Goal: Contribute content: Add original content to the website for others to see

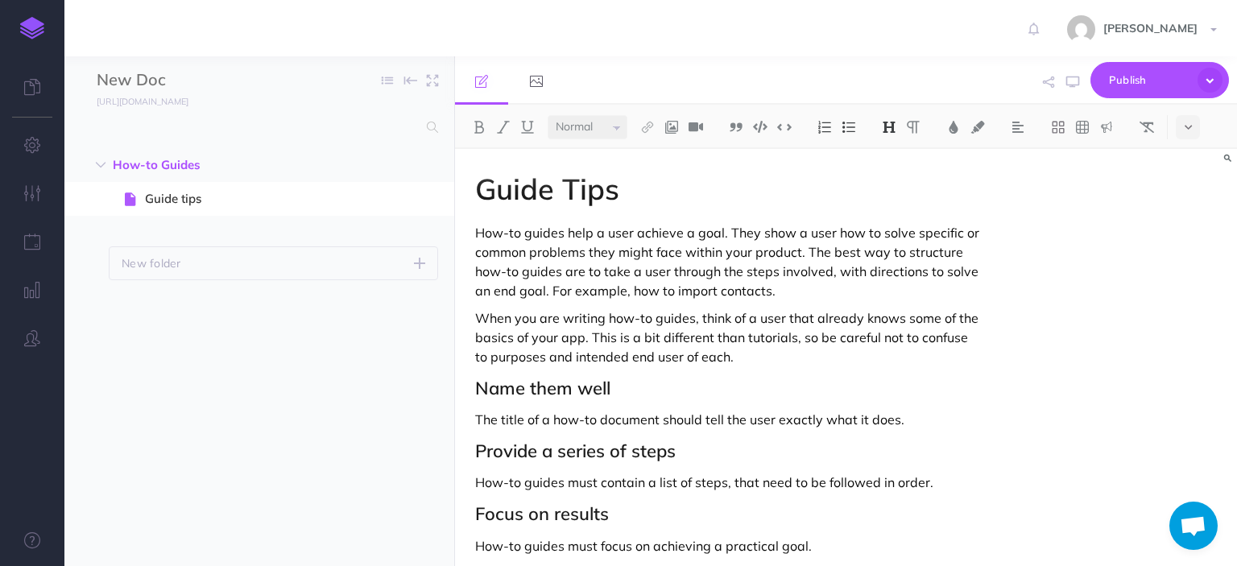
select select "null"
click at [41, 146] on button "button" at bounding box center [32, 146] width 64 height 48
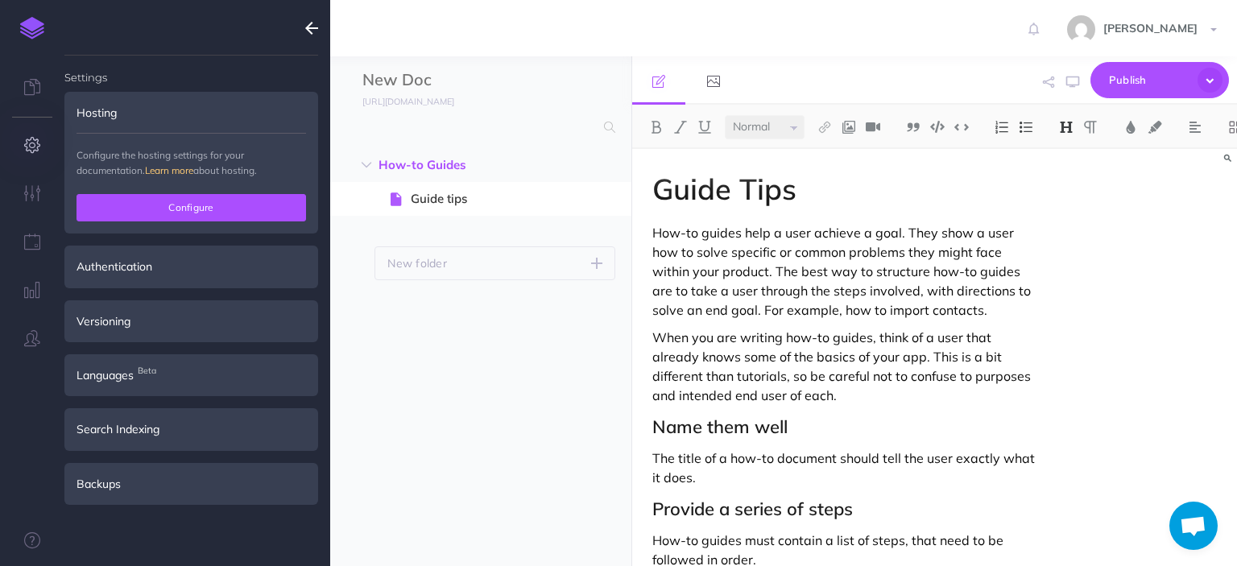
click at [242, 212] on button "Configure" at bounding box center [190, 207] width 229 height 27
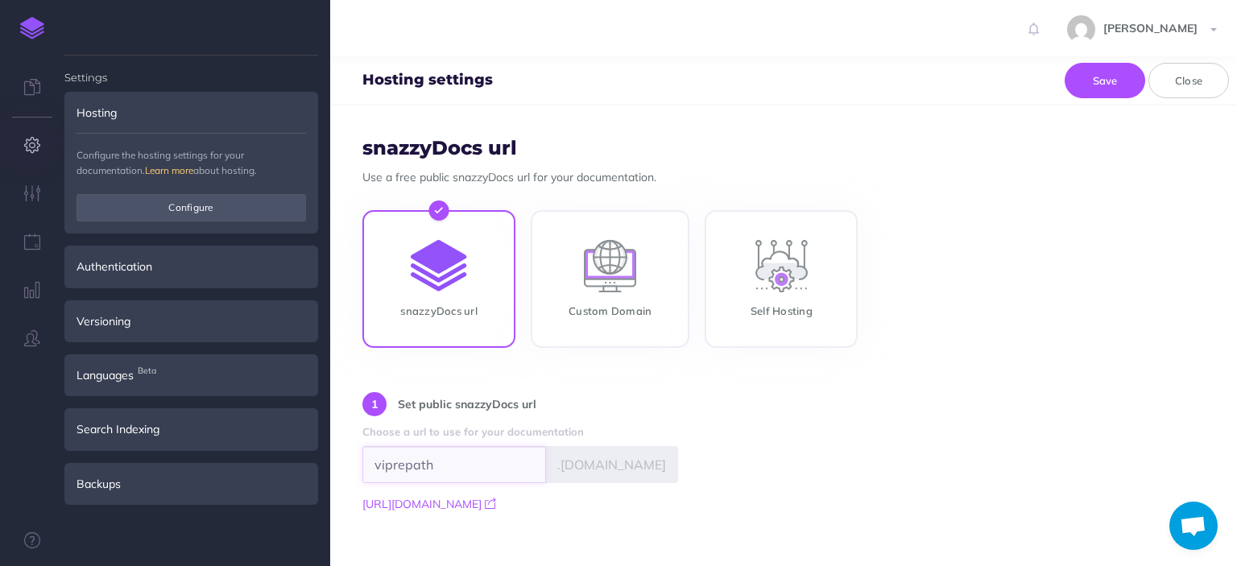
click at [453, 476] on input "viprepath" at bounding box center [454, 464] width 184 height 37
click at [399, 461] on input "viprepath" at bounding box center [454, 464] width 184 height 37
type input "webrootpath"
click at [837, 473] on div "1 Set public snazzyDocs url Choose a url to use for your documentation webrootp…" at bounding box center [783, 452] width 842 height 121
click at [1110, 81] on button "Save" at bounding box center [1104, 80] width 81 height 35
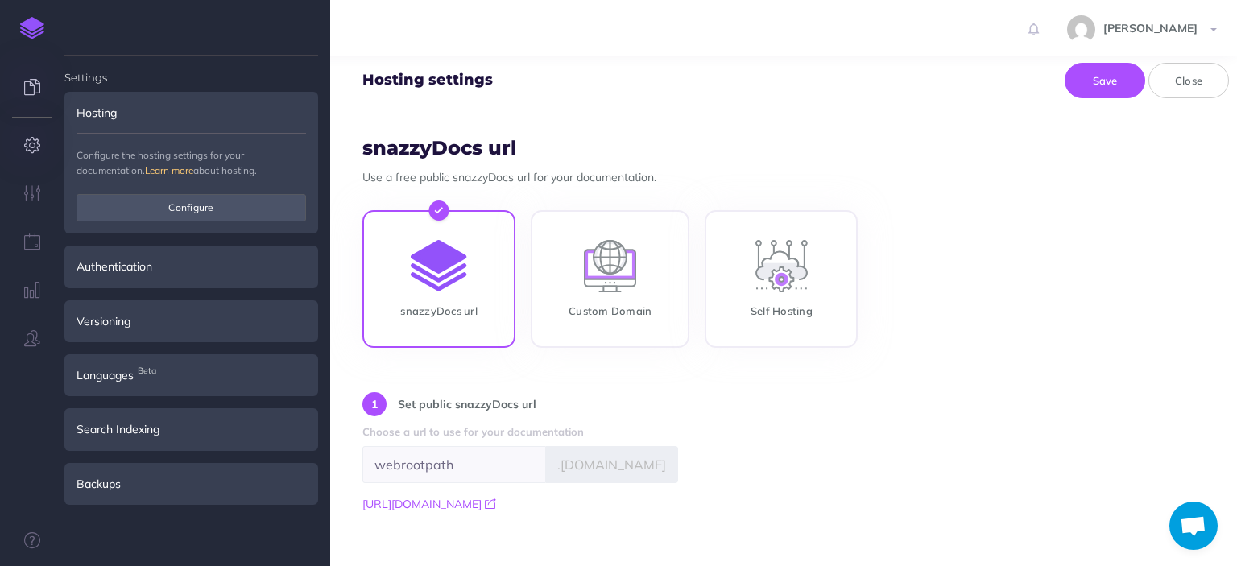
click at [26, 79] on icon at bounding box center [32, 87] width 16 height 16
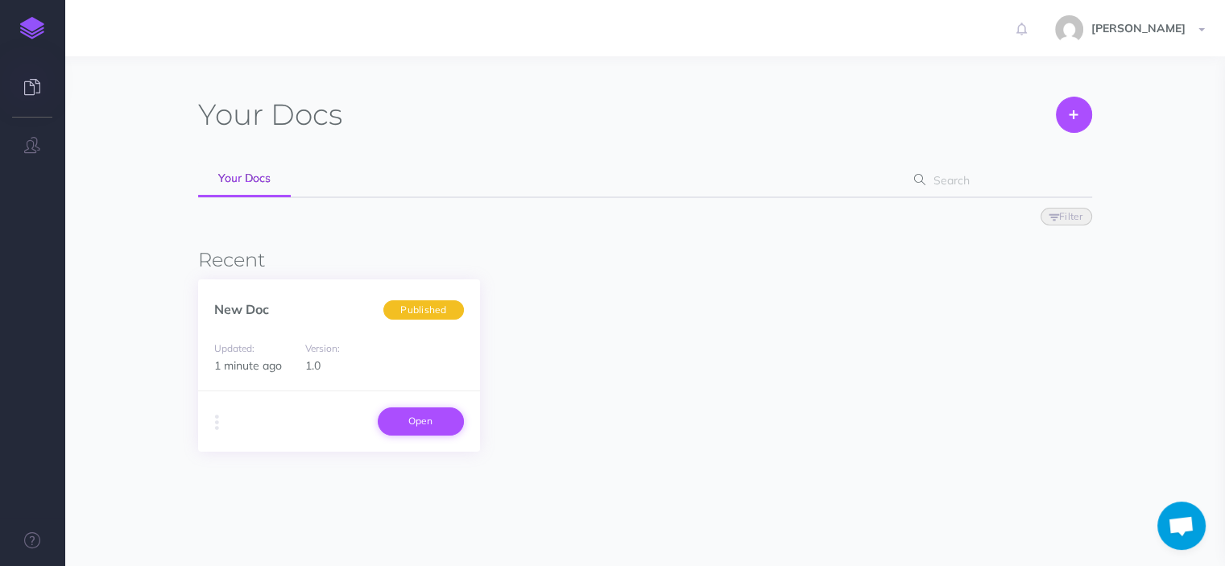
click at [399, 415] on link "Open" at bounding box center [421, 420] width 86 height 27
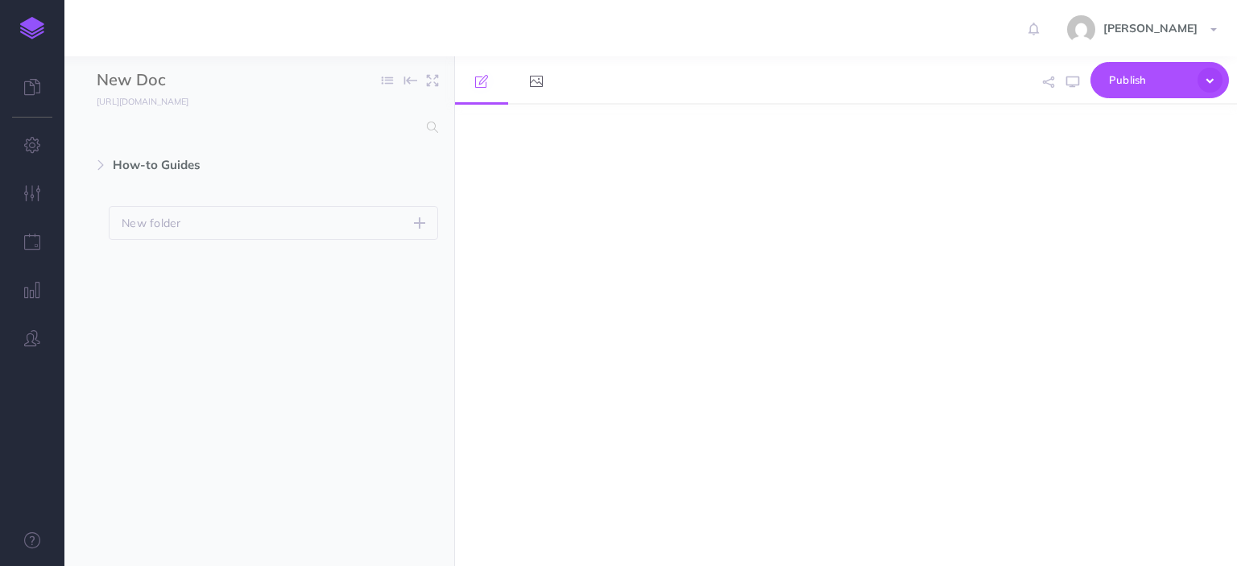
select select "null"
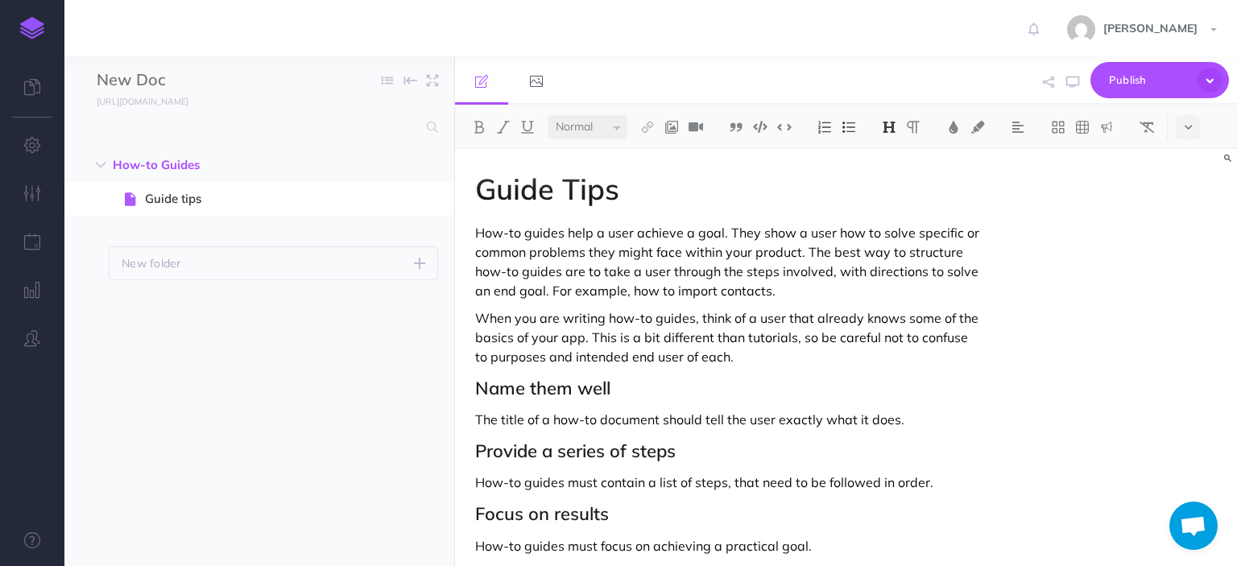
click at [581, 198] on h1 "Guide Tips" at bounding box center [728, 189] width 506 height 32
click at [676, 187] on h1 "Guide Tips" at bounding box center [728, 189] width 506 height 32
click at [160, 81] on input "New Doc" at bounding box center [191, 80] width 189 height 24
type input "Webrootpath"
click at [572, 188] on h1 "Guide Tips" at bounding box center [728, 189] width 506 height 32
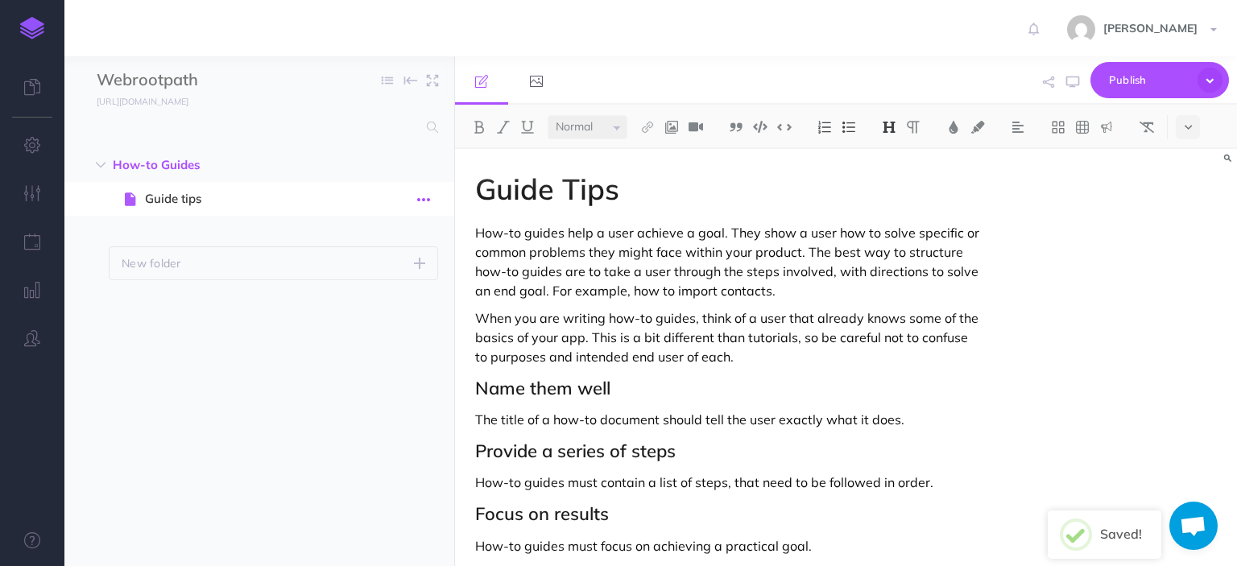
click at [424, 199] on icon "button" at bounding box center [423, 199] width 13 height 19
click at [402, 303] on link "Settings" at bounding box center [377, 308] width 121 height 27
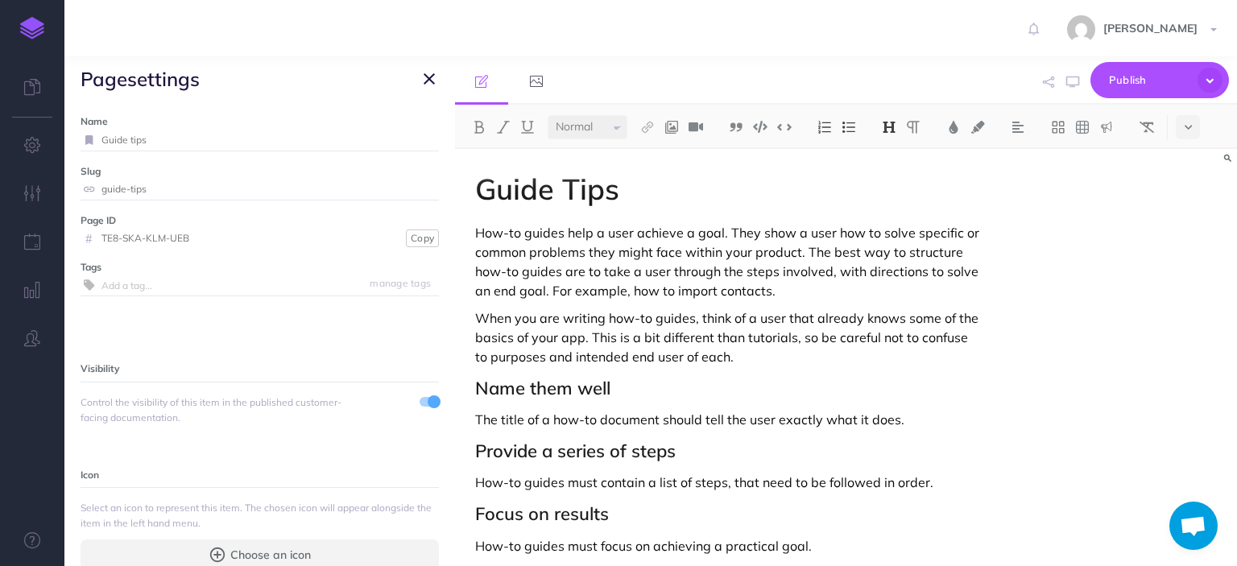
click at [192, 141] on input "Guide tips" at bounding box center [269, 140] width 337 height 21
paste input "Straight Instructions to Download and Install Webroot Already Purchased on Same…"
type input "Straight Instructions to Download and Install Webroot Already Purchased on Same…"
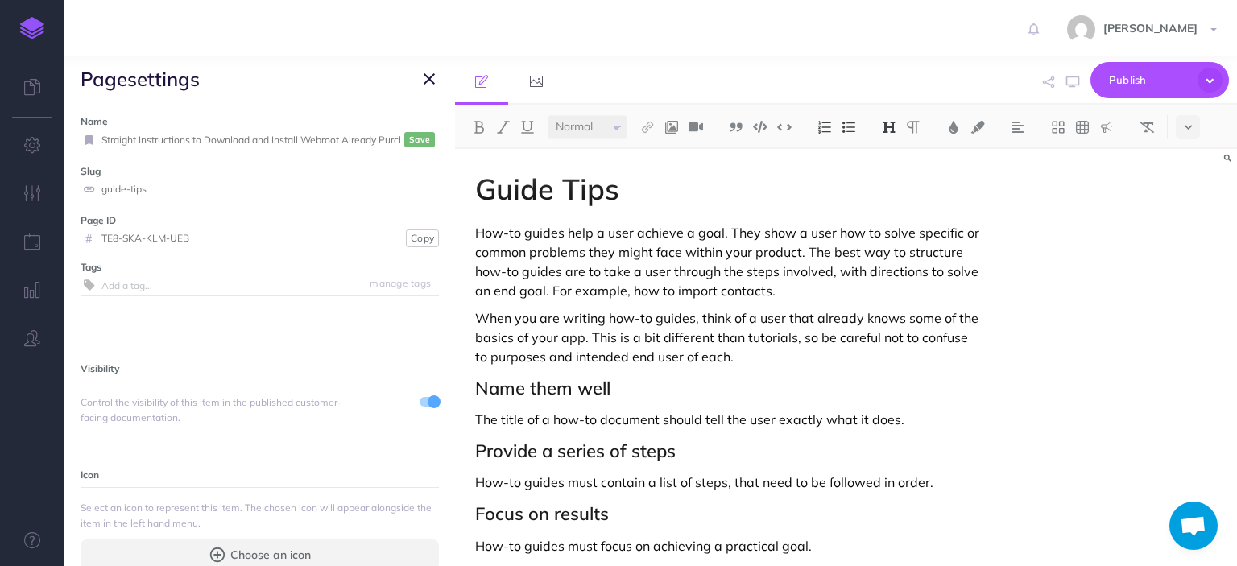
click at [241, 171] on label "Slug" at bounding box center [260, 170] width 358 height 15
click at [88, 188] on icon at bounding box center [89, 189] width 17 height 10
click at [169, 180] on input "guide-tips" at bounding box center [269, 189] width 337 height 21
paste input "straight-instructions-to-download-and-install-webroot-already-purchased-on-same…"
click at [409, 138] on small "Save" at bounding box center [419, 140] width 21 height 12
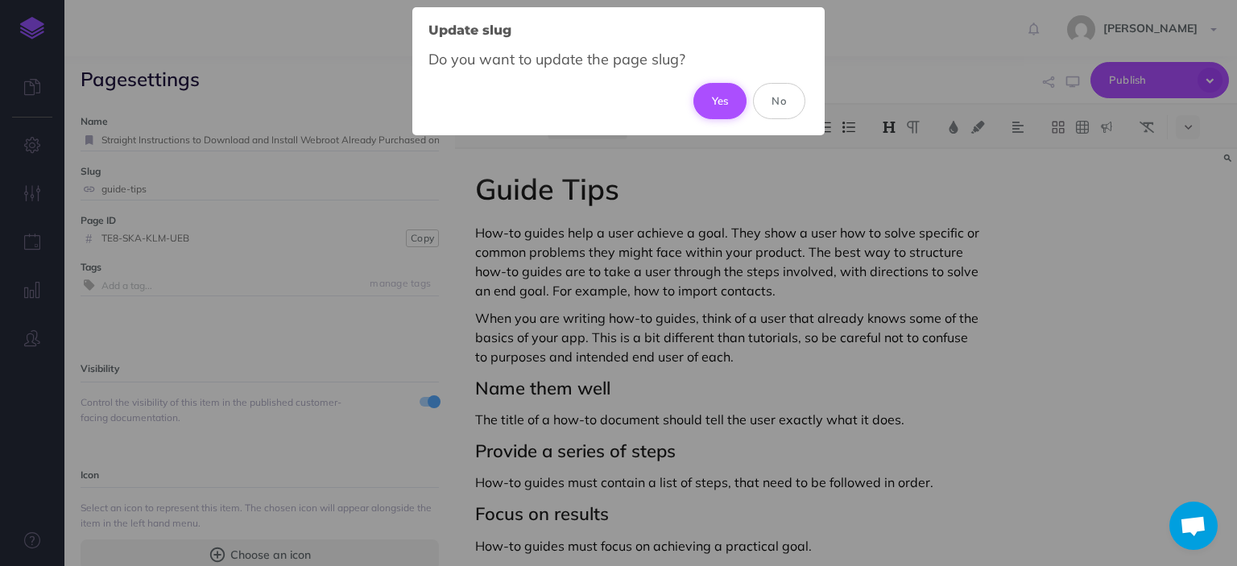
click at [723, 100] on button "Yes" at bounding box center [720, 100] width 54 height 35
type input "straight-instructions-to-download-and-install-webroot-already-purchased-on-same…"
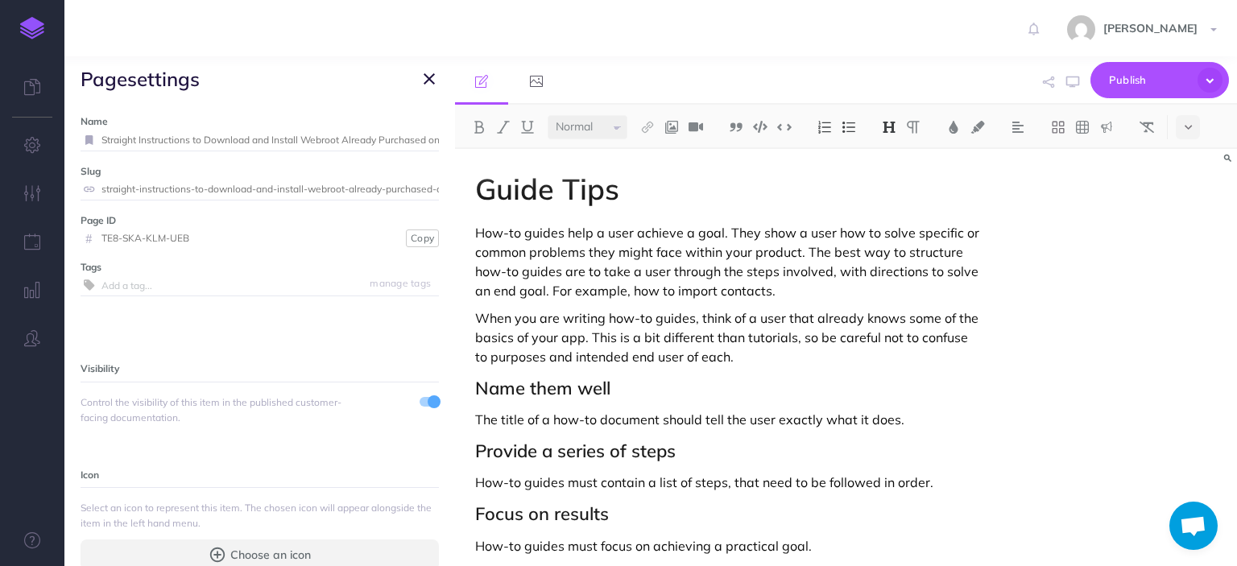
click at [212, 284] on input "text" at bounding box center [269, 285] width 337 height 21
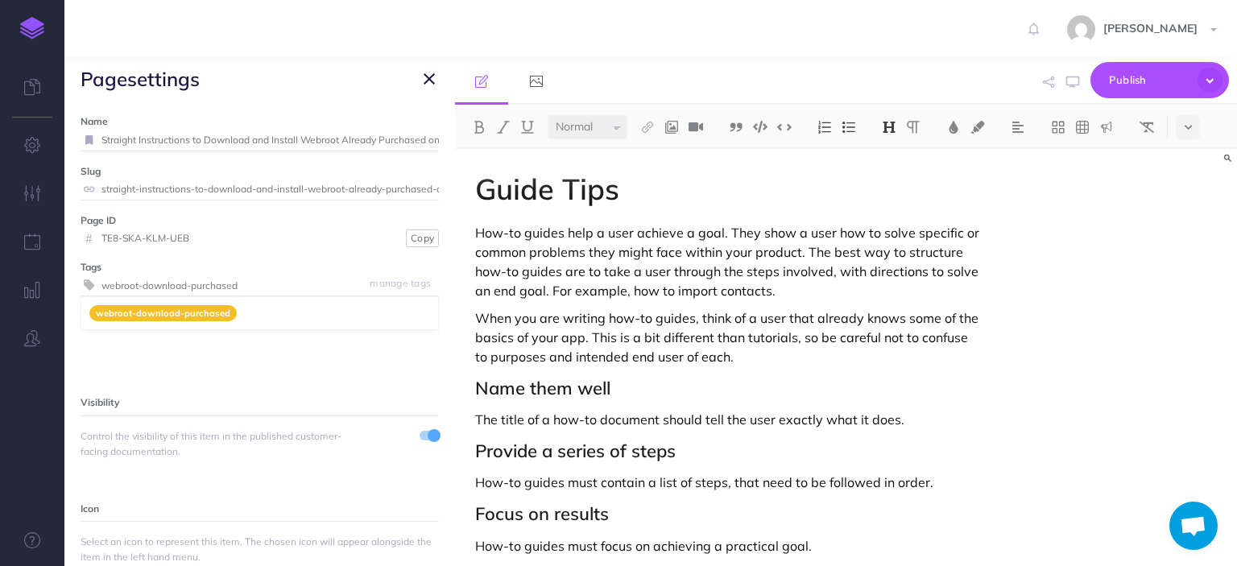
type input "webroot-download-purchased"
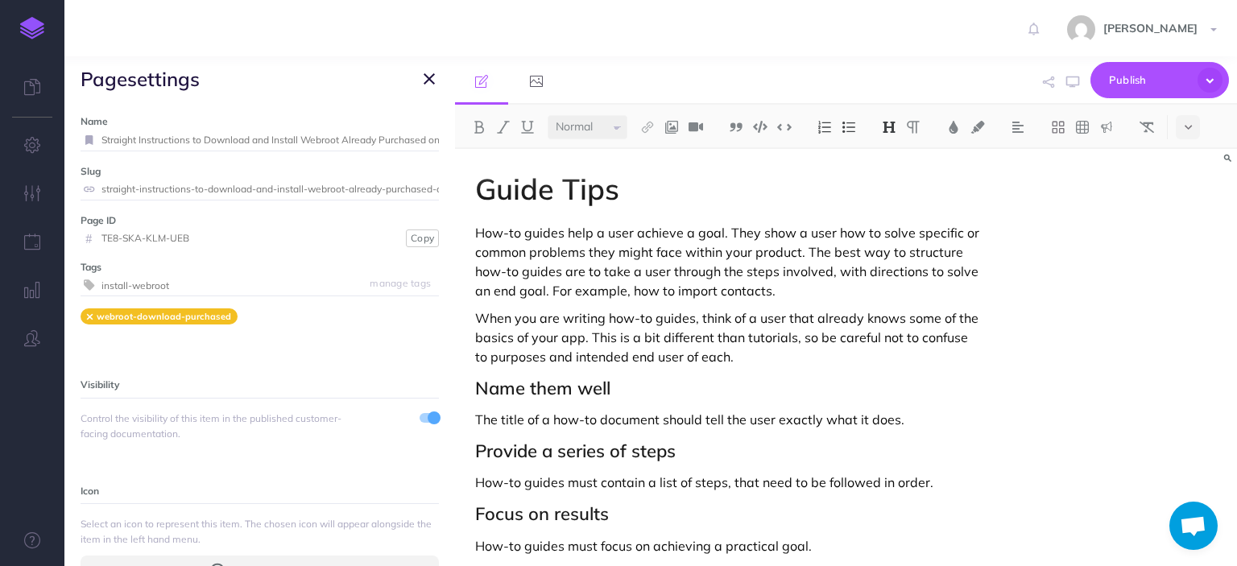
type input "install-webroot"
click at [663, 266] on p "How-to guides help a user achieve a goal. They show a user how to solve specifi…" at bounding box center [728, 261] width 506 height 77
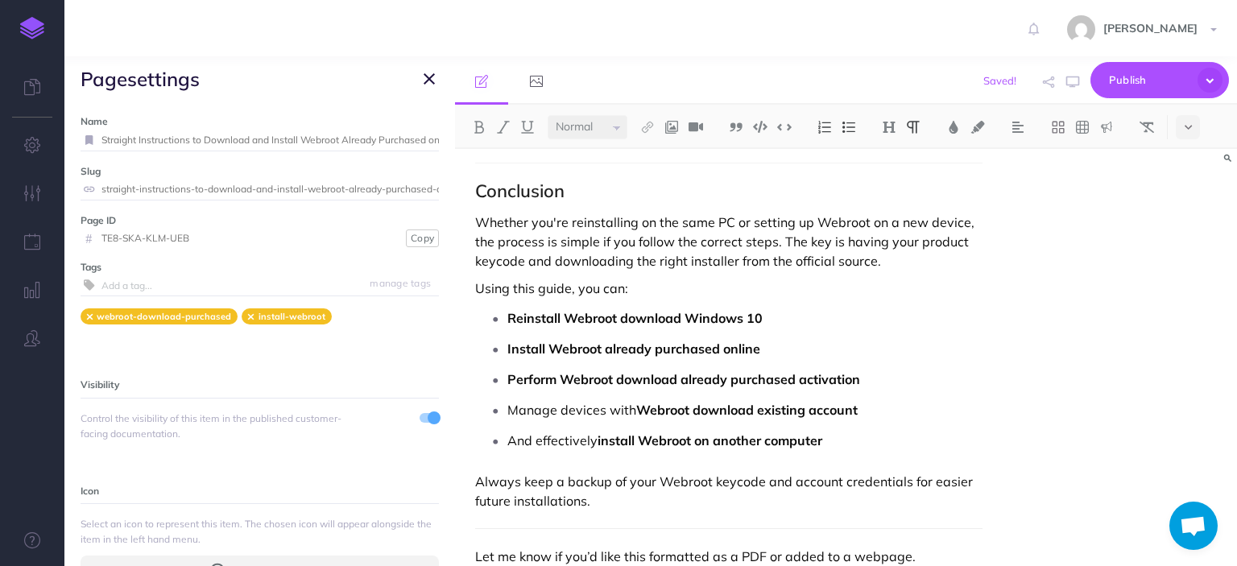
click at [1228, 391] on div "Sure! Here's a detailed article titled "Straight Instructions to Download and I…" at bounding box center [846, 357] width 782 height 417
click at [1157, 354] on div "Sure! Here's a detailed article titled "Straight Instructions to Download and I…" at bounding box center [846, 357] width 782 height 417
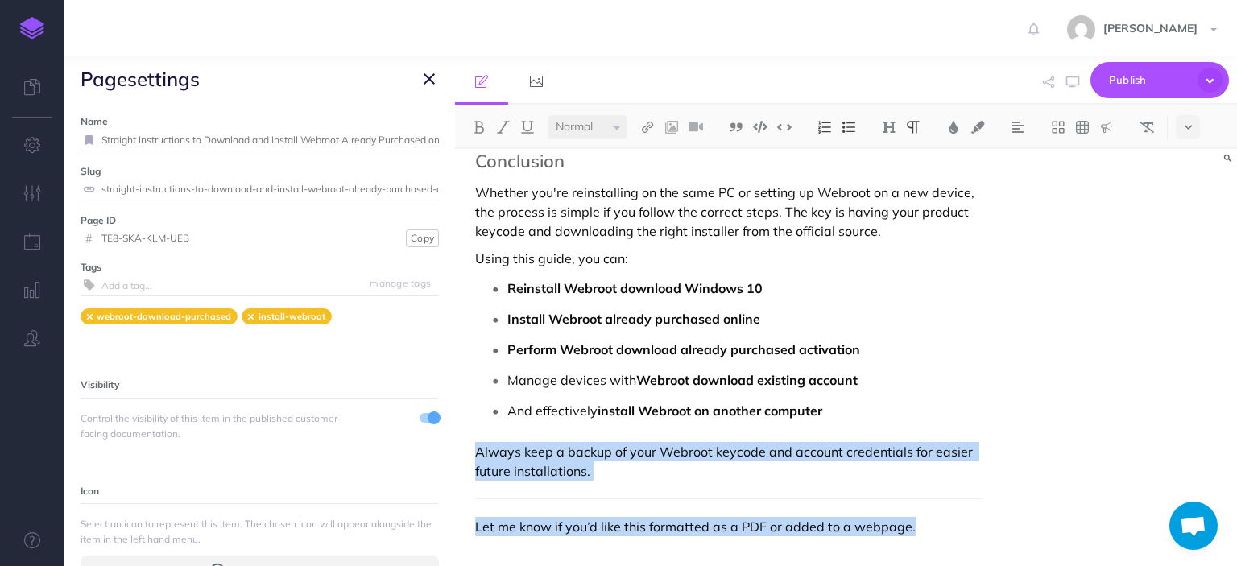
drag, startPoint x: 917, startPoint y: 524, endPoint x: 457, endPoint y: 456, distance: 464.8
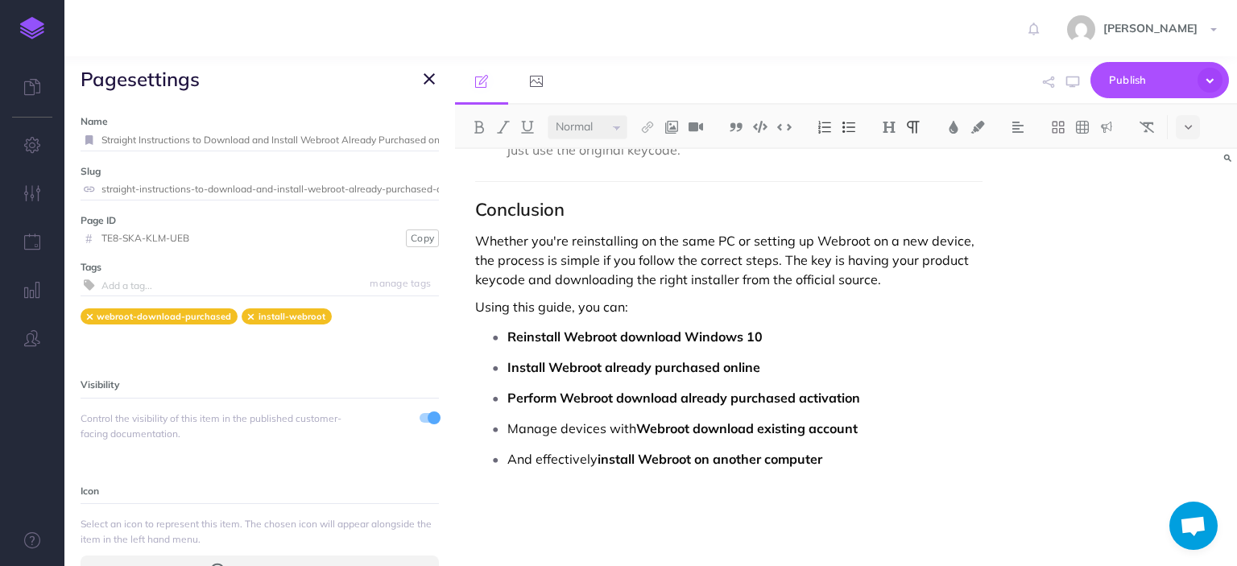
scroll to position [2703, 0]
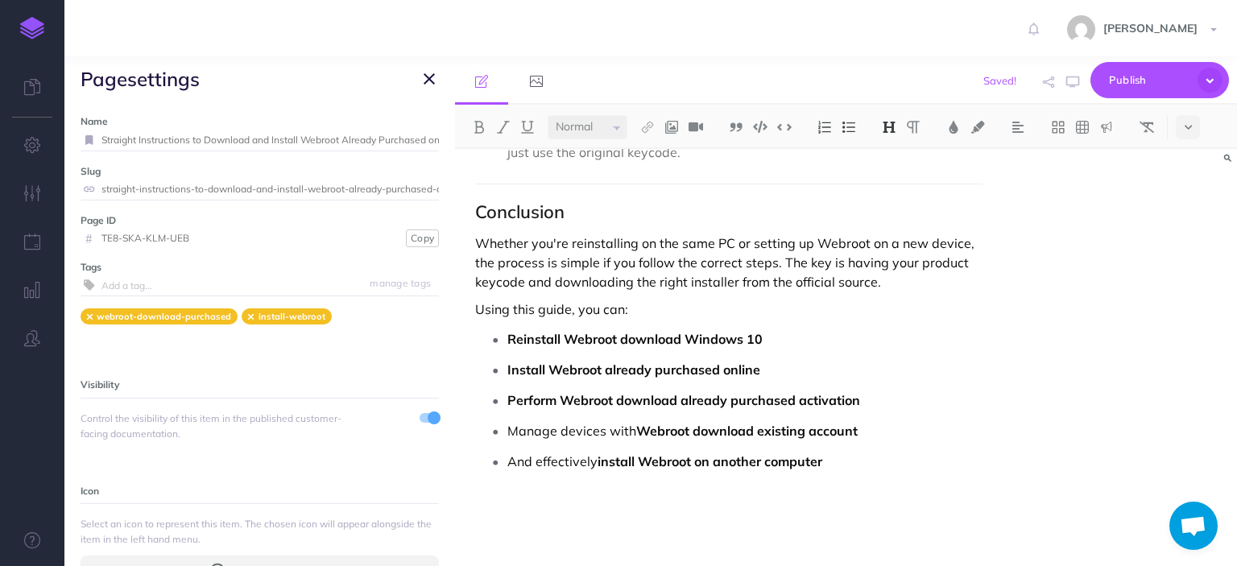
click at [477, 206] on h2 "Conclusion" at bounding box center [728, 211] width 506 height 19
drag, startPoint x: 571, startPoint y: 205, endPoint x: 469, endPoint y: 206, distance: 101.5
click at [618, 122] on select "Small Normal Large" at bounding box center [588, 127] width 80 height 24
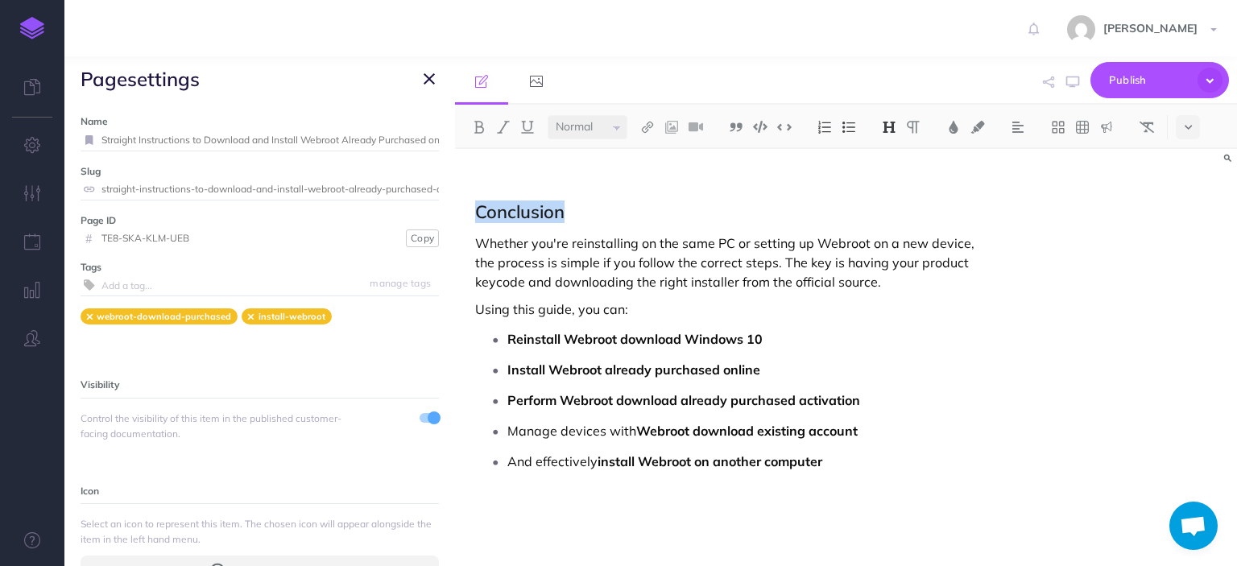
click at [1150, 313] on div "Sure! Here's a detailed article titled "Straight Instructions to Download and I…" at bounding box center [846, 357] width 782 height 417
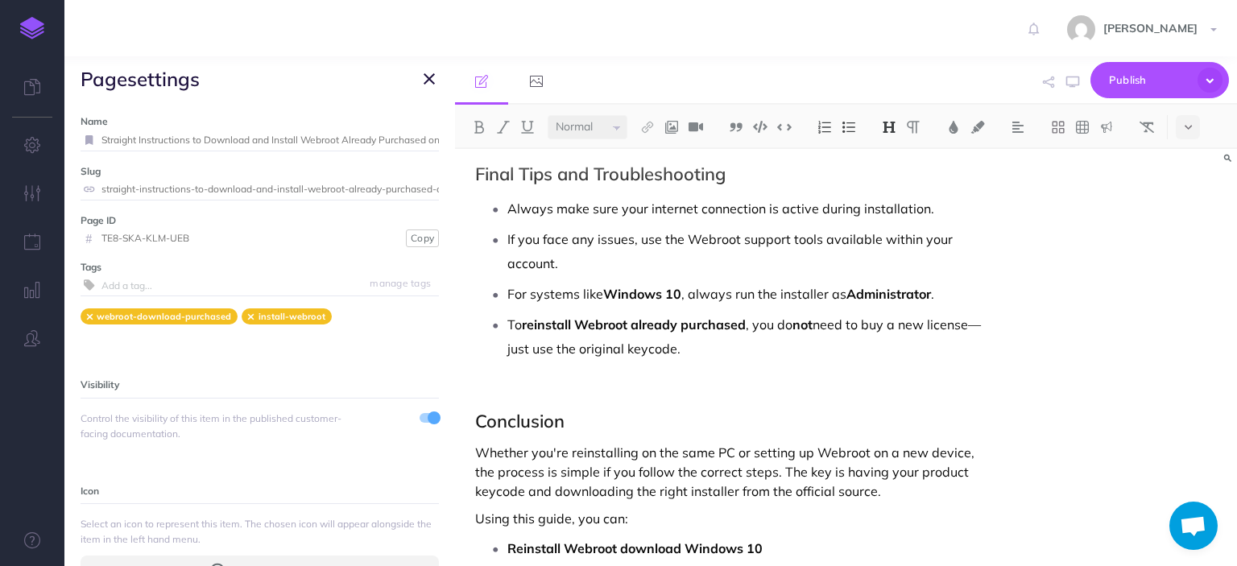
scroll to position [2490, 0]
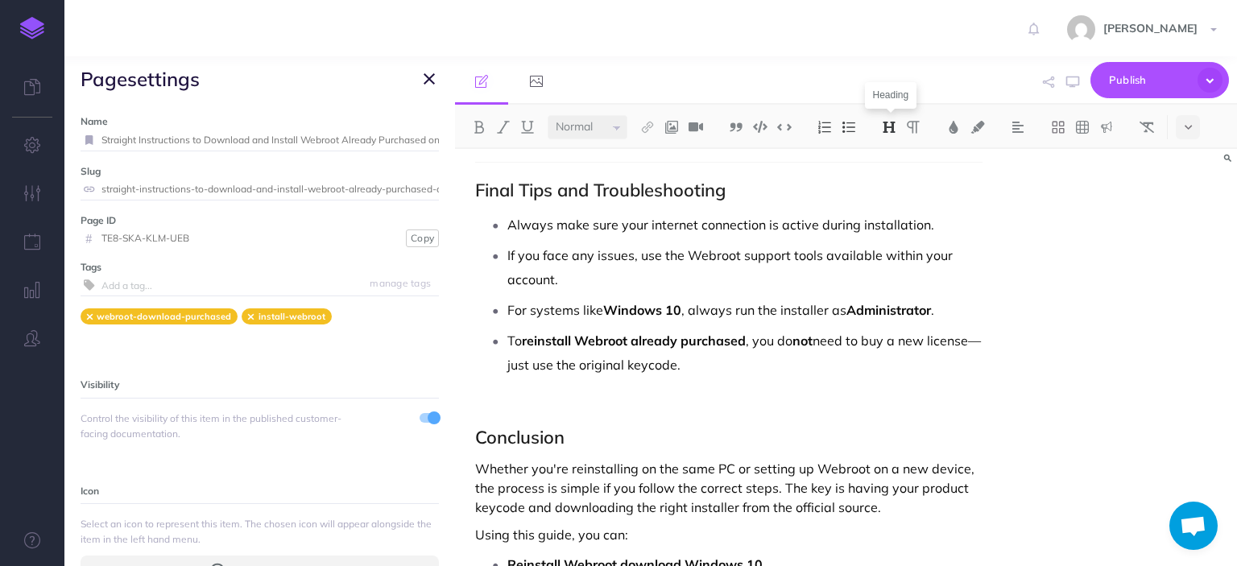
click at [886, 131] on img at bounding box center [889, 127] width 14 height 13
drag, startPoint x: 569, startPoint y: 446, endPoint x: 526, endPoint y: 437, distance: 44.4
click at [526, 437] on h2 "Conclusion" at bounding box center [728, 437] width 506 height 19
drag, startPoint x: 572, startPoint y: 436, endPoint x: 444, endPoint y: 436, distance: 127.2
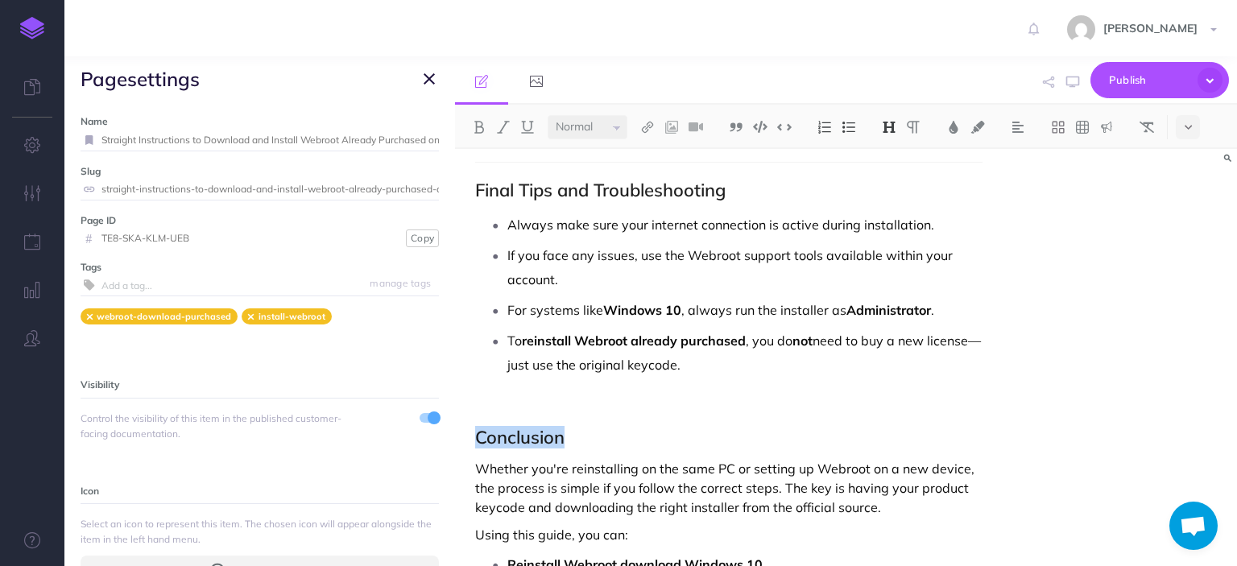
click at [444, 436] on div "Webrootpath Collapse all Expand all Expand to root folders https://webrootpath.…" at bounding box center [650, 311] width 1172 height 510
click at [888, 132] on img at bounding box center [889, 127] width 14 height 13
click at [1009, 262] on div "Sure! Here's a detailed article titled "Straight Instructions to Download and I…" at bounding box center [846, 357] width 782 height 417
click at [1161, 383] on div "Sure! Here's a detailed article titled "Straight Instructions to Download and I…" at bounding box center [846, 357] width 782 height 417
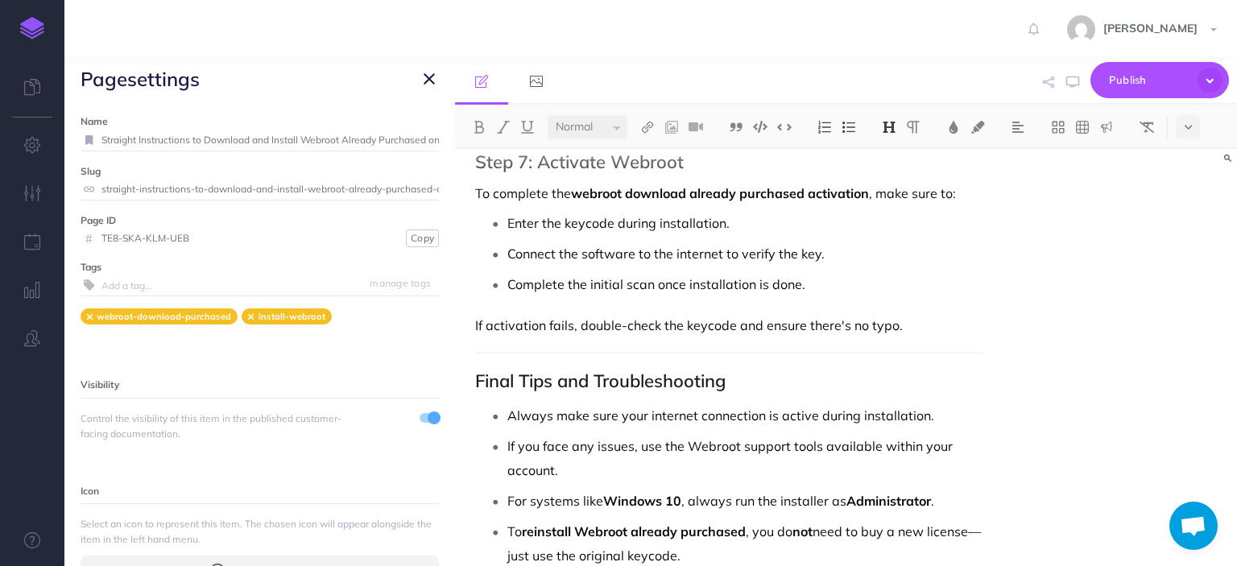
scroll to position [2297, 0]
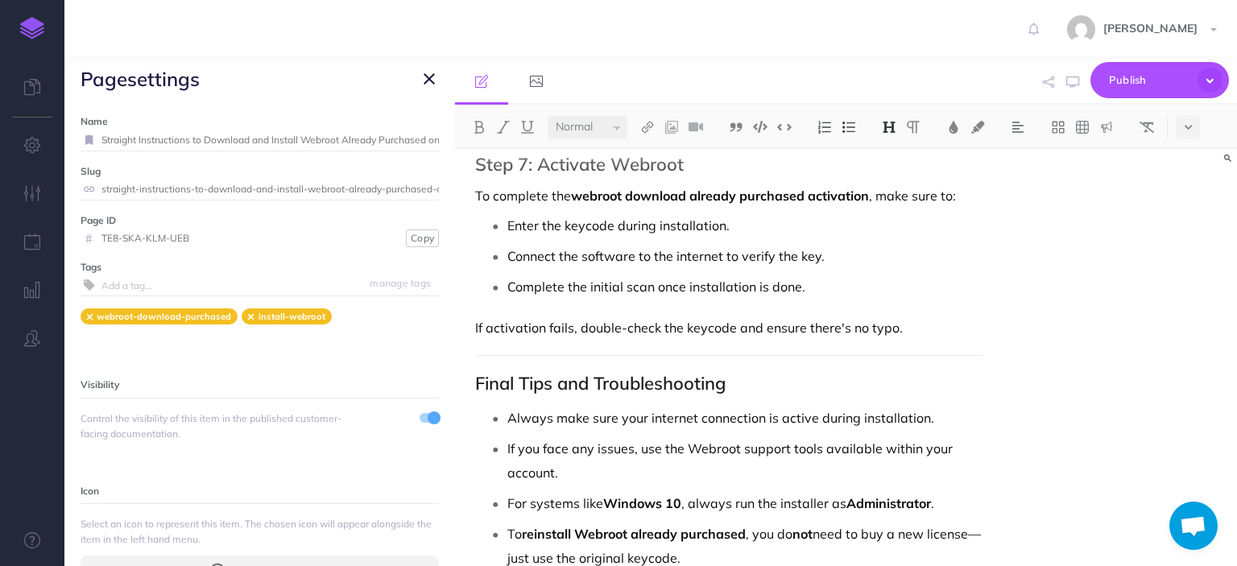
click at [477, 379] on h2 "Final Tips and Troubleshooting" at bounding box center [728, 383] width 506 height 19
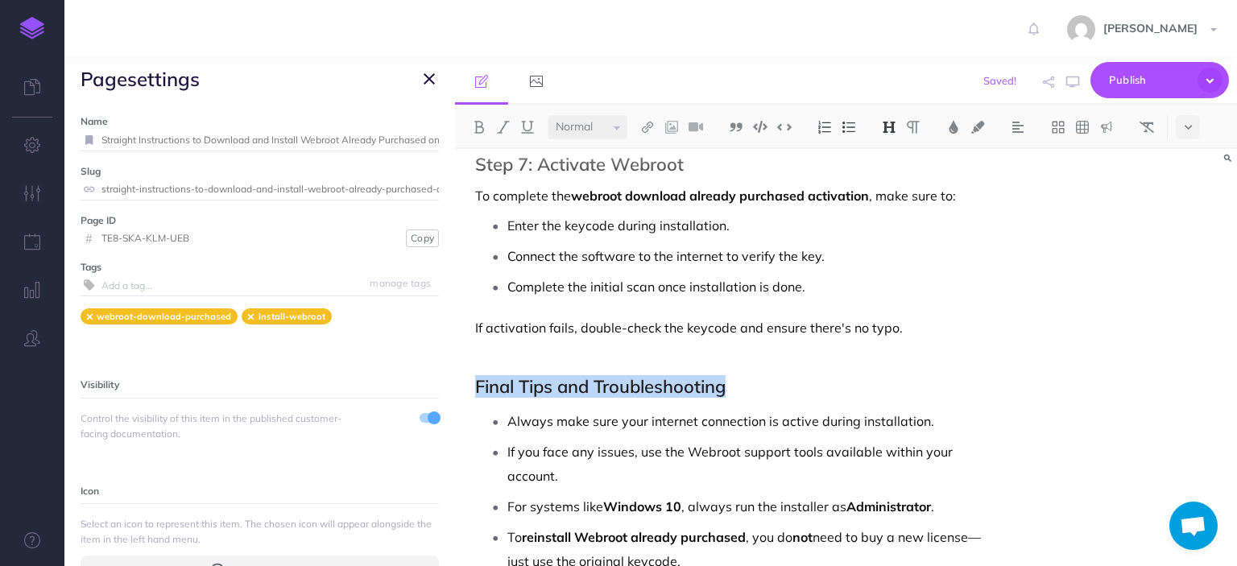
drag, startPoint x: 759, startPoint y: 388, endPoint x: 434, endPoint y: 382, distance: 325.3
click at [434, 382] on div "Webrootpath Collapse all Expand all Expand to root folders https://webrootpath.…" at bounding box center [650, 311] width 1172 height 510
click at [891, 129] on img at bounding box center [889, 127] width 14 height 13
click at [1089, 270] on div "Sure! Here's a detailed article titled "Straight Instructions to Download and I…" at bounding box center [846, 357] width 782 height 417
click at [1023, 277] on div "Sure! Here's a detailed article titled "Straight Instructions to Download and I…" at bounding box center [846, 357] width 782 height 417
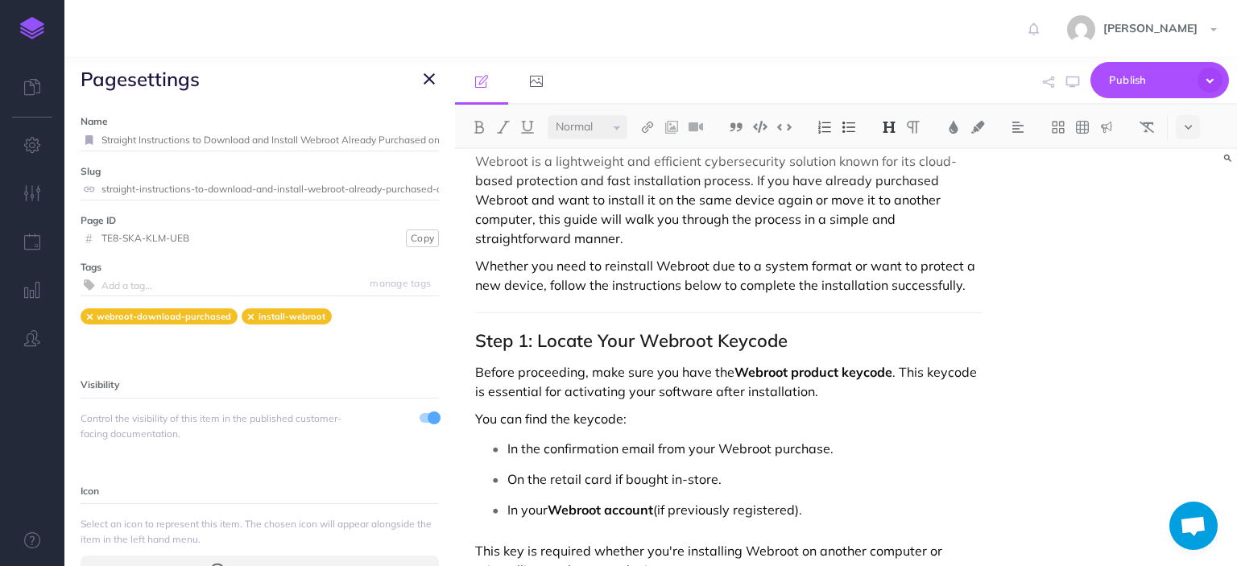
scroll to position [290, 0]
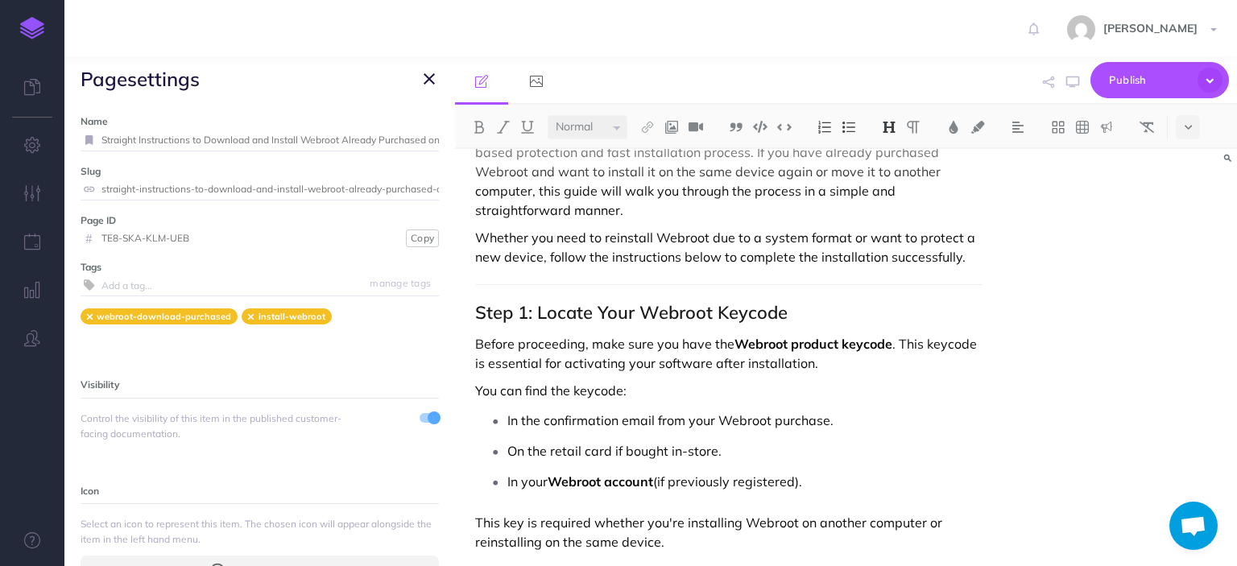
click at [475, 308] on h2 "Step 1: Locate Your Webroot Keycode" at bounding box center [728, 312] width 506 height 19
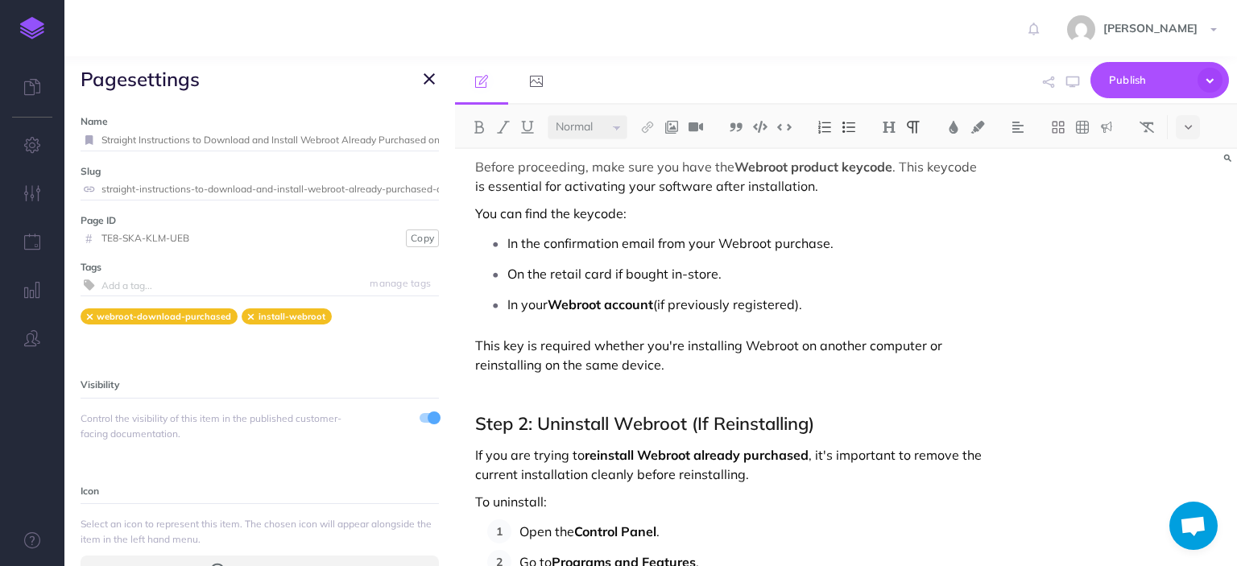
scroll to position [566, 0]
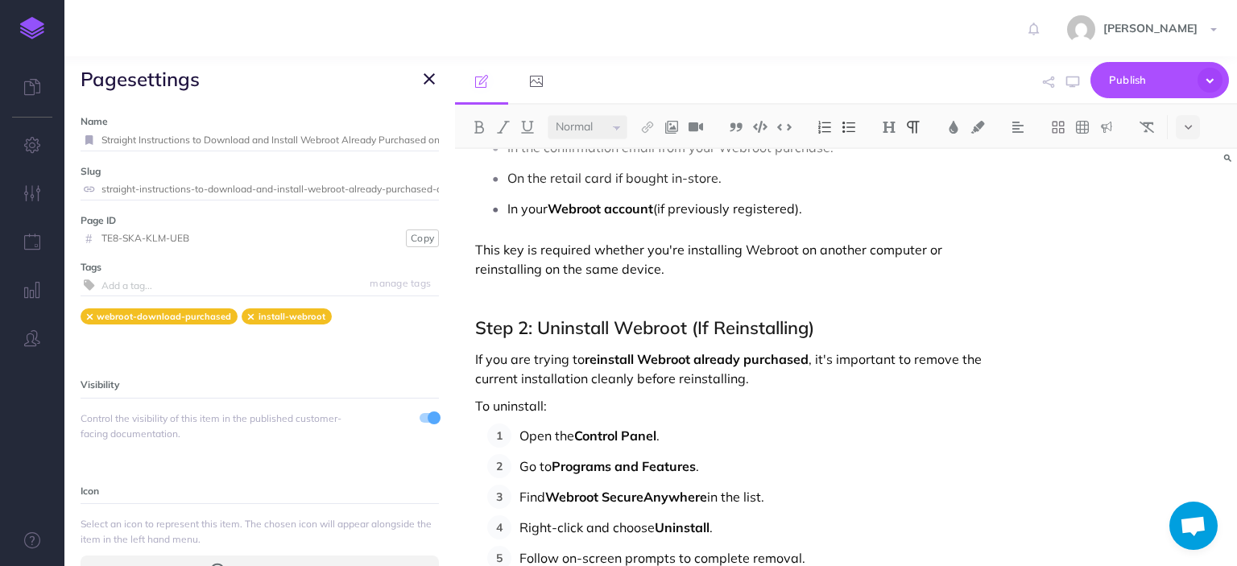
click at [1127, 249] on div "Sure! Here's a detailed article titled "Straight Instructions to Download and I…" at bounding box center [846, 357] width 782 height 417
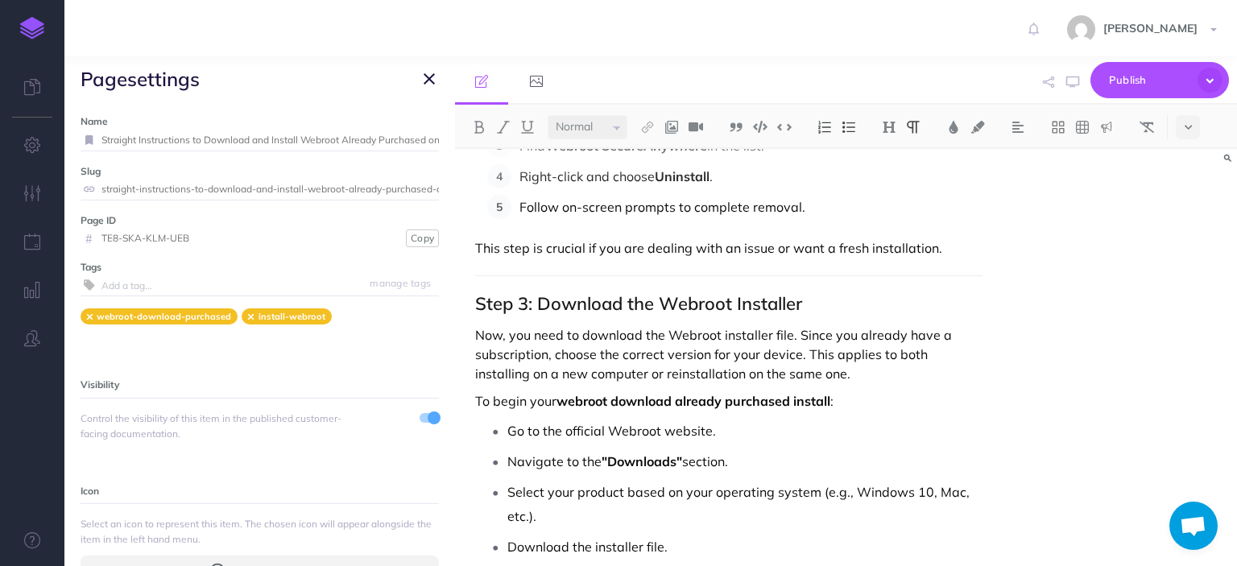
scroll to position [920, 0]
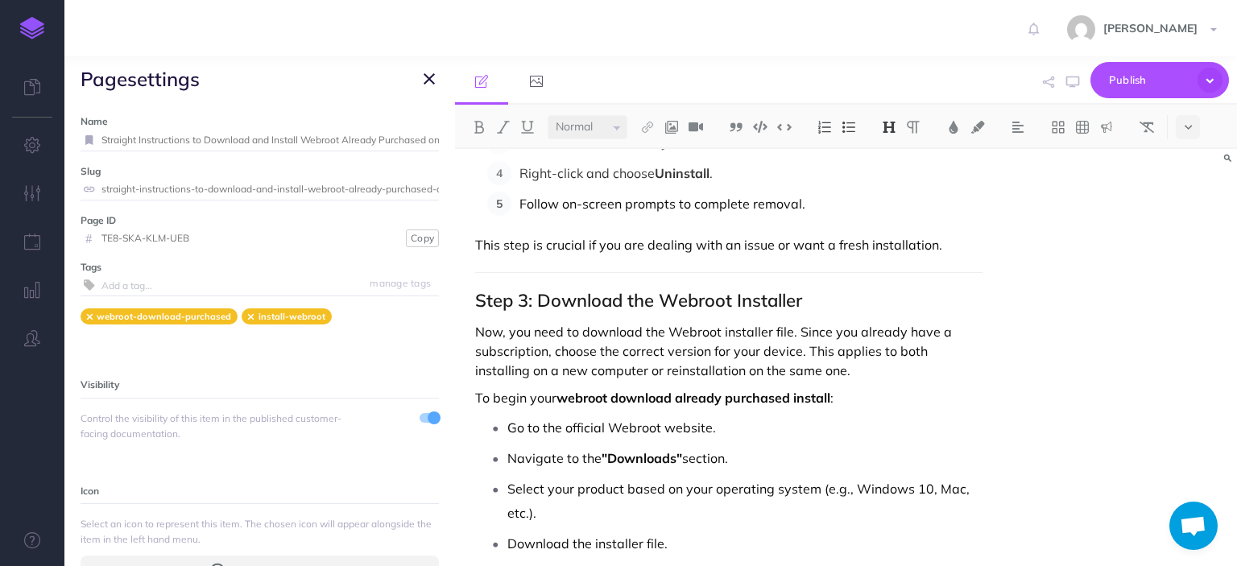
click at [475, 300] on h2 "Step 3: Download the Webroot Installer" at bounding box center [728, 300] width 506 height 19
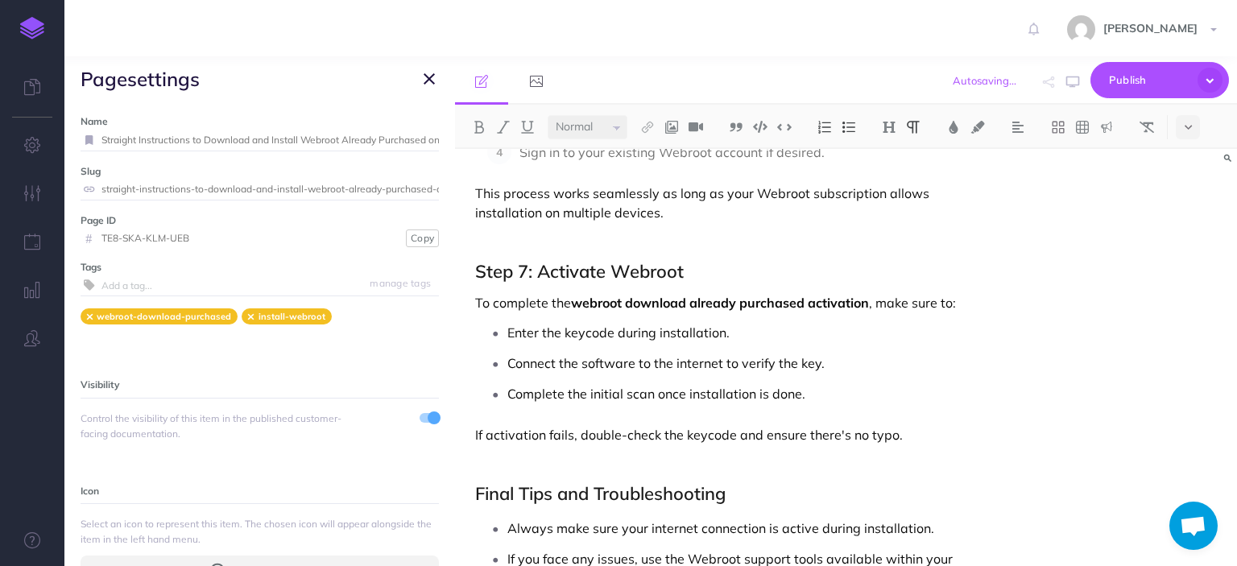
scroll to position [2246, 0]
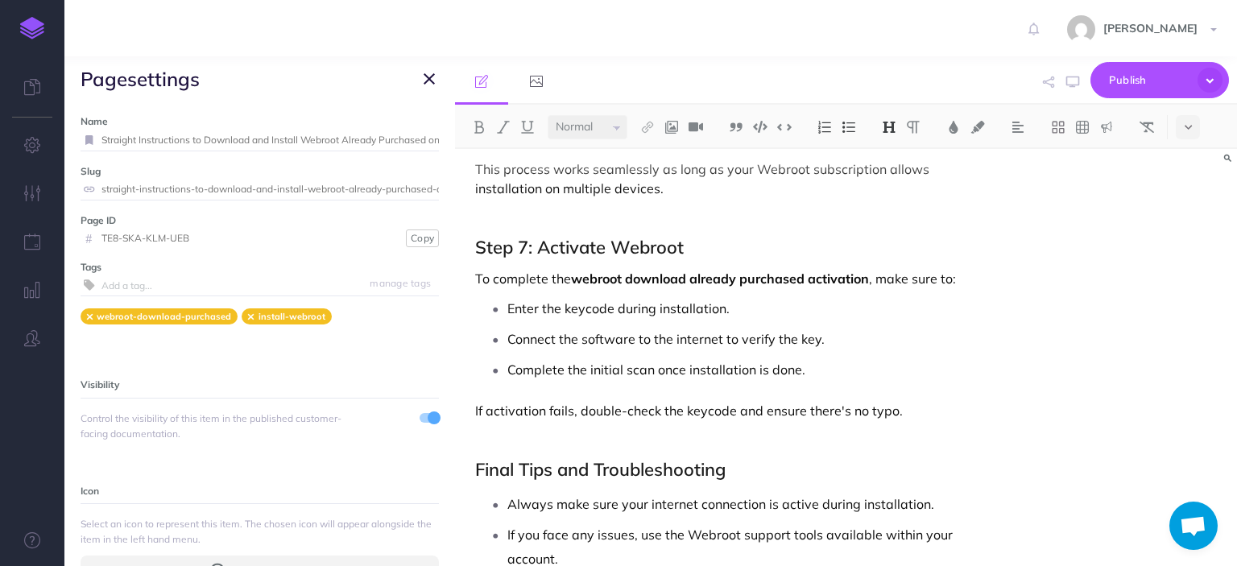
click at [1172, 324] on div "Sure! Here's a detailed article titled "Straight Instructions to Download and I…" at bounding box center [846, 357] width 782 height 417
click at [1236, 469] on div "Sure! Here's a detailed article titled "Straight Instructions to Download and I…" at bounding box center [846, 357] width 782 height 417
click at [1236, 307] on div "Sure! Here's a detailed article titled "Straight Instructions to Download and I…" at bounding box center [846, 357] width 782 height 417
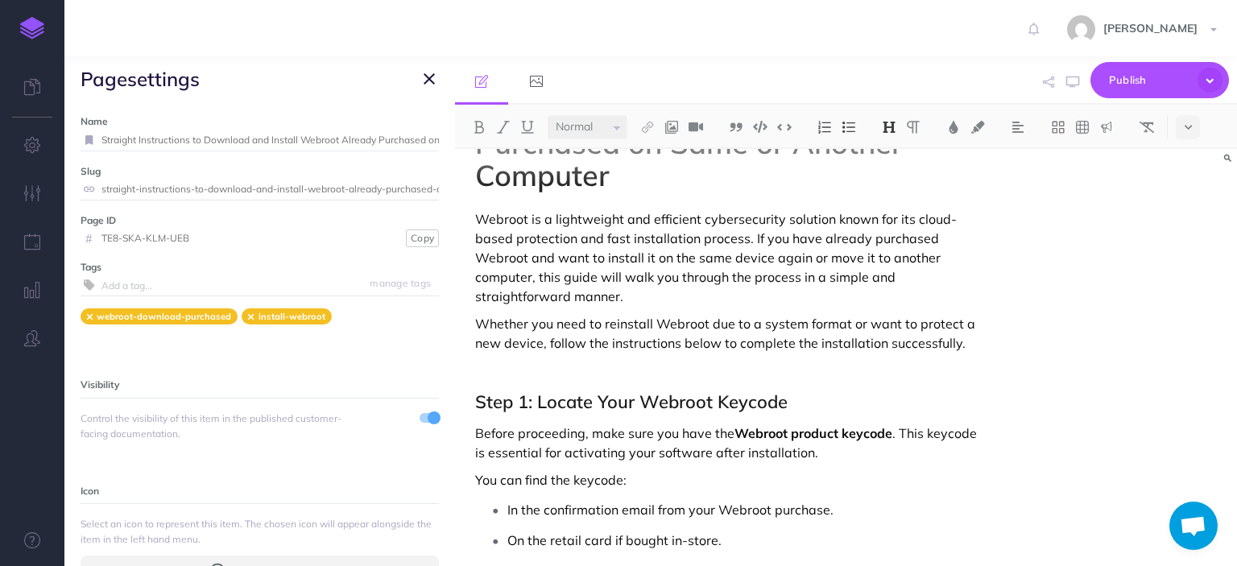
scroll to position [24, 0]
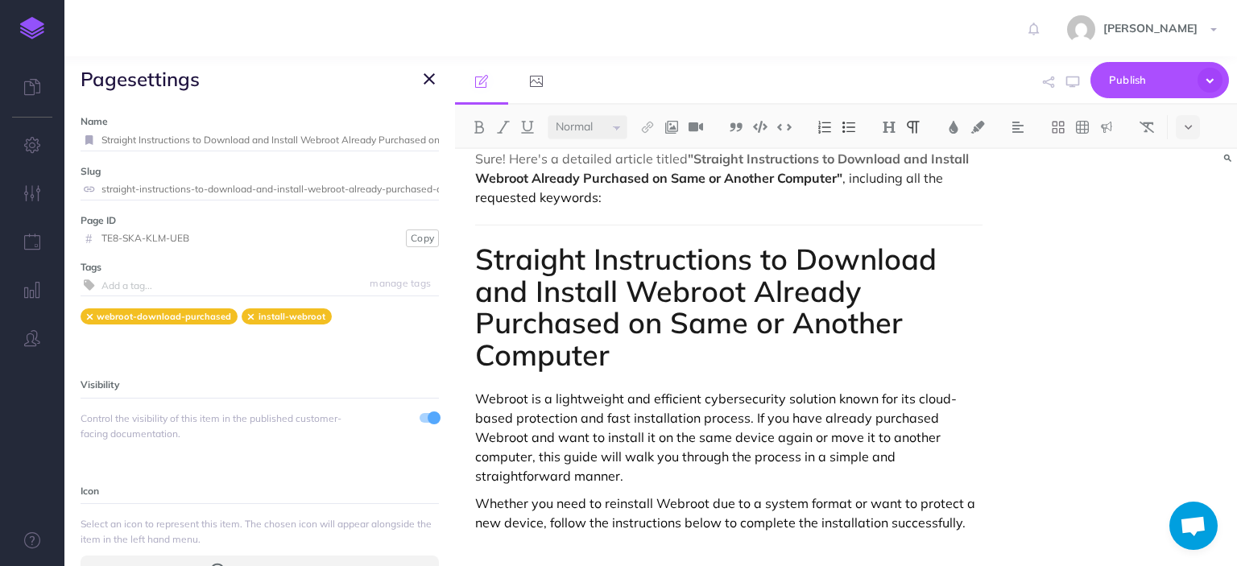
click at [864, 554] on p at bounding box center [728, 549] width 506 height 19
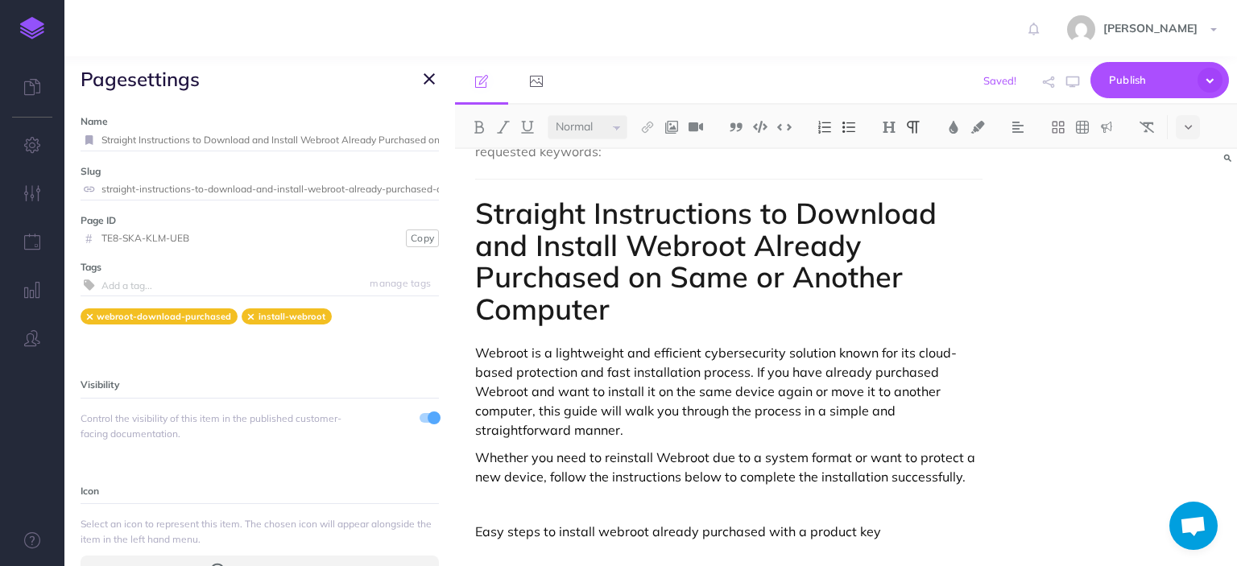
scroll to position [241, 0]
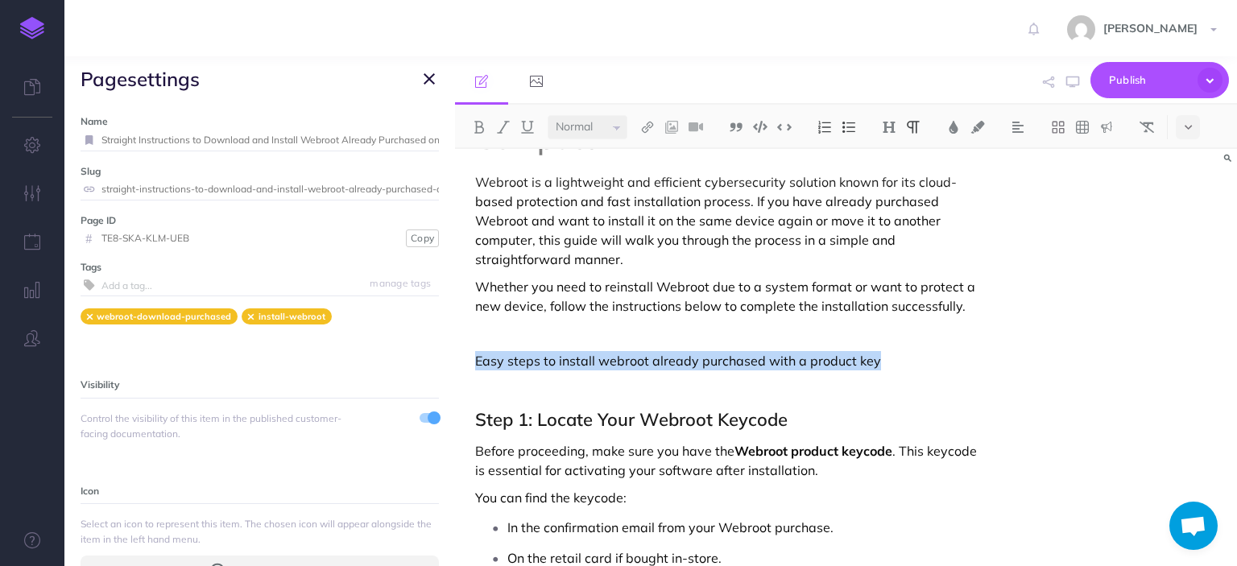
drag, startPoint x: 880, startPoint y: 357, endPoint x: 473, endPoint y: 354, distance: 407.4
click at [890, 123] on img at bounding box center [889, 127] width 14 height 13
click at [889, 179] on button "H2" at bounding box center [889, 179] width 24 height 24
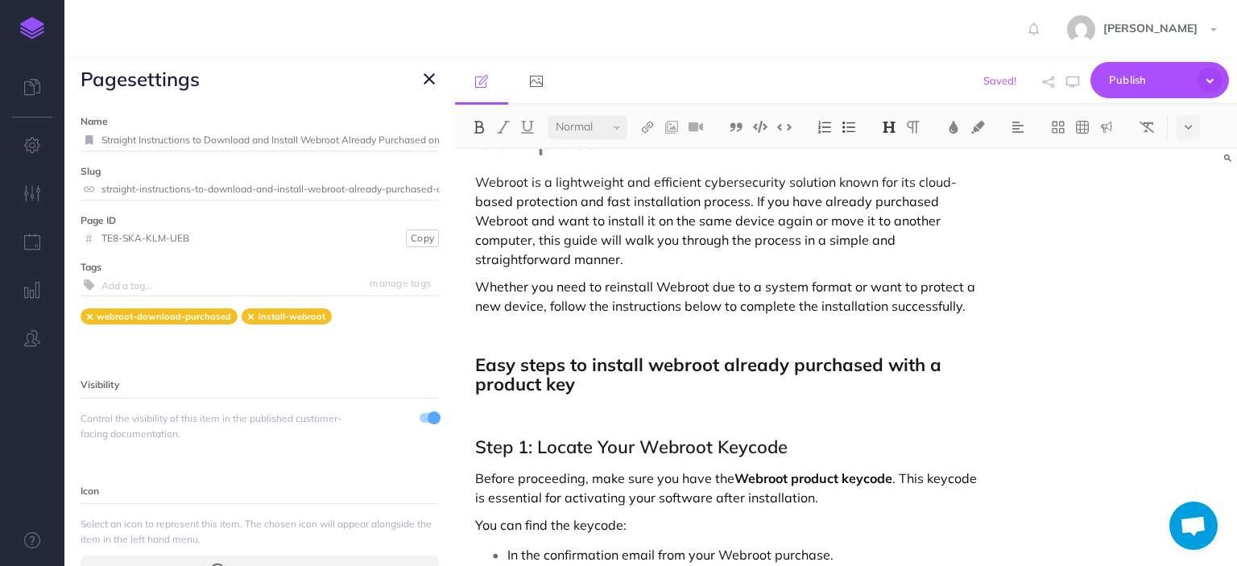
click at [622, 382] on h2 "Easy steps to install webroot already purchased with a product key" at bounding box center [728, 374] width 506 height 39
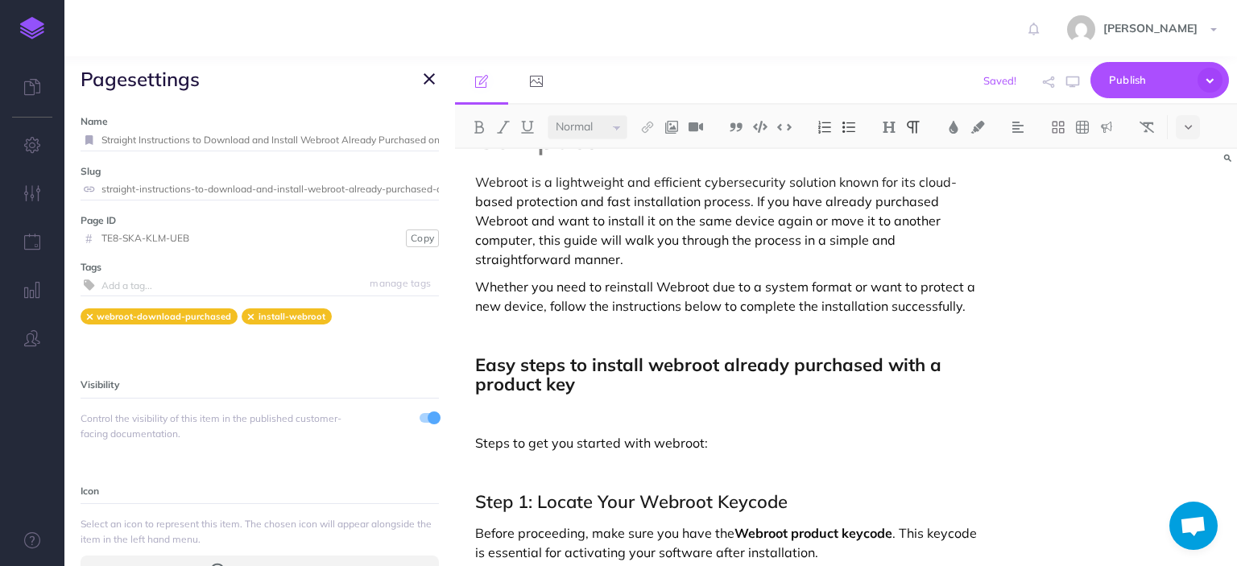
scroll to position [292, 0]
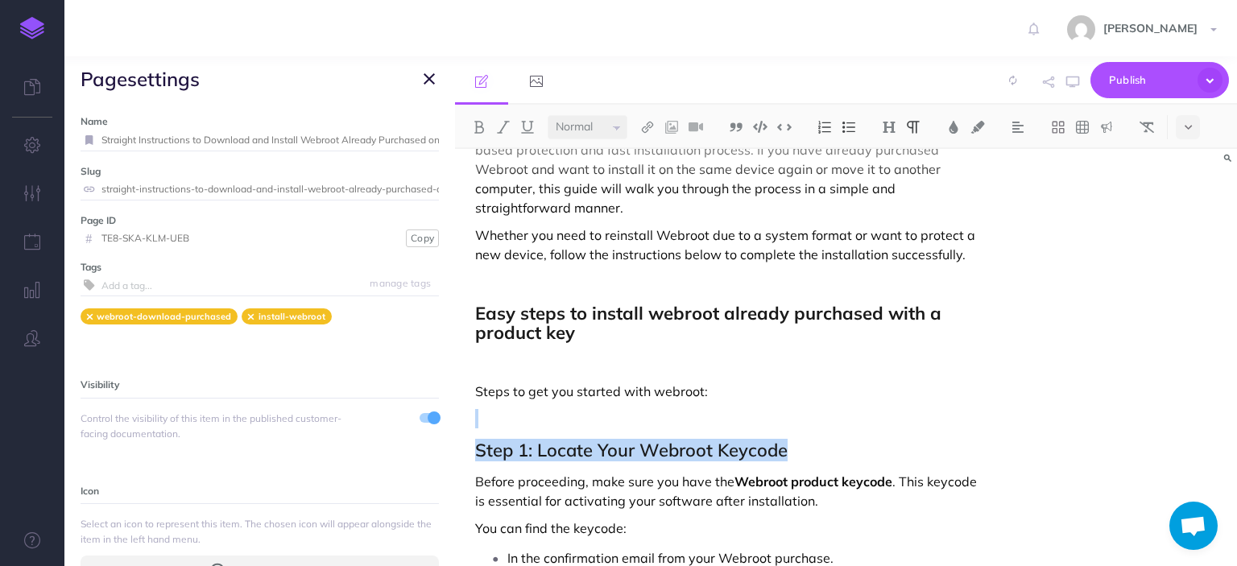
drag, startPoint x: 818, startPoint y: 420, endPoint x: 795, endPoint y: 451, distance: 38.5
click at [795, 451] on h2 "Step 1: Locate Your Webroot Keycode" at bounding box center [728, 449] width 506 height 19
drag, startPoint x: 795, startPoint y: 451, endPoint x: 473, endPoint y: 448, distance: 321.3
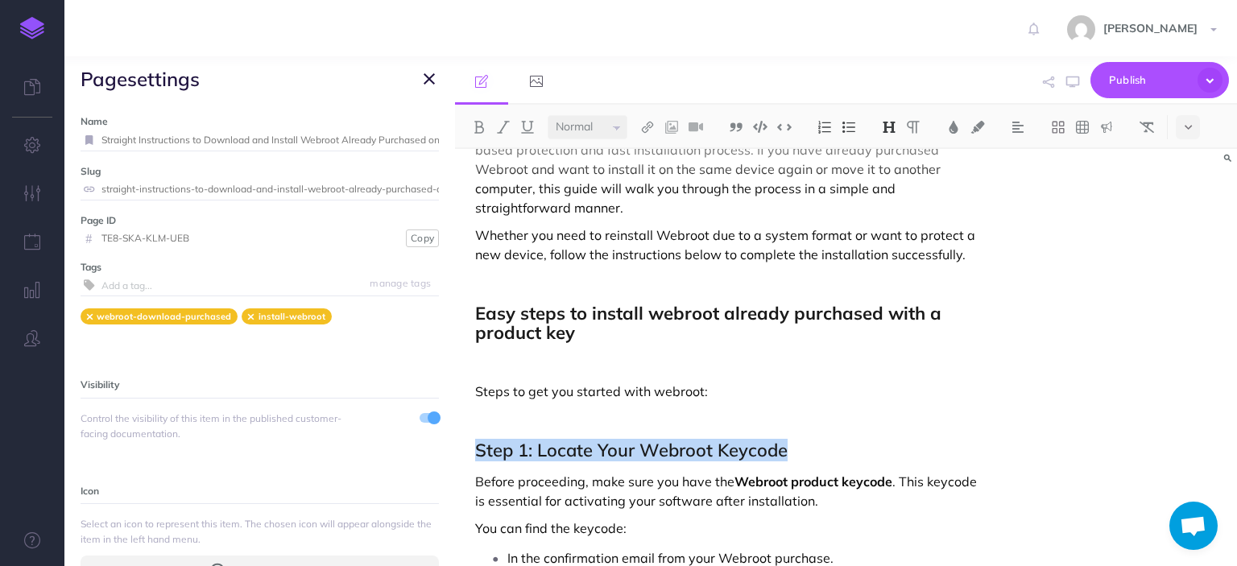
click at [886, 131] on img at bounding box center [889, 127] width 14 height 13
click at [889, 200] on button "H3" at bounding box center [889, 204] width 24 height 24
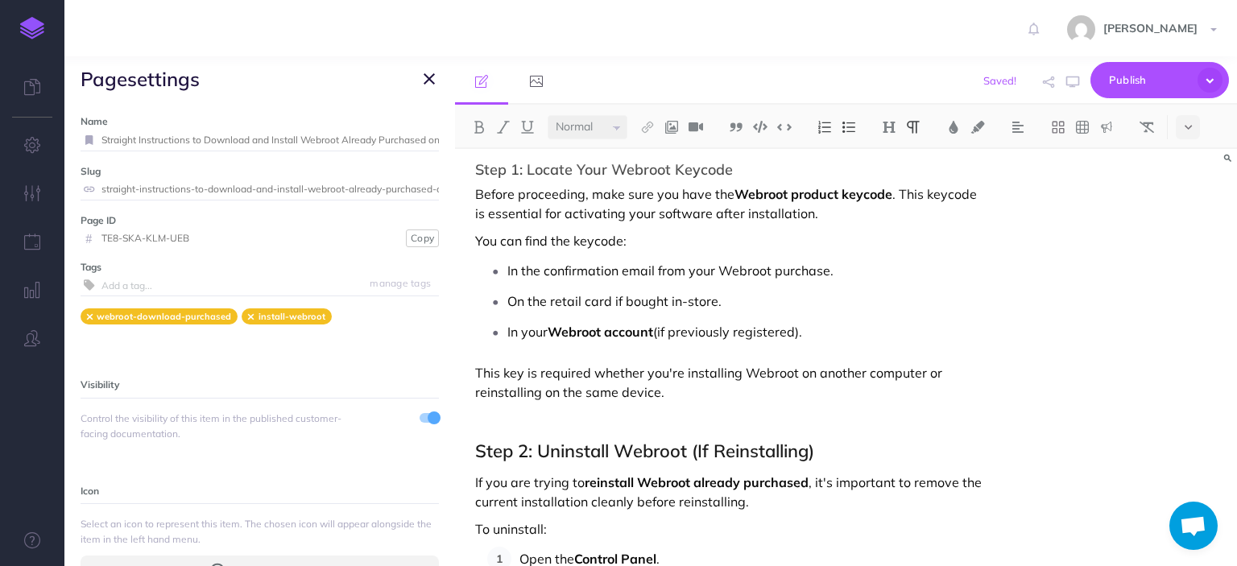
scroll to position [601, 0]
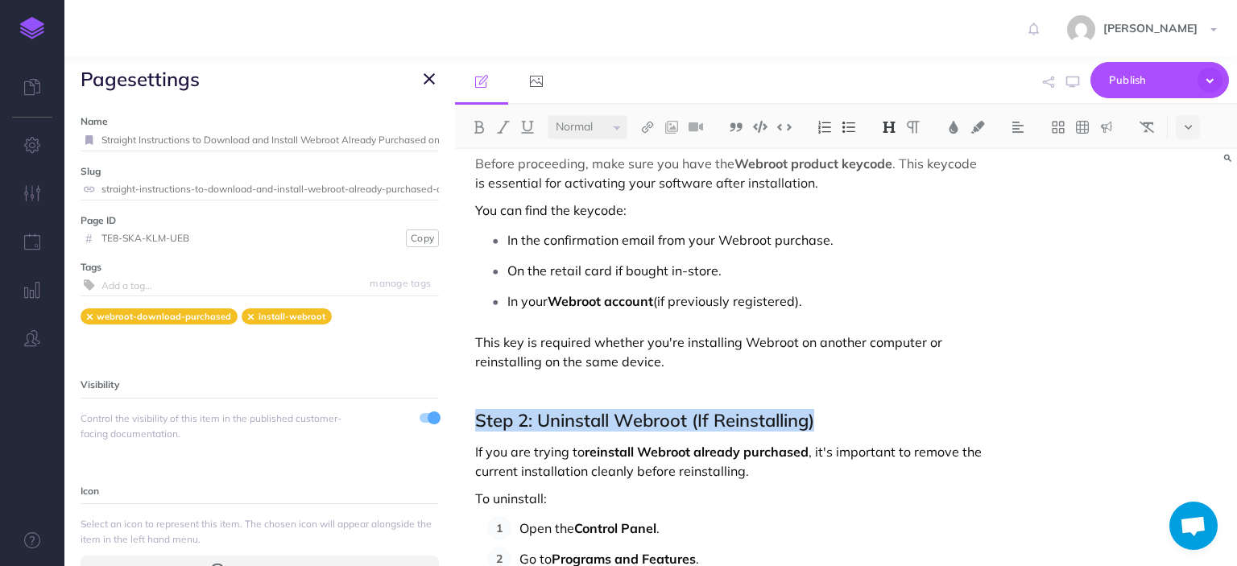
drag, startPoint x: 824, startPoint y: 421, endPoint x: 461, endPoint y: 419, distance: 363.9
click at [895, 126] on img at bounding box center [889, 127] width 14 height 13
click at [891, 199] on button "H3" at bounding box center [889, 204] width 24 height 24
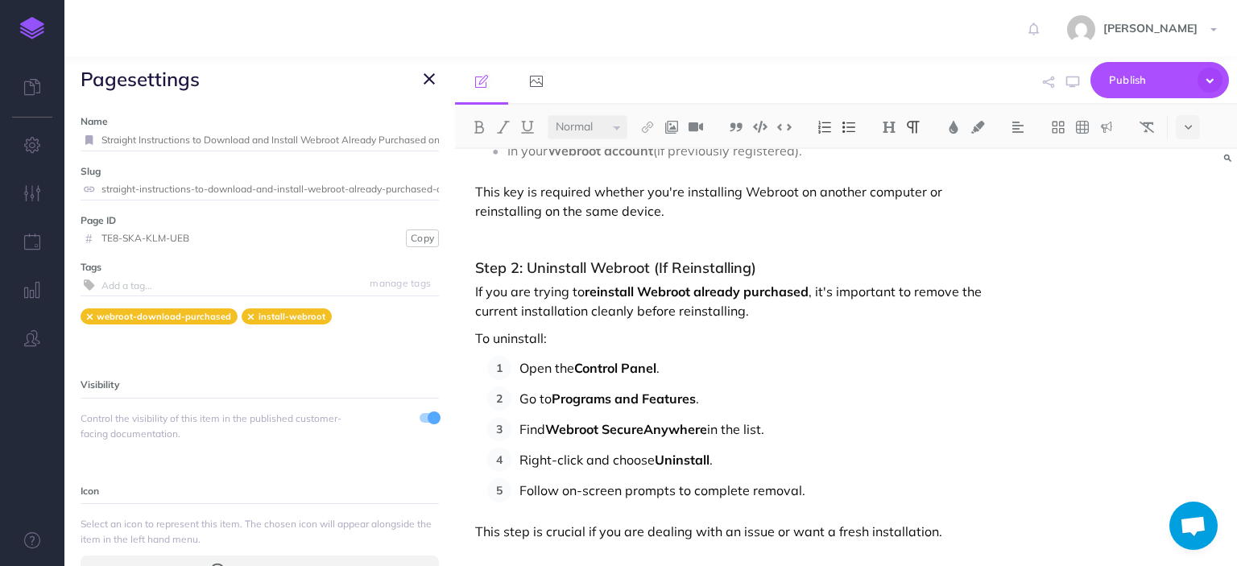
scroll to position [911, 0]
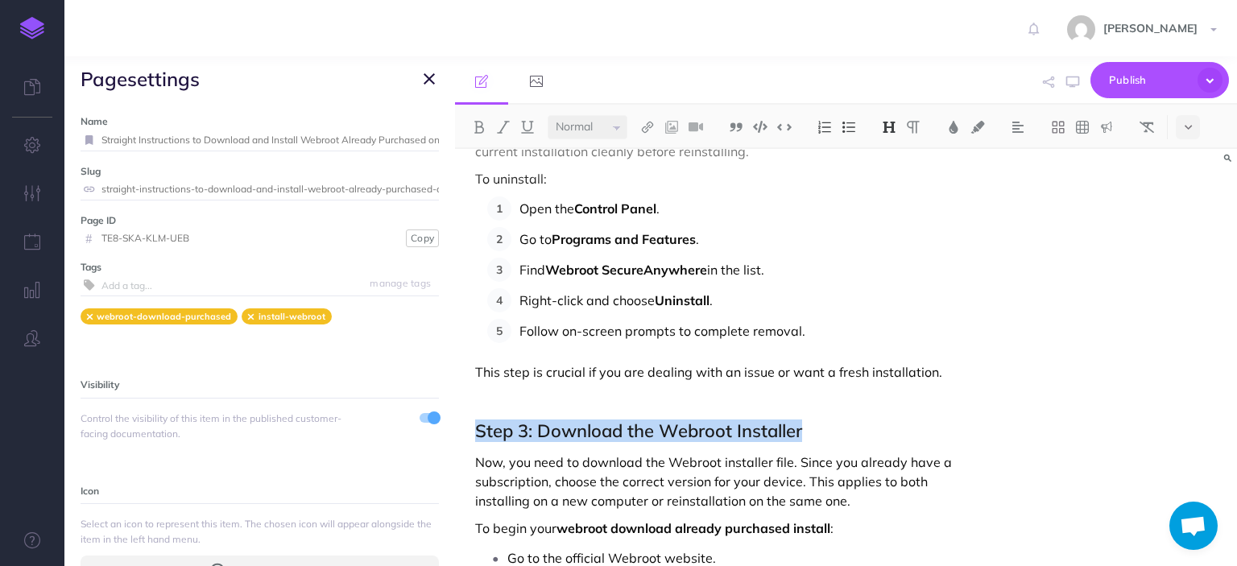
drag, startPoint x: 808, startPoint y: 428, endPoint x: 463, endPoint y: 439, distance: 344.8
click at [887, 126] on img at bounding box center [889, 127] width 14 height 13
click at [888, 205] on button "H3" at bounding box center [889, 204] width 24 height 24
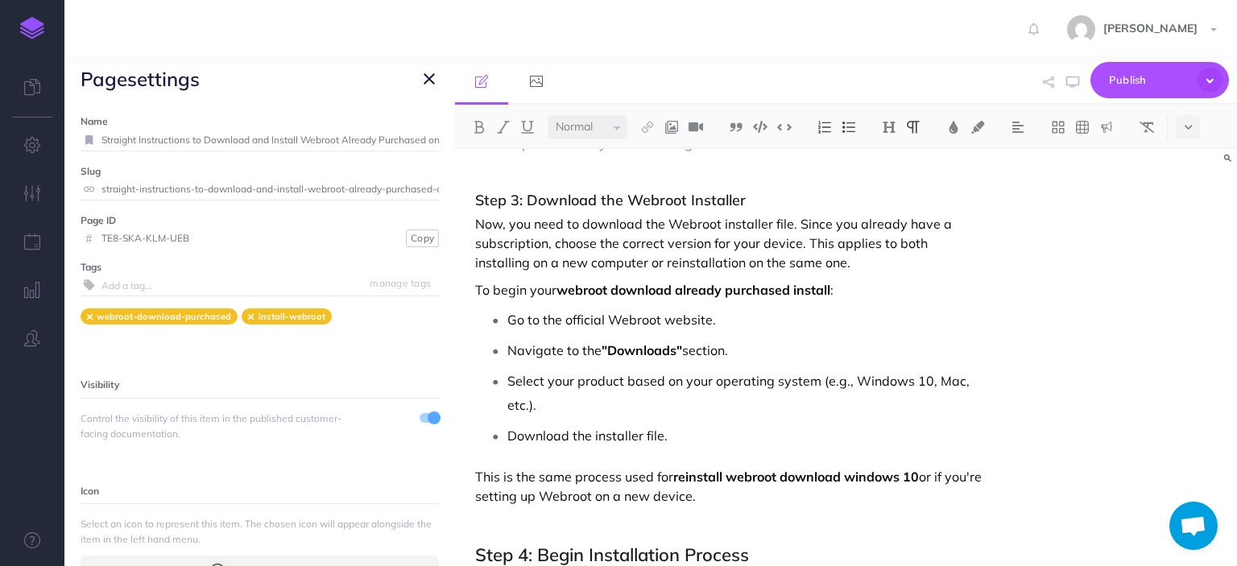
scroll to position [1229, 0]
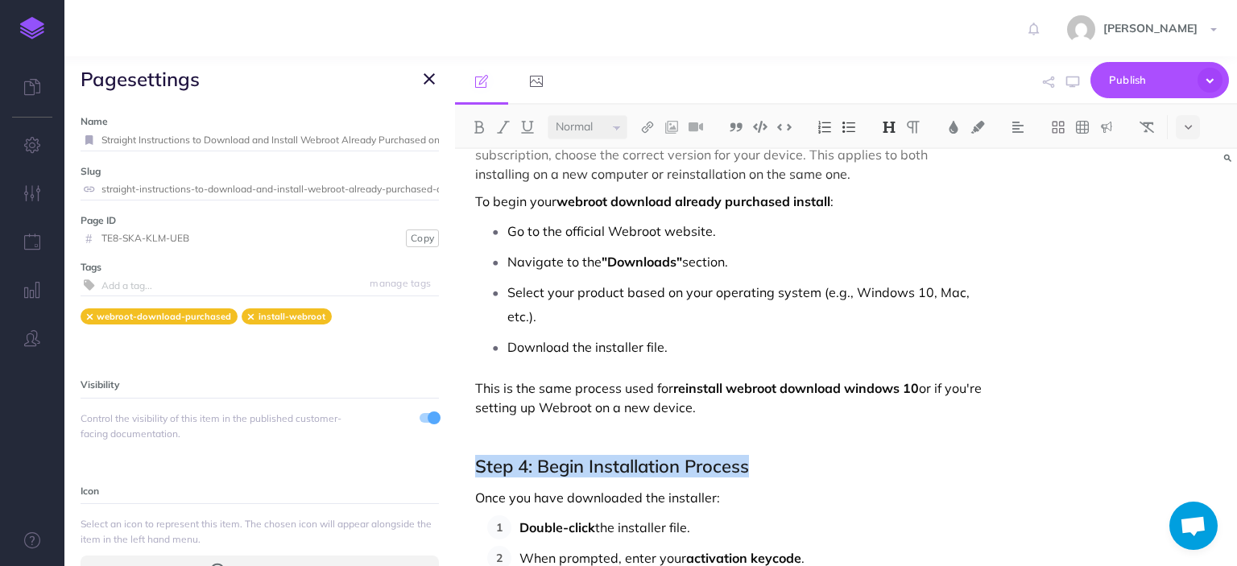
drag, startPoint x: 762, startPoint y: 465, endPoint x: 473, endPoint y: 467, distance: 289.1
click at [473, 467] on div "Sure! Here's a detailed article titled "Straight Instructions to Download and I…" at bounding box center [728, 559] width 547 height 3279
click at [891, 126] on img at bounding box center [889, 127] width 14 height 13
click at [894, 198] on button "H3" at bounding box center [889, 204] width 24 height 24
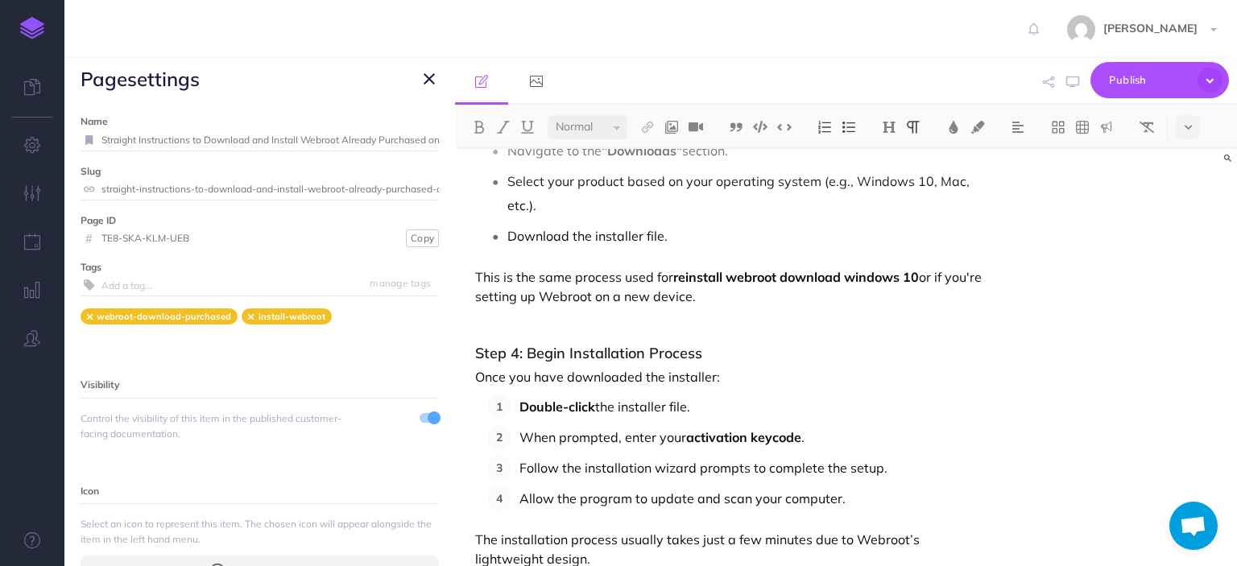
scroll to position [1449, 0]
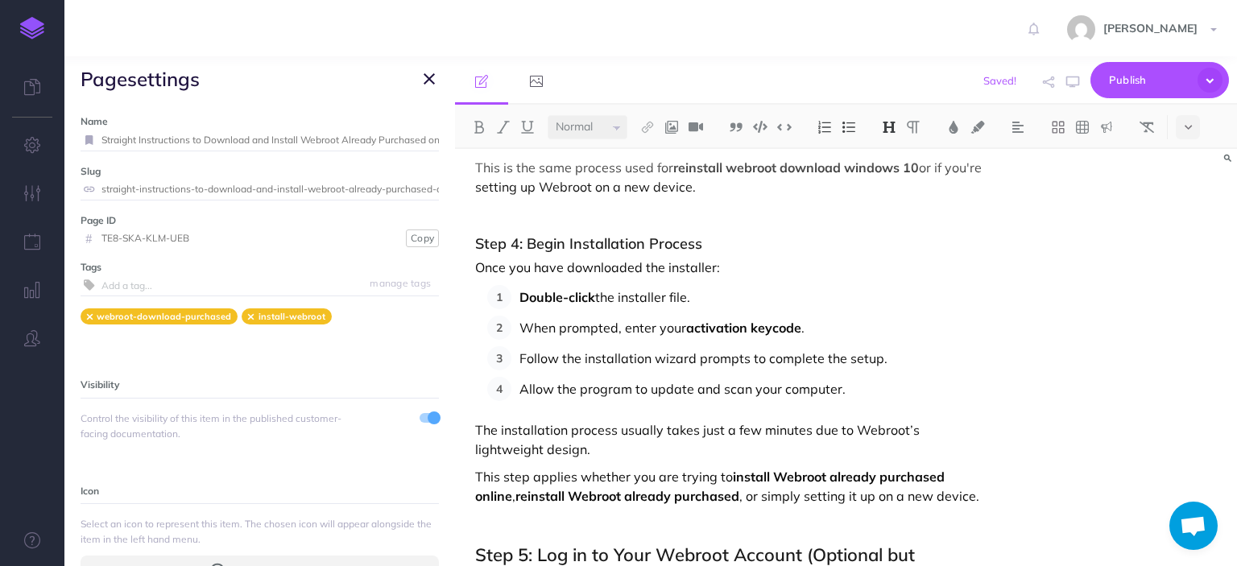
click at [703, 241] on h3 "Step 4: Begin Installation Process" at bounding box center [728, 244] width 506 height 16
drag, startPoint x: 703, startPoint y: 241, endPoint x: 400, endPoint y: 238, distance: 302.8
click at [400, 238] on div "Webrootpath Collapse all Expand all Expand to root folders https://webrootpath.…" at bounding box center [650, 311] width 1172 height 510
click at [886, 126] on img at bounding box center [889, 127] width 14 height 13
click at [944, 391] on p "Allow the program to update and scan your computer." at bounding box center [750, 389] width 462 height 24
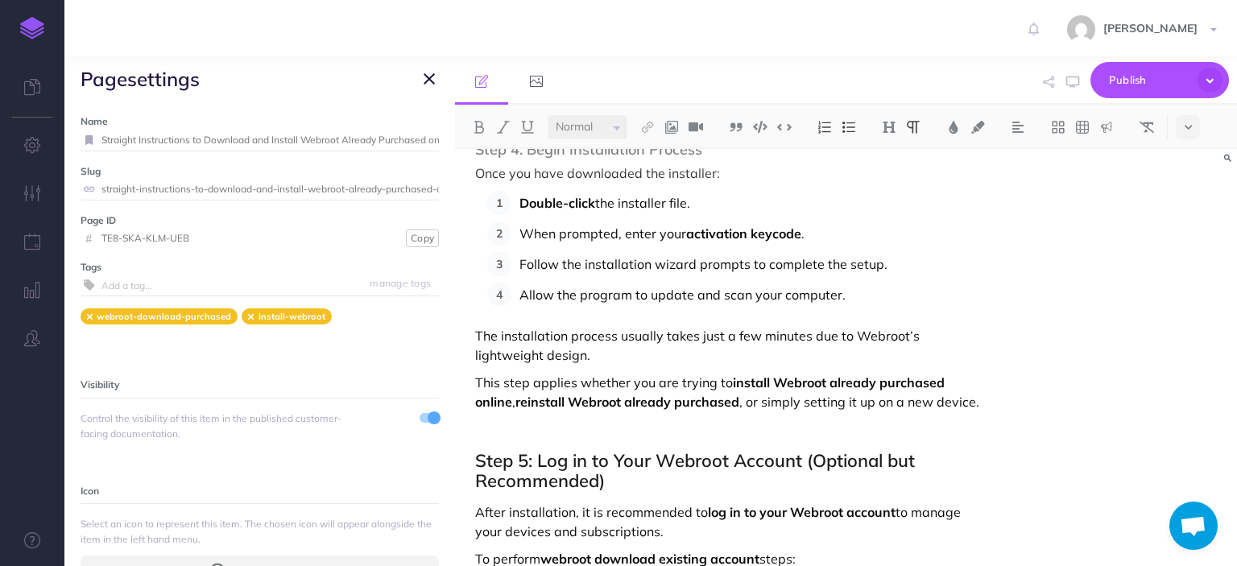
scroll to position [1573, 0]
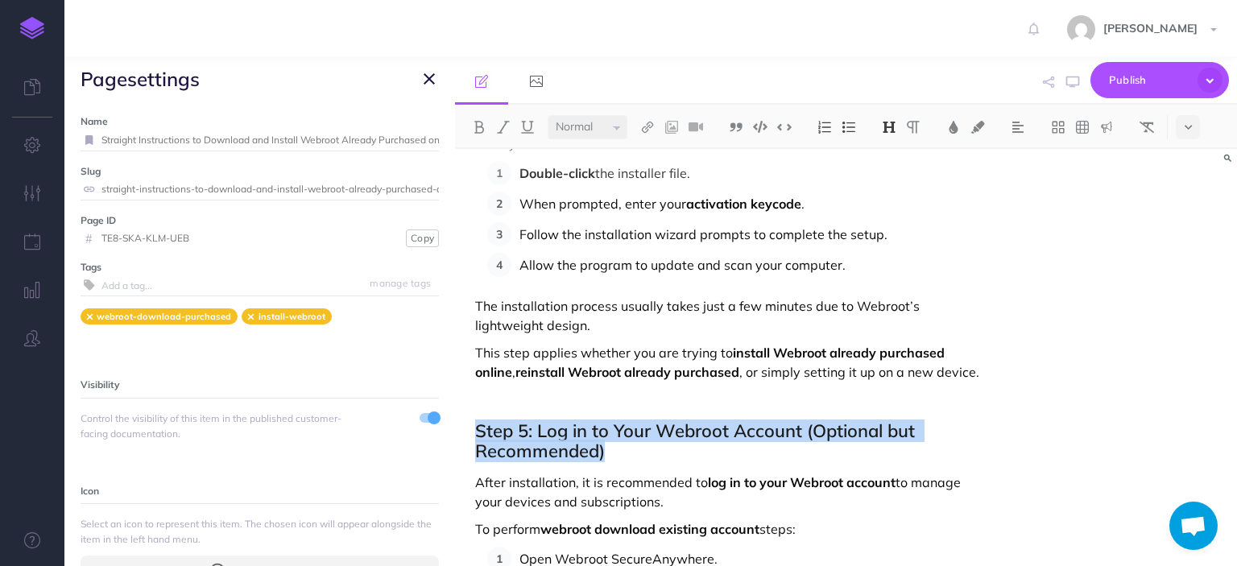
drag, startPoint x: 614, startPoint y: 450, endPoint x: 432, endPoint y: 436, distance: 182.5
click at [432, 436] on div "Webrootpath Collapse all Expand all Expand to root folders https://webrootpath.…" at bounding box center [650, 311] width 1172 height 510
click at [886, 130] on img at bounding box center [889, 127] width 14 height 13
click at [893, 200] on button "H3" at bounding box center [889, 204] width 24 height 24
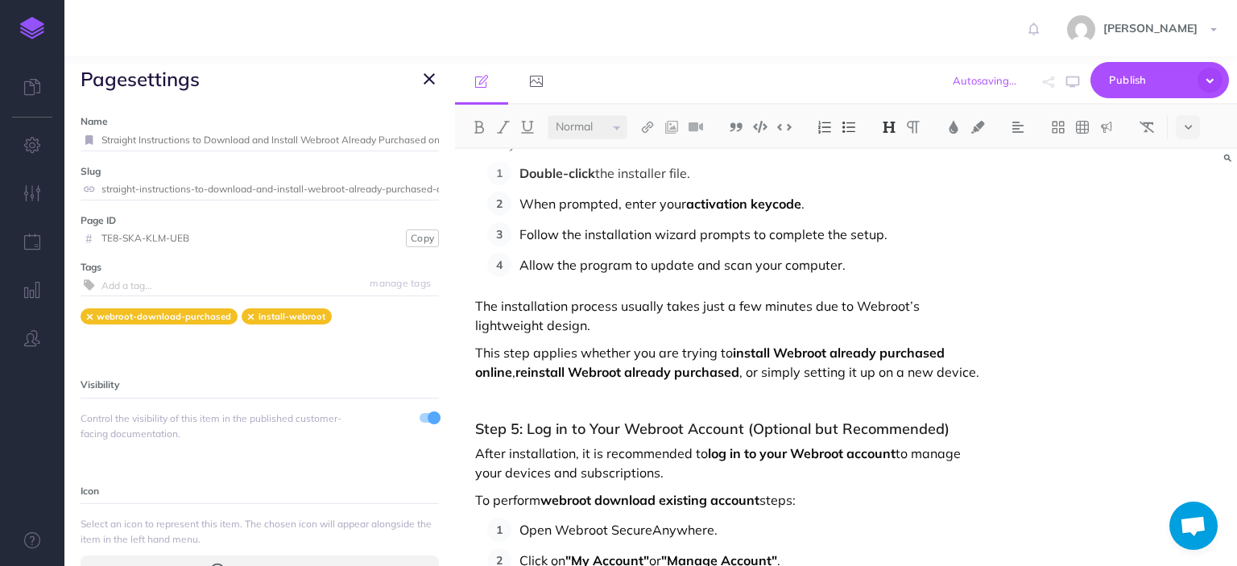
click at [1035, 341] on div "Sure! Here's a detailed article titled "Straight Instructions to Download and I…" at bounding box center [846, 357] width 782 height 417
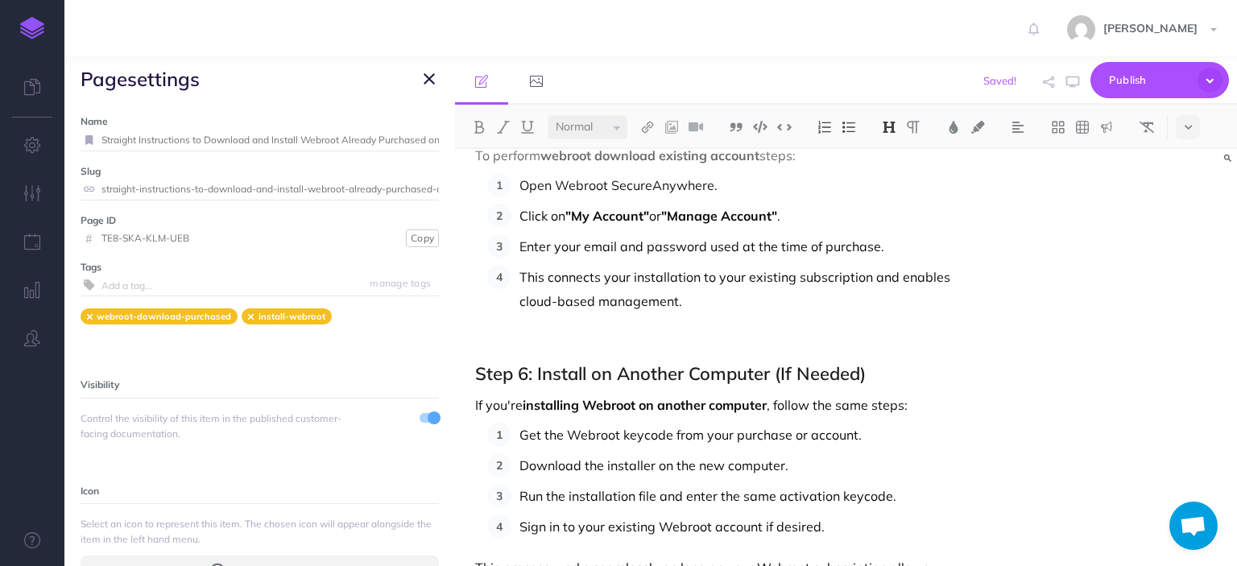
scroll to position [1960, 0]
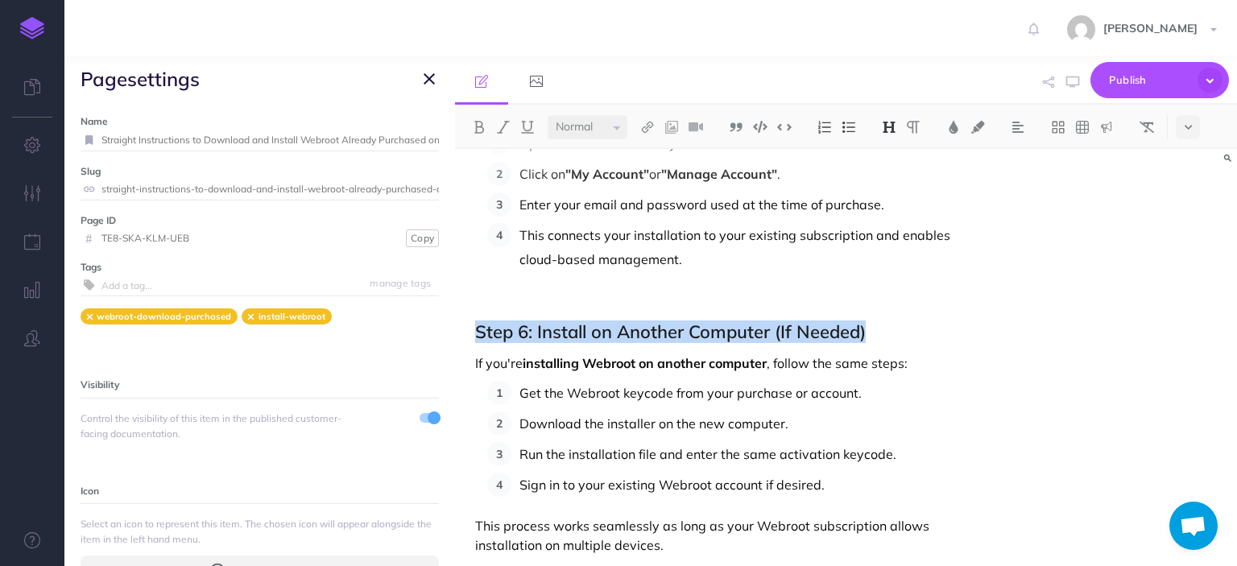
drag, startPoint x: 875, startPoint y: 334, endPoint x: 467, endPoint y: 339, distance: 408.2
click at [889, 126] on img at bounding box center [889, 127] width 14 height 13
click at [893, 199] on button "H3" at bounding box center [889, 204] width 24 height 24
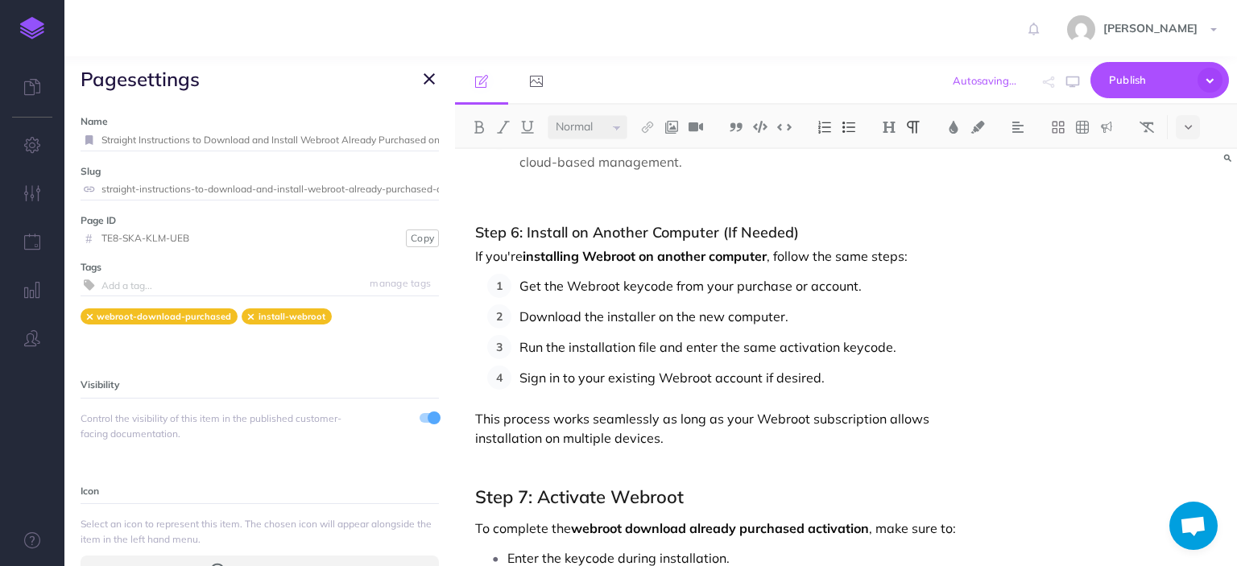
scroll to position [2252, 0]
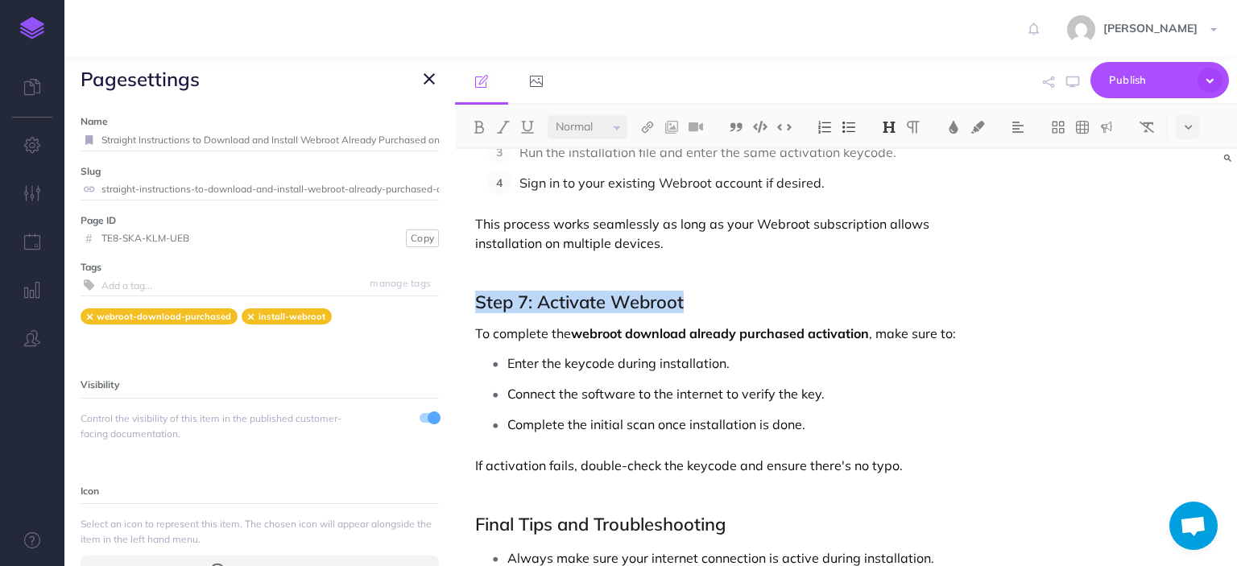
drag, startPoint x: 703, startPoint y: 304, endPoint x: 442, endPoint y: 296, distance: 261.0
click at [442, 296] on div "Webrootpath Collapse all Expand all Expand to root folders https://webrootpath.…" at bounding box center [650, 311] width 1172 height 510
click at [890, 126] on img at bounding box center [889, 127] width 14 height 13
click at [895, 200] on button "H3" at bounding box center [889, 204] width 24 height 24
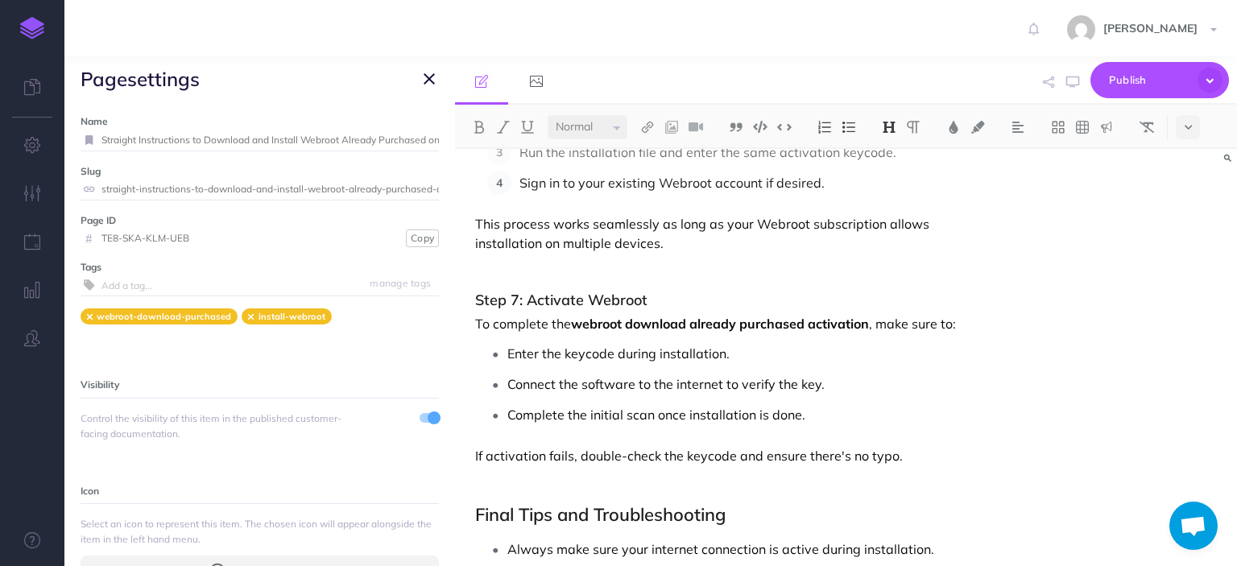
click at [1031, 278] on div "Sure! Here's a detailed article titled "Straight Instructions to Download and I…" at bounding box center [846, 357] width 782 height 417
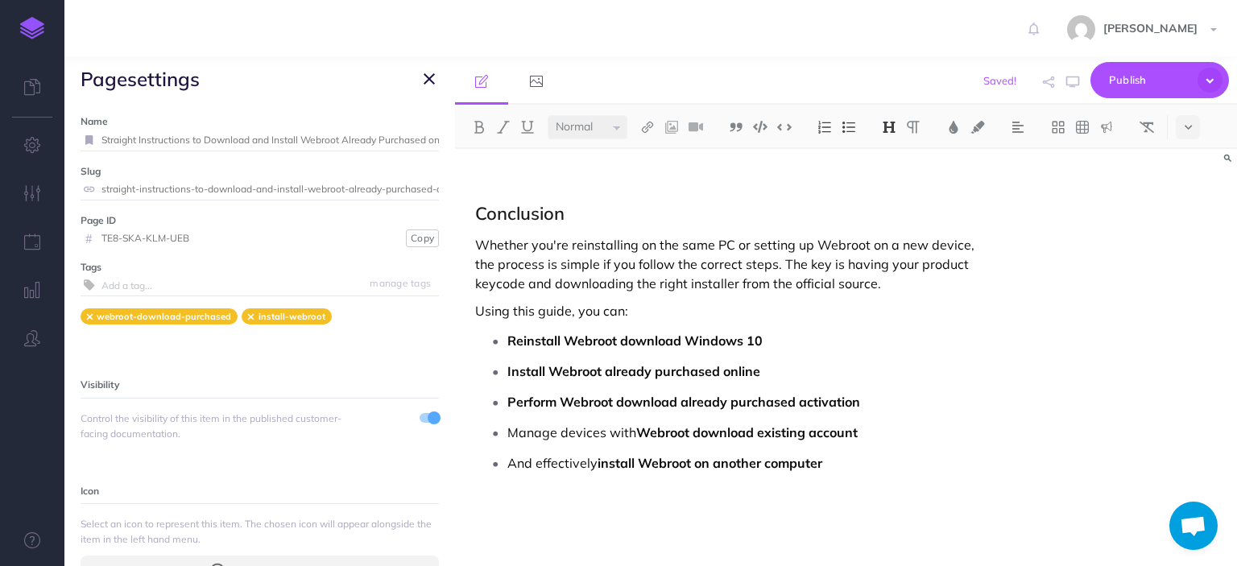
scroll to position [2804, 0]
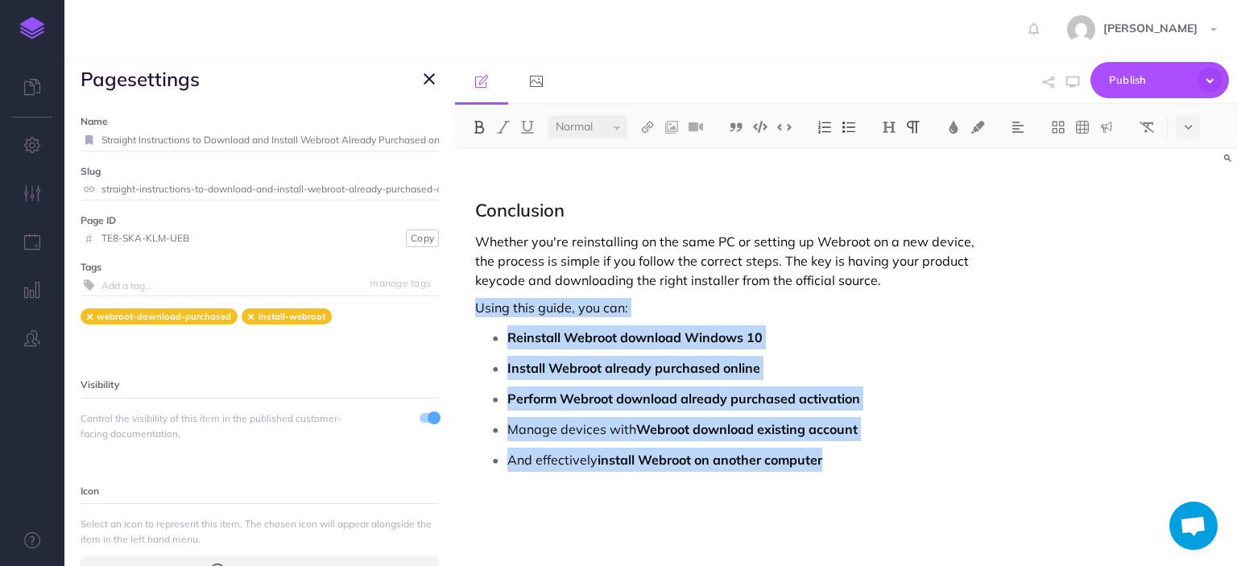
drag, startPoint x: 866, startPoint y: 462, endPoint x: 464, endPoint y: 309, distance: 429.9
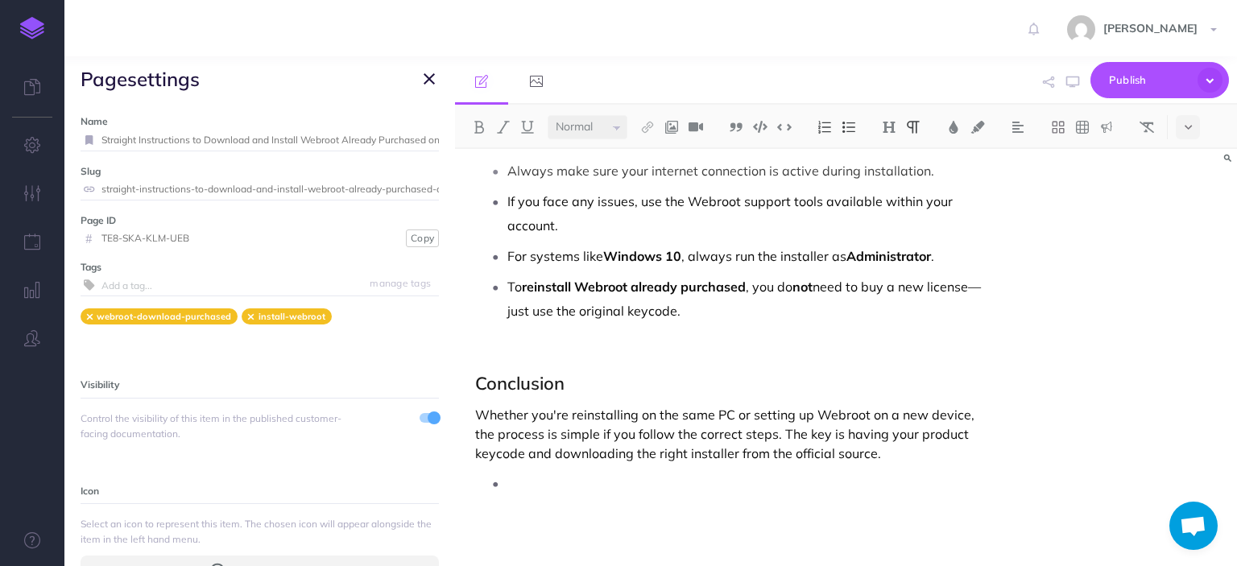
scroll to position [2630, 0]
click at [528, 476] on p at bounding box center [744, 484] width 474 height 24
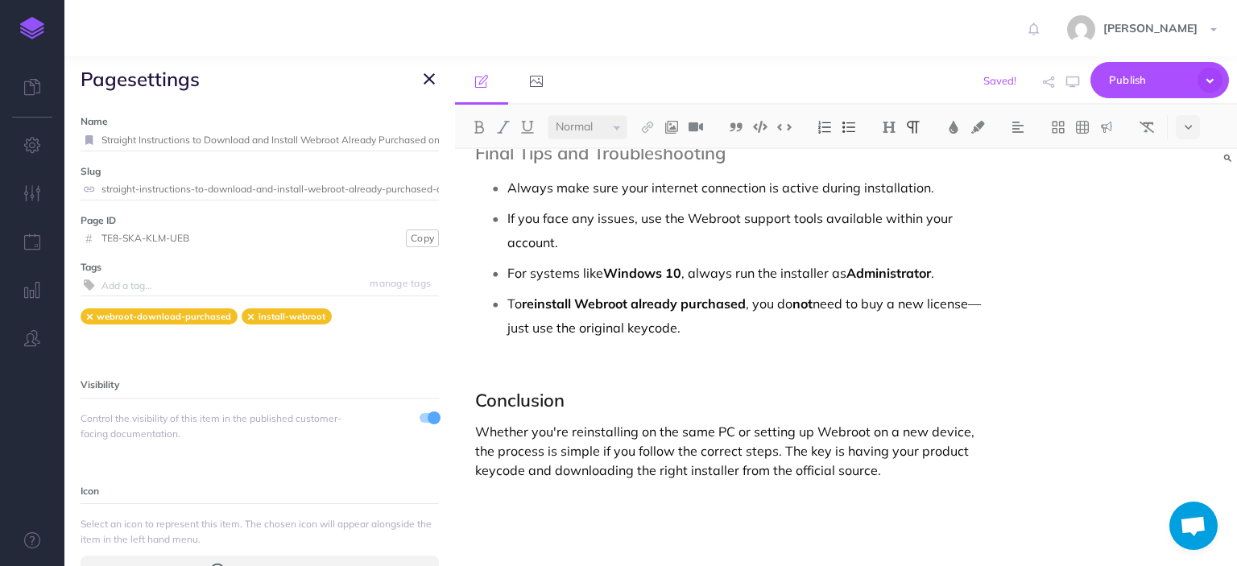
scroll to position [2586, 0]
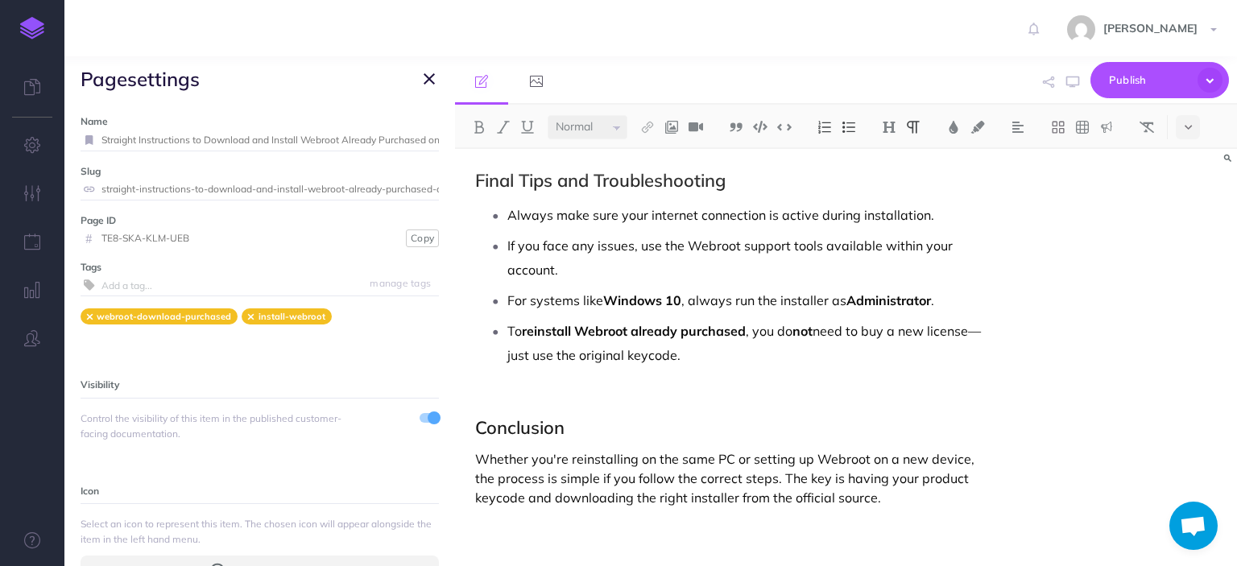
click at [769, 496] on p "Whether you're reinstalling on the same PC or setting up Webroot on a new devic…" at bounding box center [728, 478] width 506 height 58
drag, startPoint x: 795, startPoint y: 496, endPoint x: 833, endPoint y: 496, distance: 38.6
click at [833, 496] on p "Whether you're reinstalling on the same PC or setting up Webroot on a new devic…" at bounding box center [728, 478] width 506 height 58
click at [1155, 70] on span "Publish" at bounding box center [1149, 80] width 81 height 25
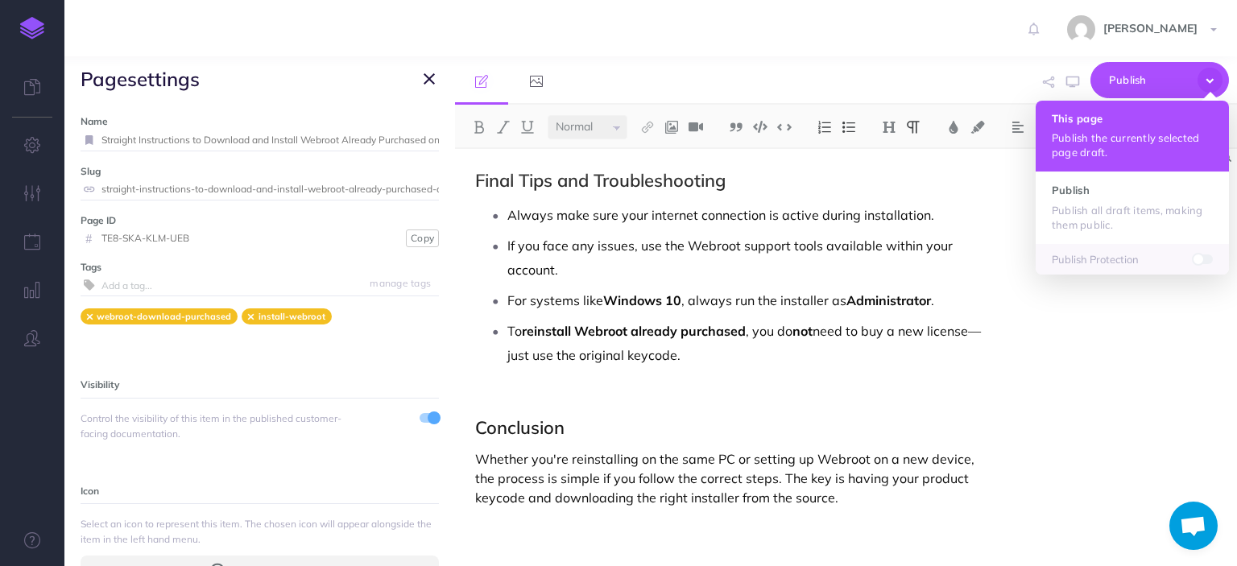
click at [1130, 119] on h4 "This page" at bounding box center [1132, 118] width 161 height 11
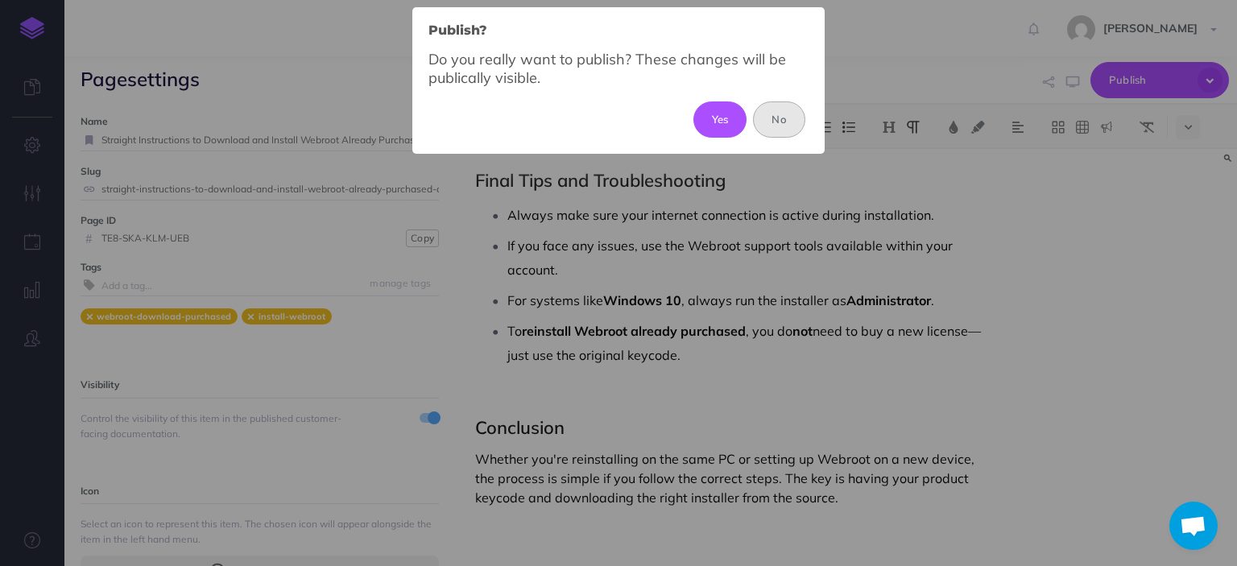
click at [795, 107] on button "No" at bounding box center [779, 118] width 52 height 35
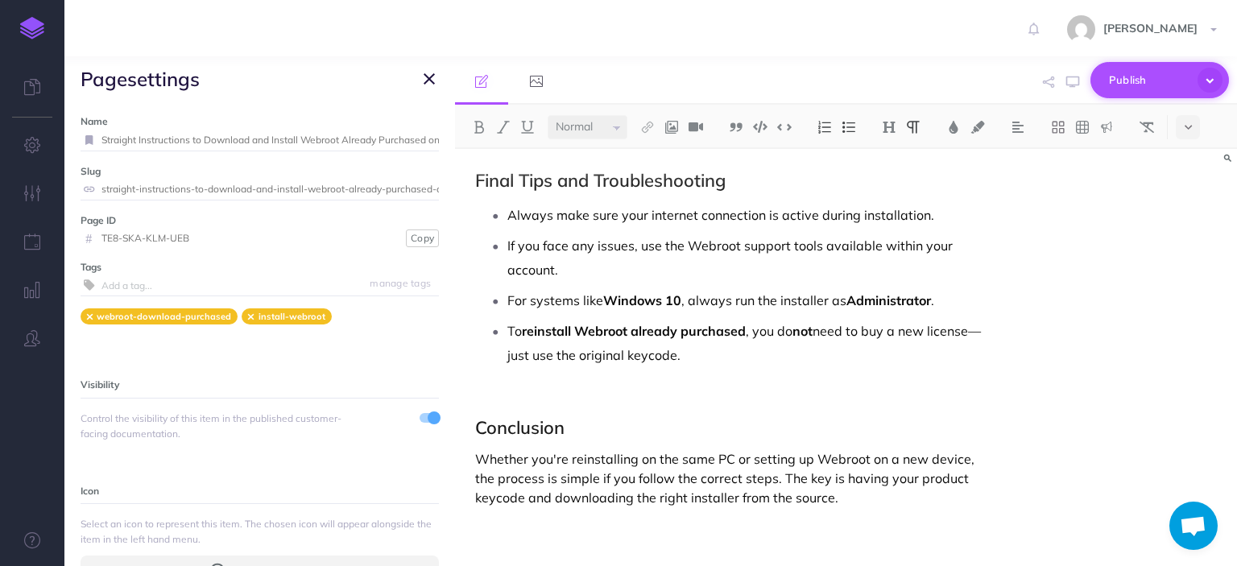
click at [1143, 86] on span "Publish" at bounding box center [1149, 80] width 81 height 25
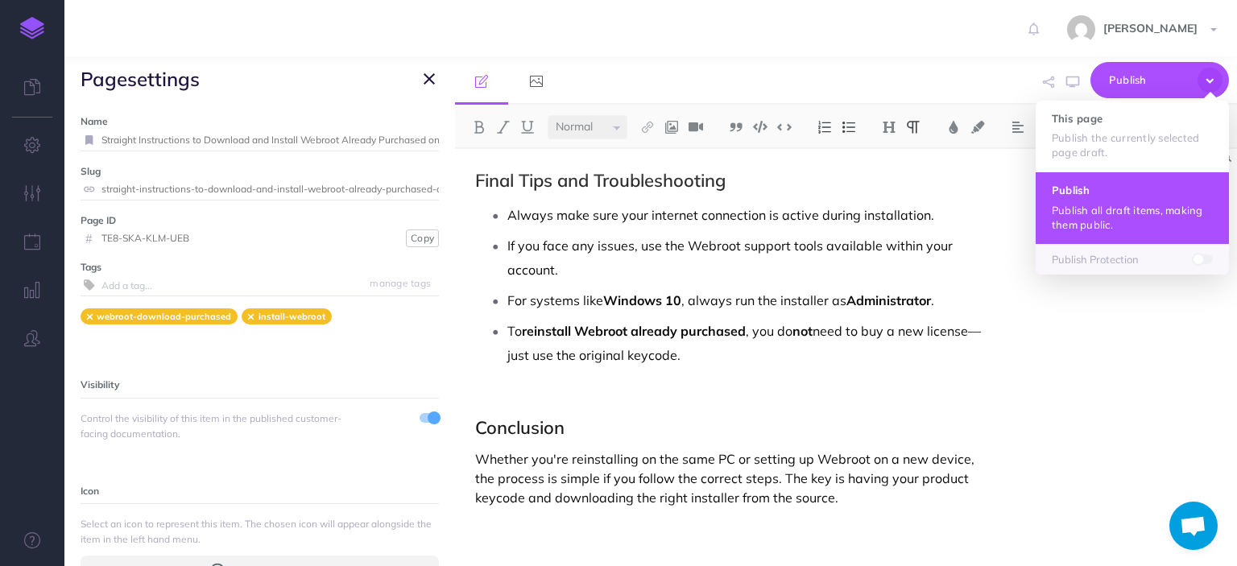
click at [1128, 189] on h4 "Publish" at bounding box center [1132, 189] width 161 height 11
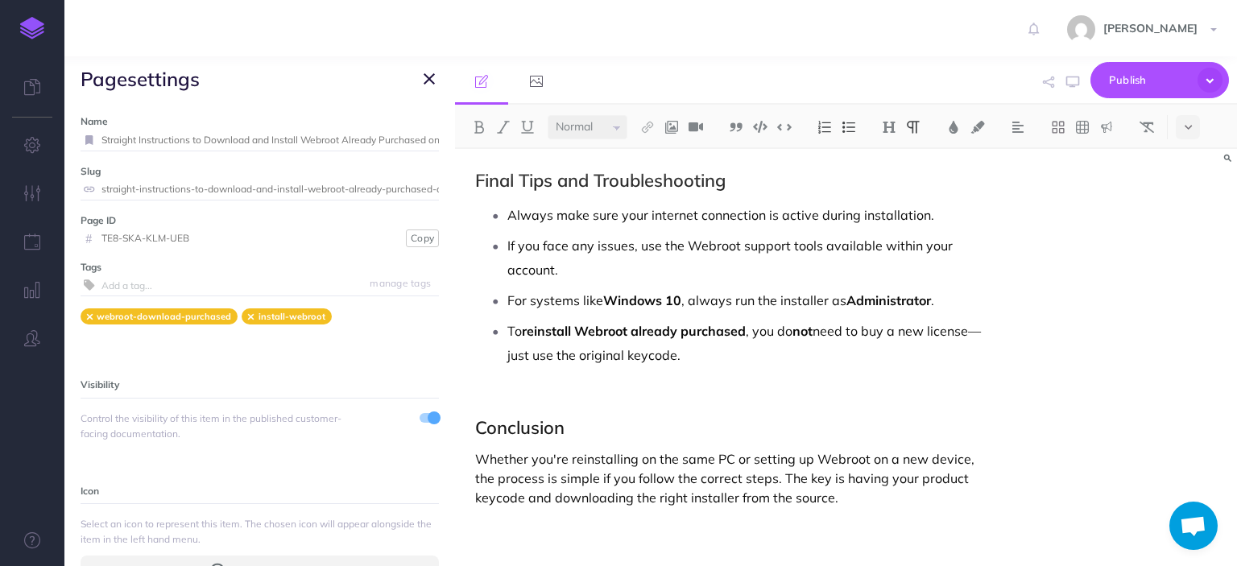
click at [1151, 309] on div "Sure! Here's a detailed article titled "Straight Instructions to Download and I…" at bounding box center [846, 357] width 782 height 417
click at [1074, 309] on div "Sure! Here's a detailed article titled "Straight Instructions to Download and I…" at bounding box center [846, 357] width 782 height 417
click at [857, 309] on p "For systems like Windows 10 , always run the installer as Administrator ." at bounding box center [744, 300] width 474 height 24
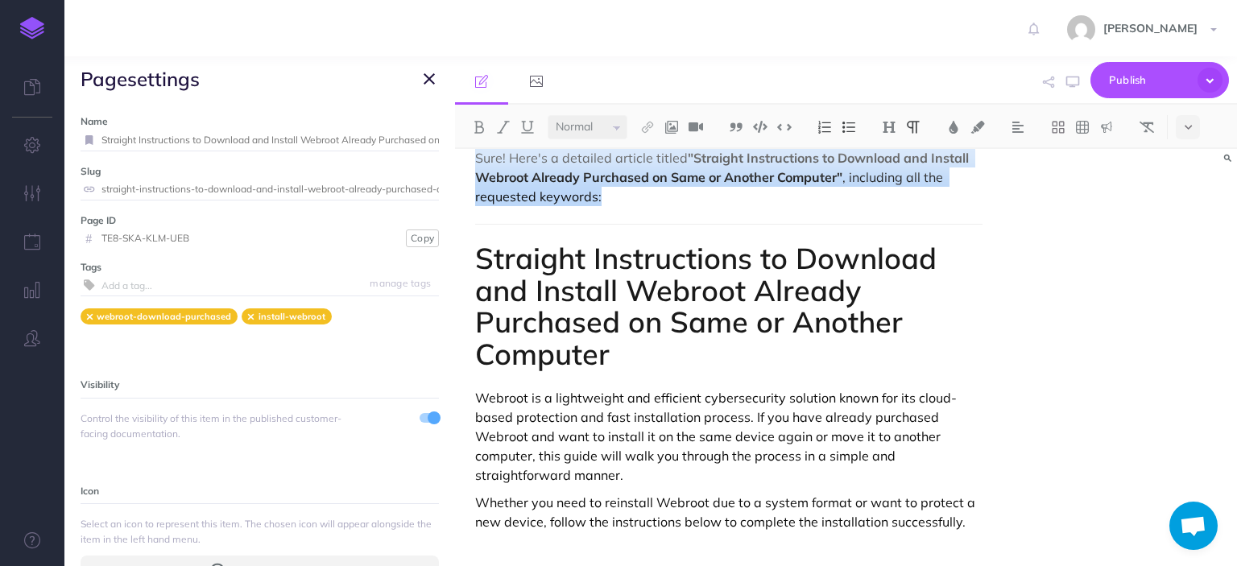
scroll to position [0, 0]
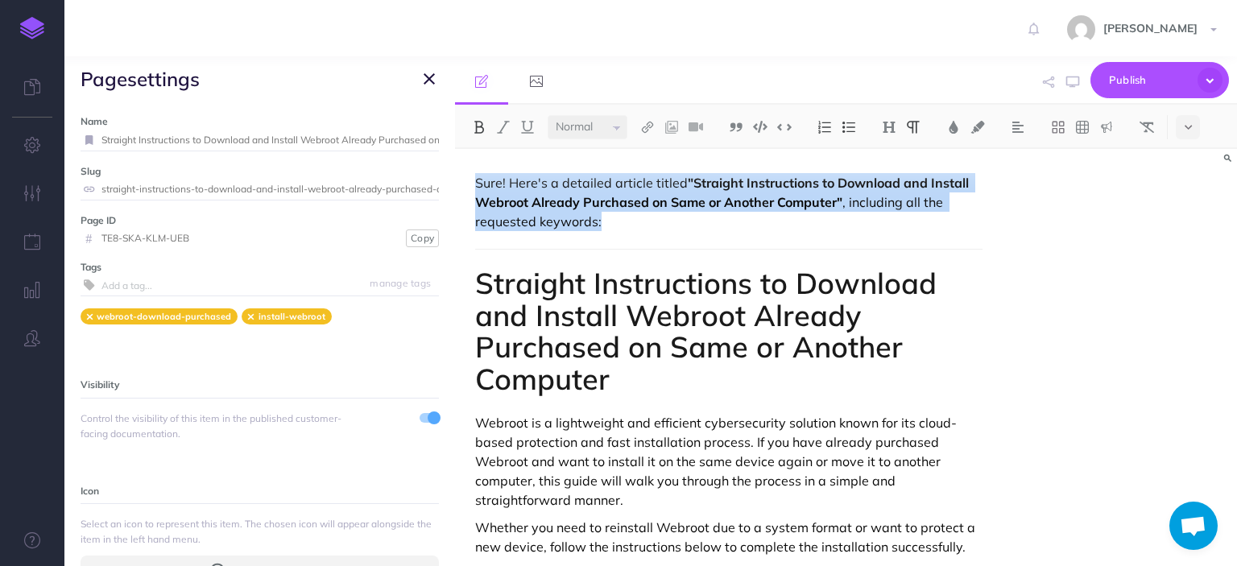
drag, startPoint x: 616, startPoint y: 205, endPoint x: 418, endPoint y: 138, distance: 209.3
click at [418, 138] on div "Webrootpath Collapse all Expand all Expand to root folders https://webrootpath.…" at bounding box center [650, 311] width 1172 height 510
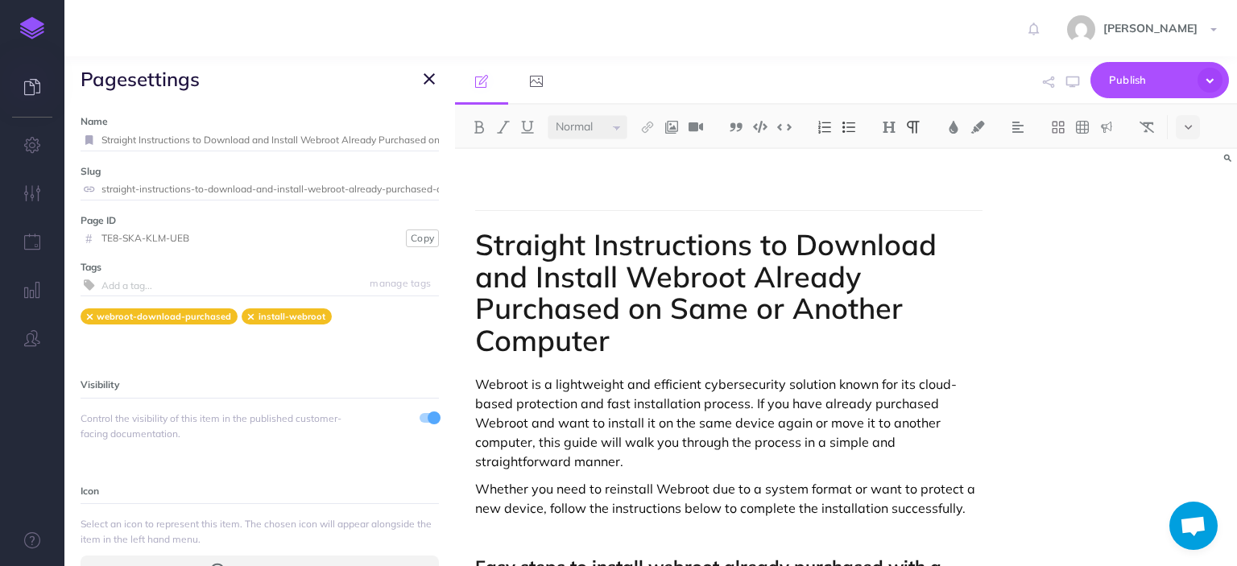
click at [0, 83] on link at bounding box center [32, 88] width 64 height 48
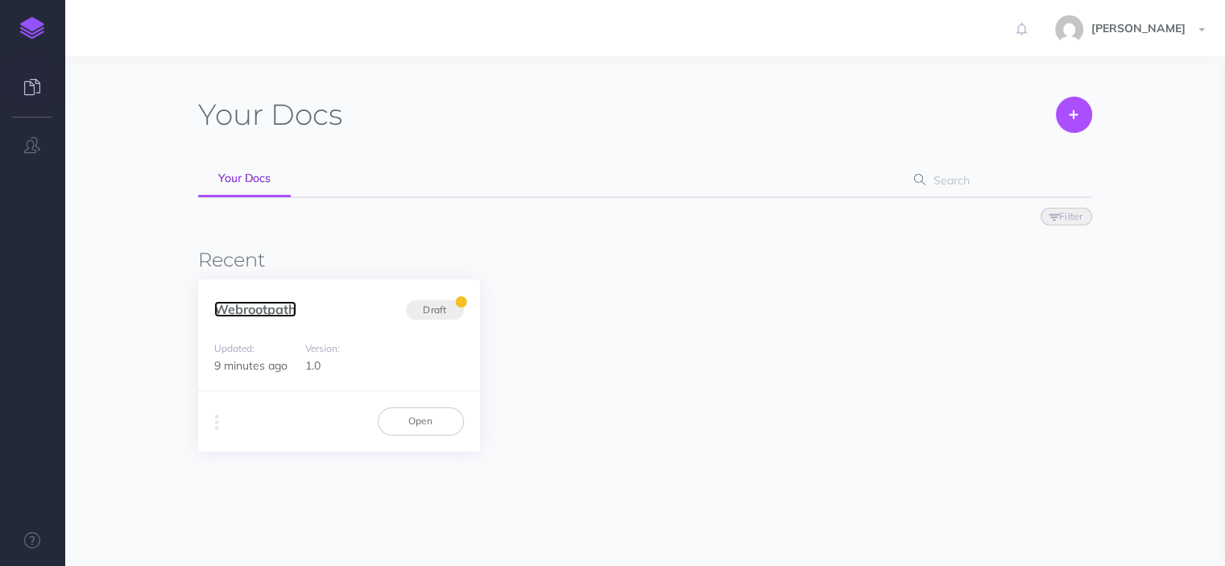
click at [291, 303] on link "Webrootpath" at bounding box center [255, 309] width 82 height 16
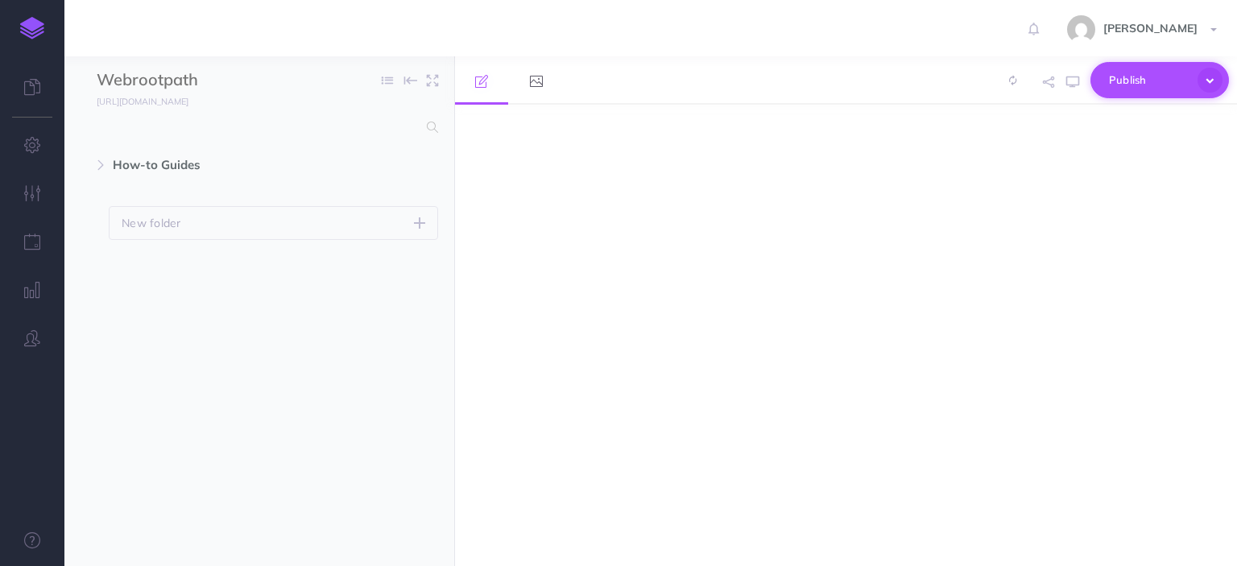
select select "null"
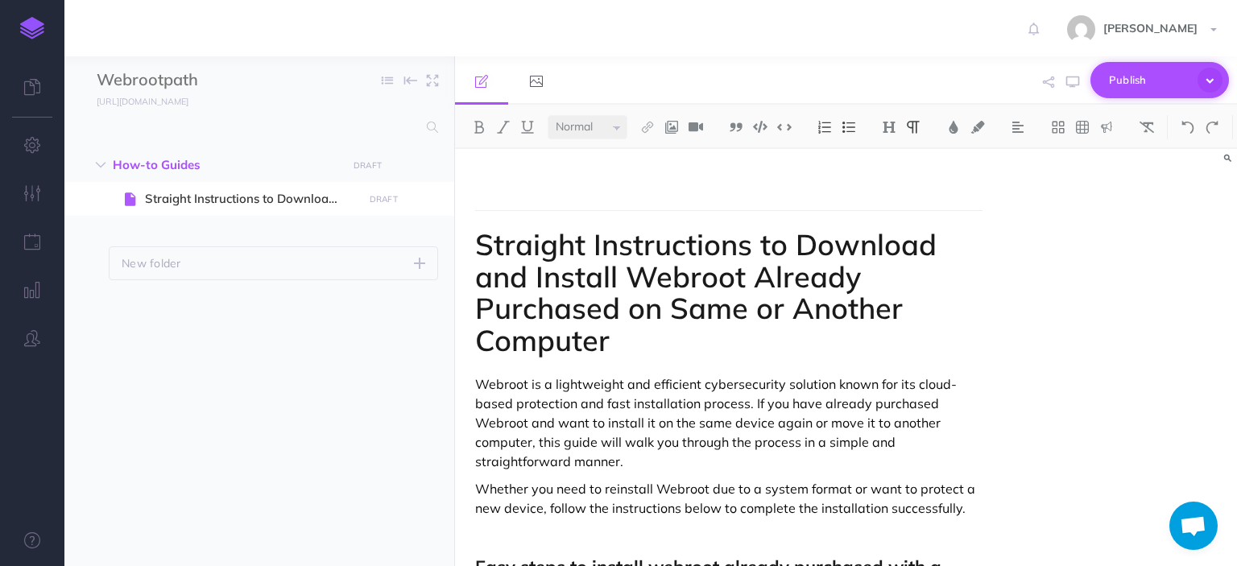
click at [1159, 79] on span "Publish" at bounding box center [1149, 80] width 81 height 25
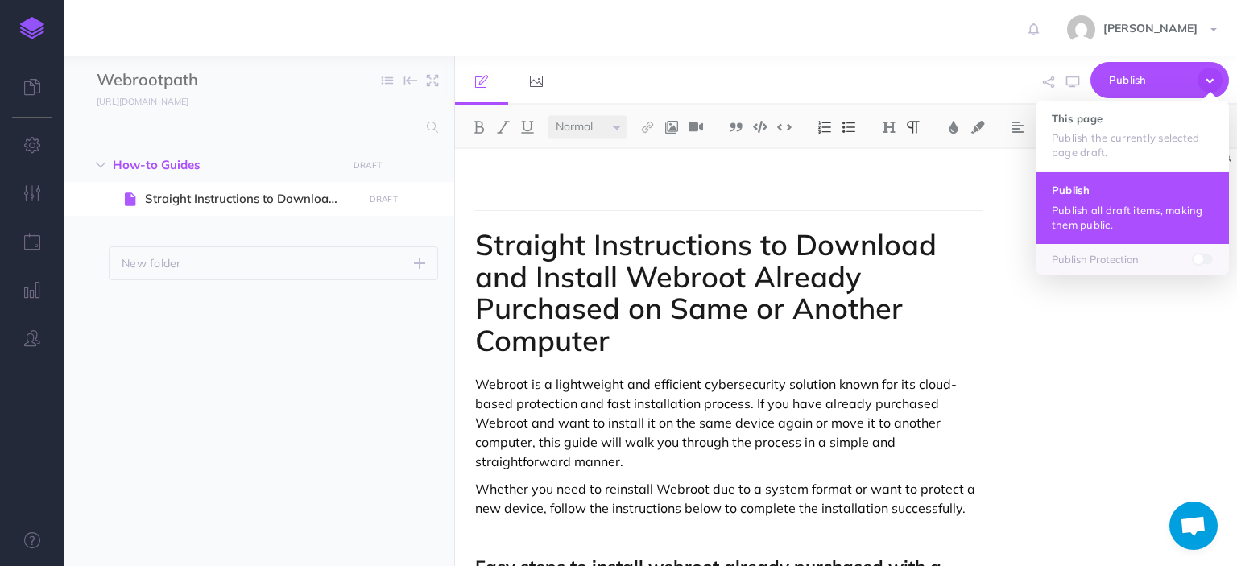
click at [1131, 189] on h4 "Publish" at bounding box center [1132, 189] width 161 height 11
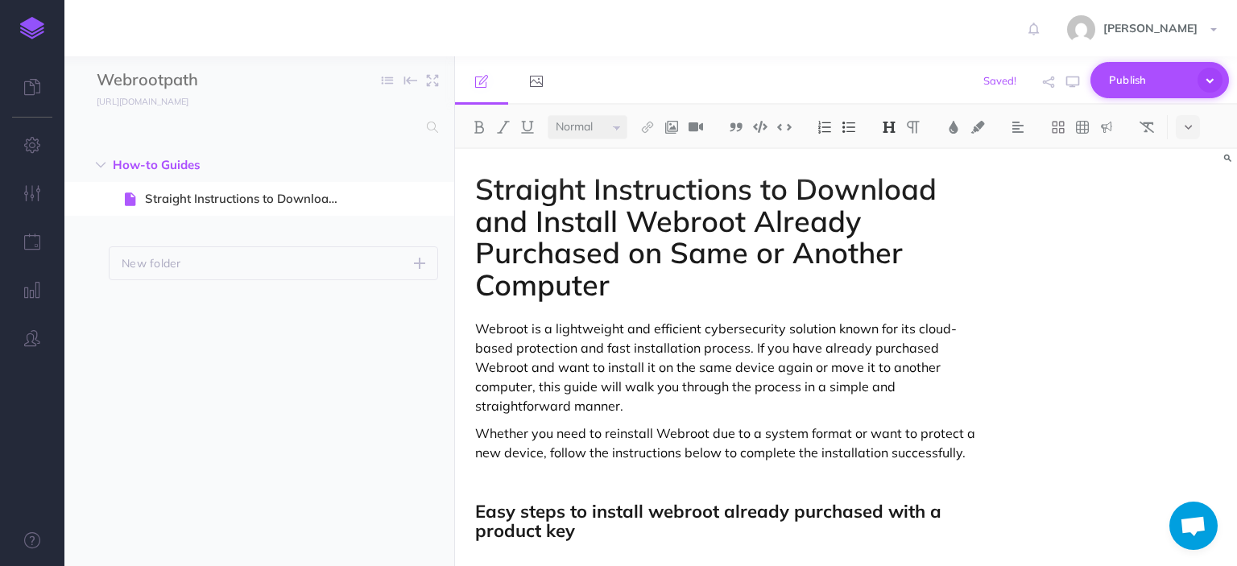
click at [1176, 73] on span "Publish" at bounding box center [1149, 80] width 81 height 25
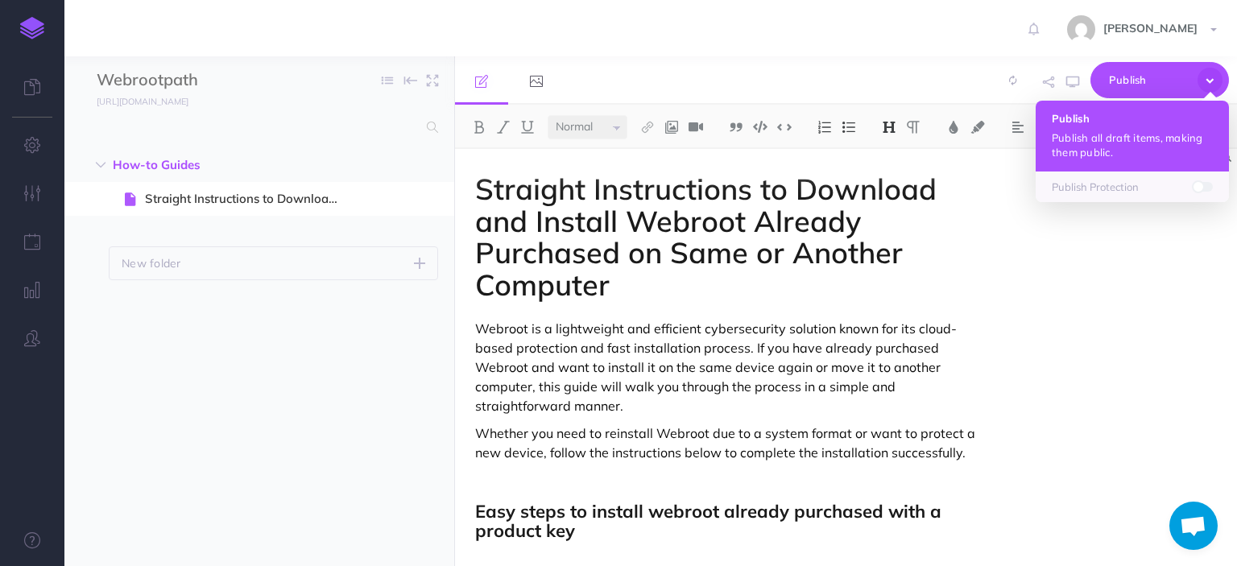
click at [1130, 143] on p "Publish all draft items, making them public." at bounding box center [1132, 144] width 161 height 29
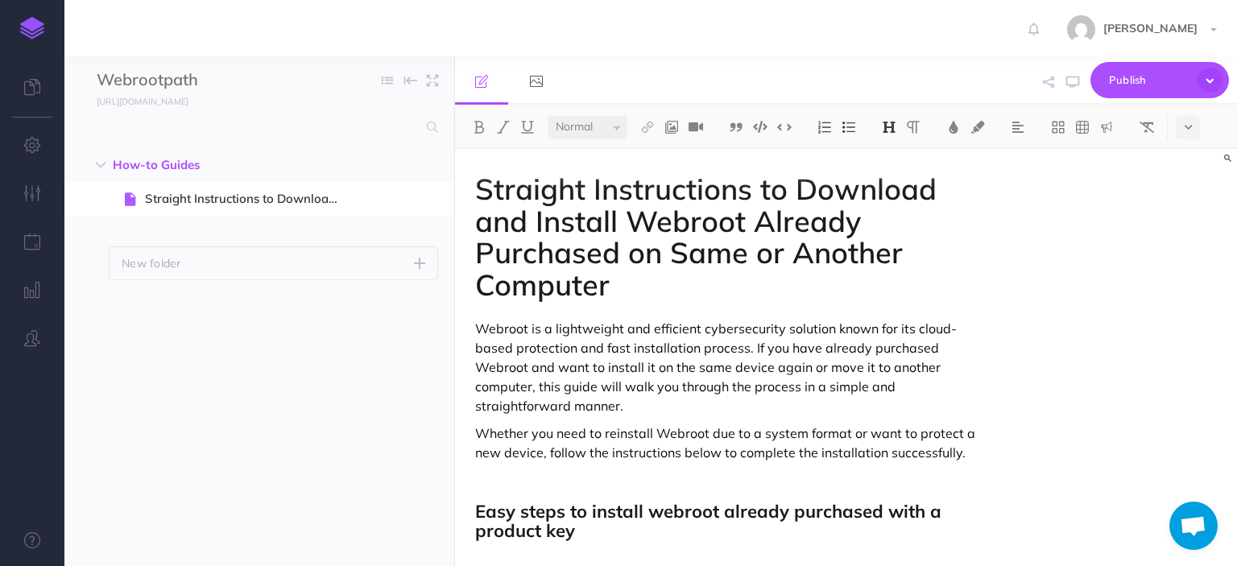
click at [1224, 262] on div "Straight Instructions to Download and Install Webroot Already Purchased on Same…" at bounding box center [846, 357] width 782 height 417
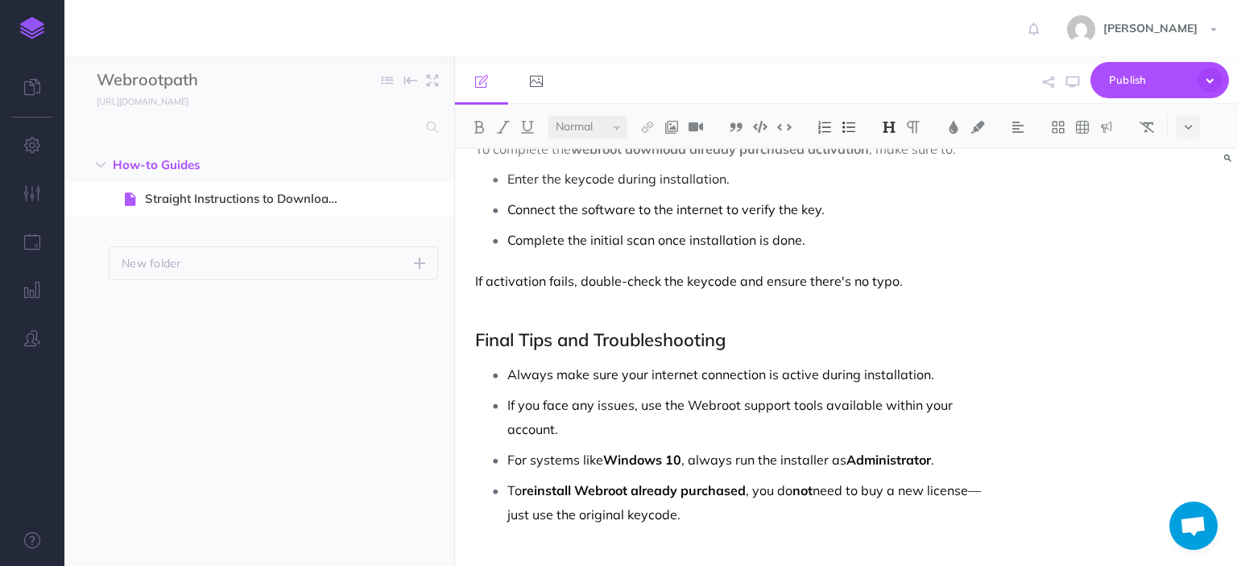
scroll to position [2492, 0]
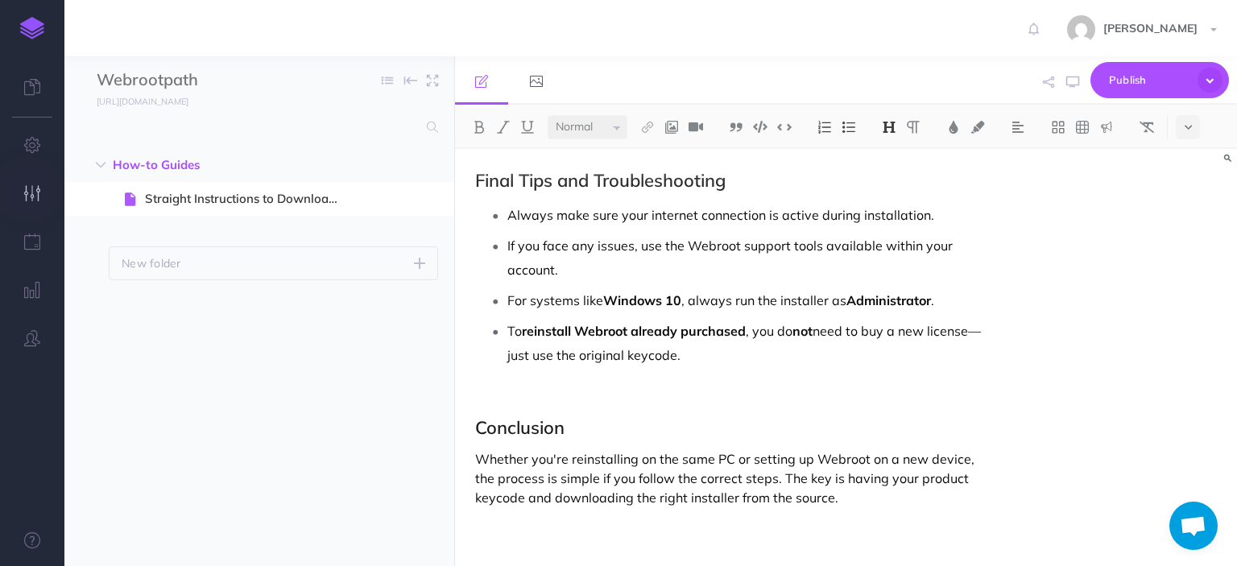
click at [48, 199] on button "button" at bounding box center [32, 194] width 64 height 48
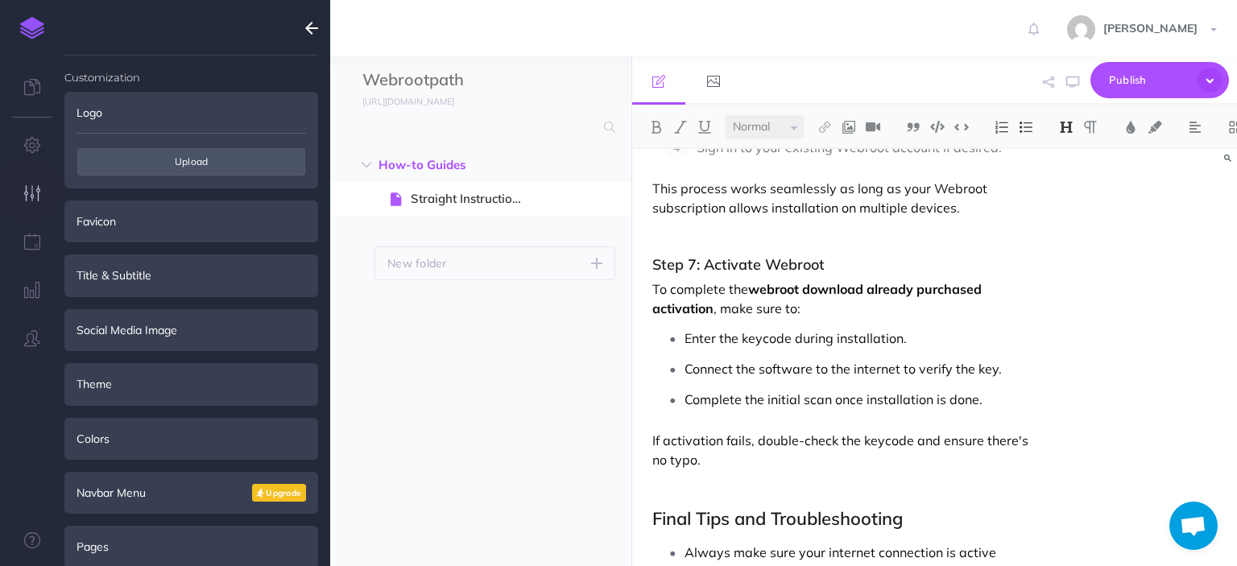
scroll to position [2805, 0]
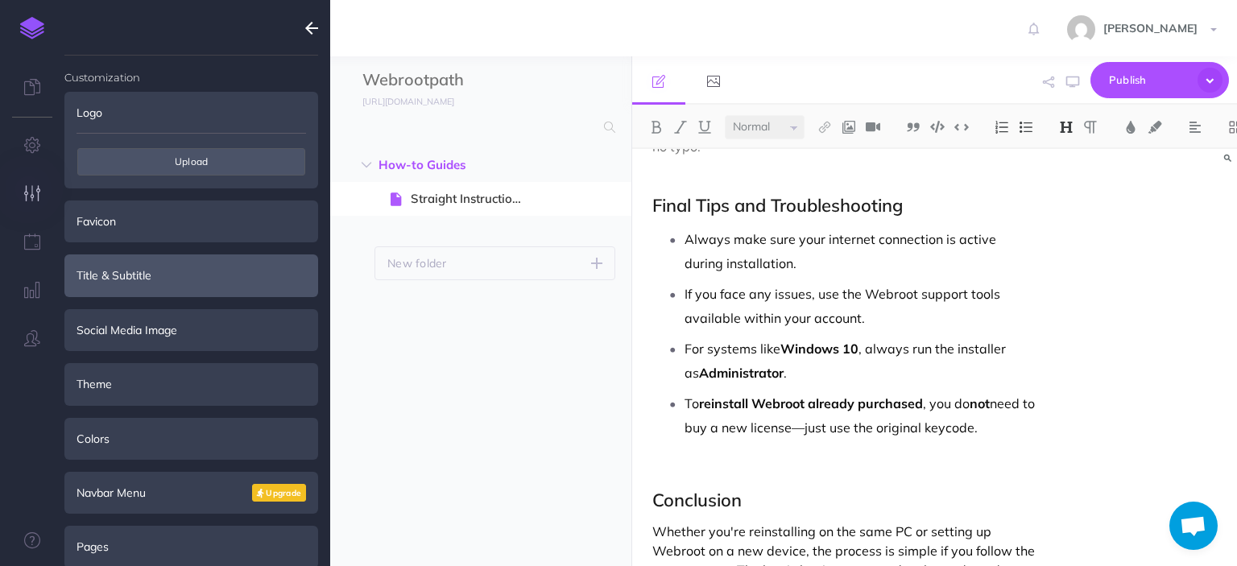
click at [104, 262] on div "Title & Subtitle" at bounding box center [191, 275] width 254 height 42
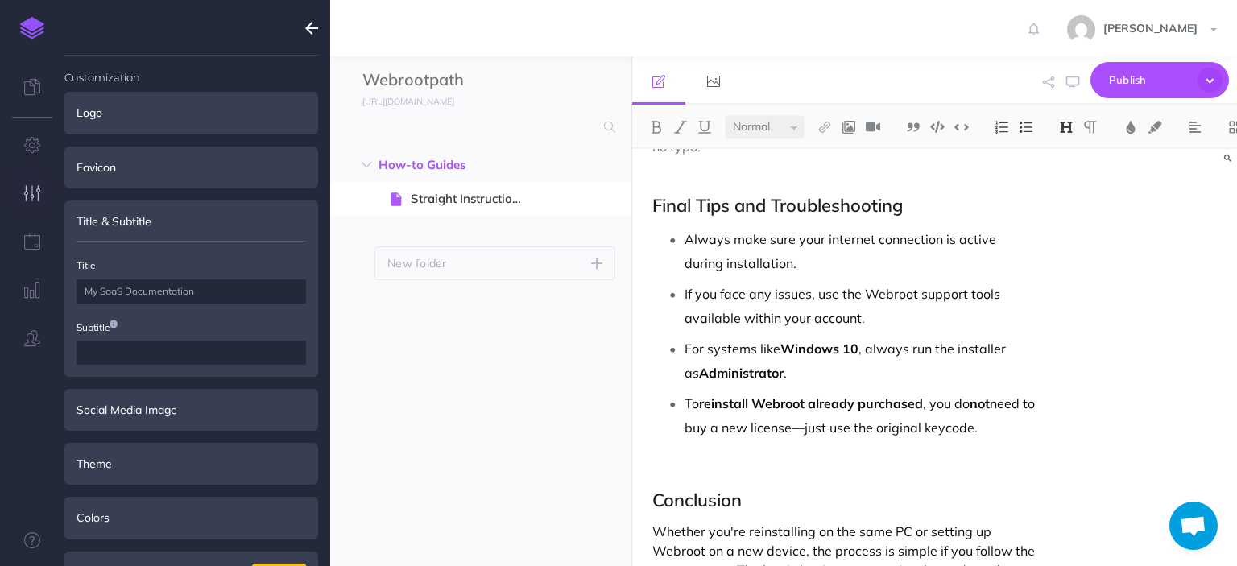
click at [189, 291] on input "text" at bounding box center [190, 291] width 229 height 24
paste input "steps to install webroot already purchased with a product key"
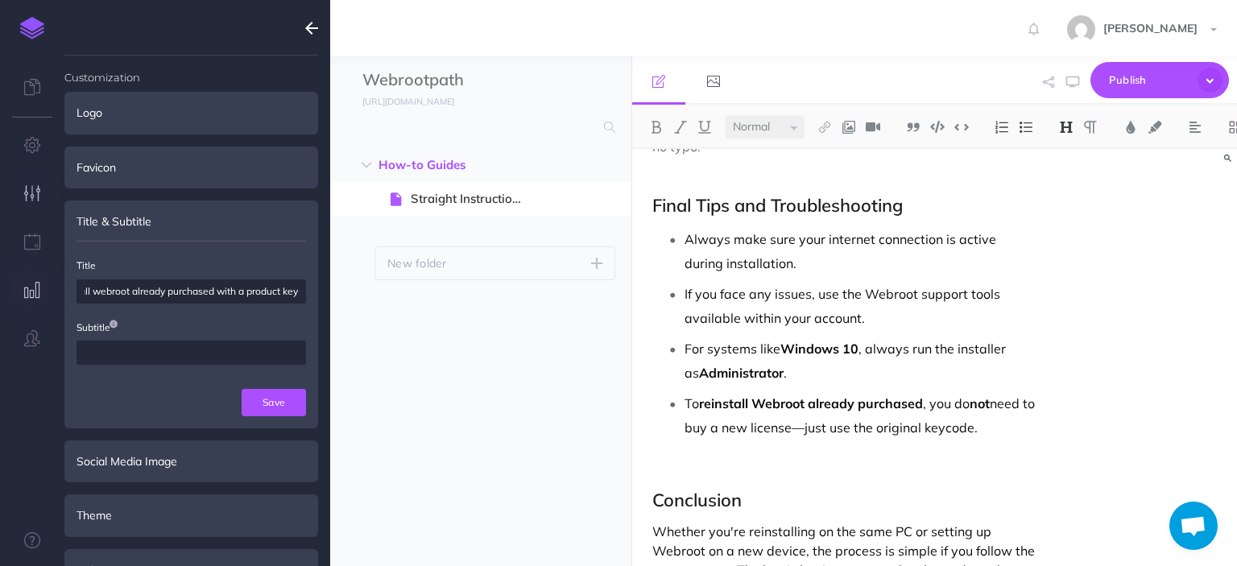
scroll to position [0, 0]
drag, startPoint x: 100, startPoint y: 289, endPoint x: 3, endPoint y: 285, distance: 96.7
click at [3, 285] on div "Customization Logo Upload Favicon Upload Title & Subtitle Title steps to instal…" at bounding box center [32, 283] width 64 height 566
click at [89, 287] on input "steps to install webroot already purchased with a product key" at bounding box center [190, 291] width 229 height 24
type input "Steps to install webroot already purchased with a product key"
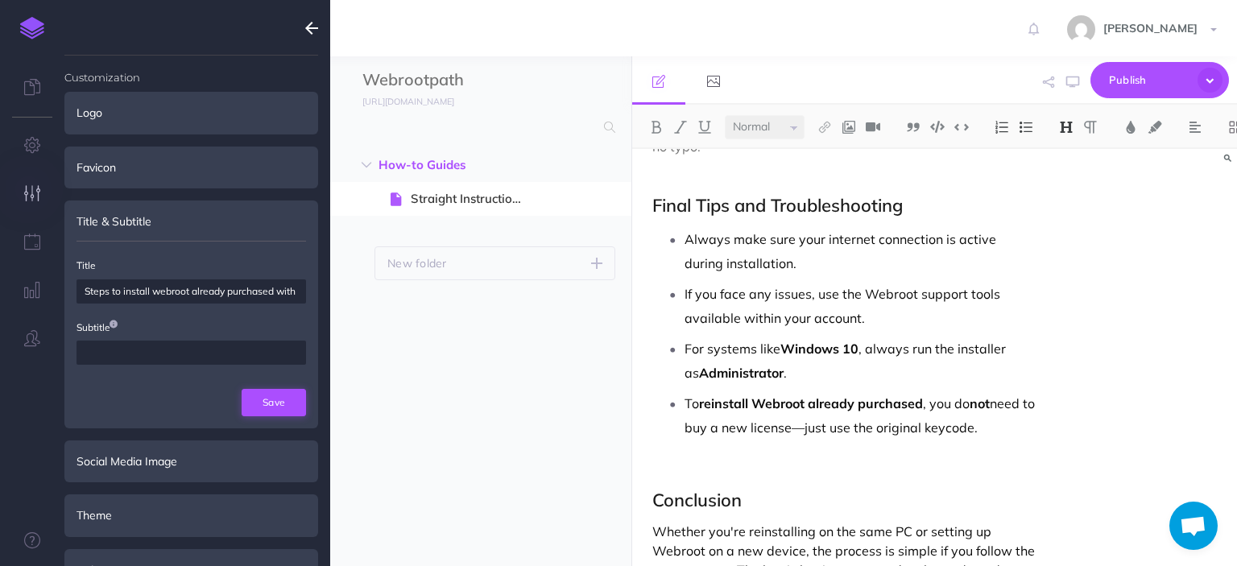
click at [290, 407] on button "Save" at bounding box center [274, 402] width 64 height 27
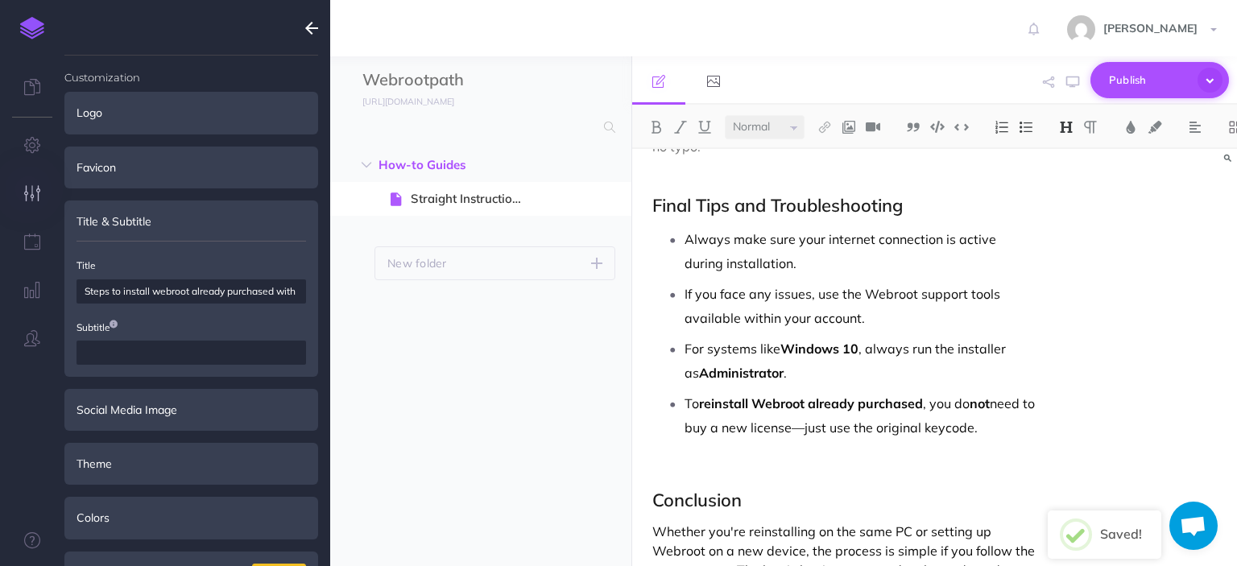
click at [1116, 74] on span "Publish" at bounding box center [1149, 80] width 81 height 25
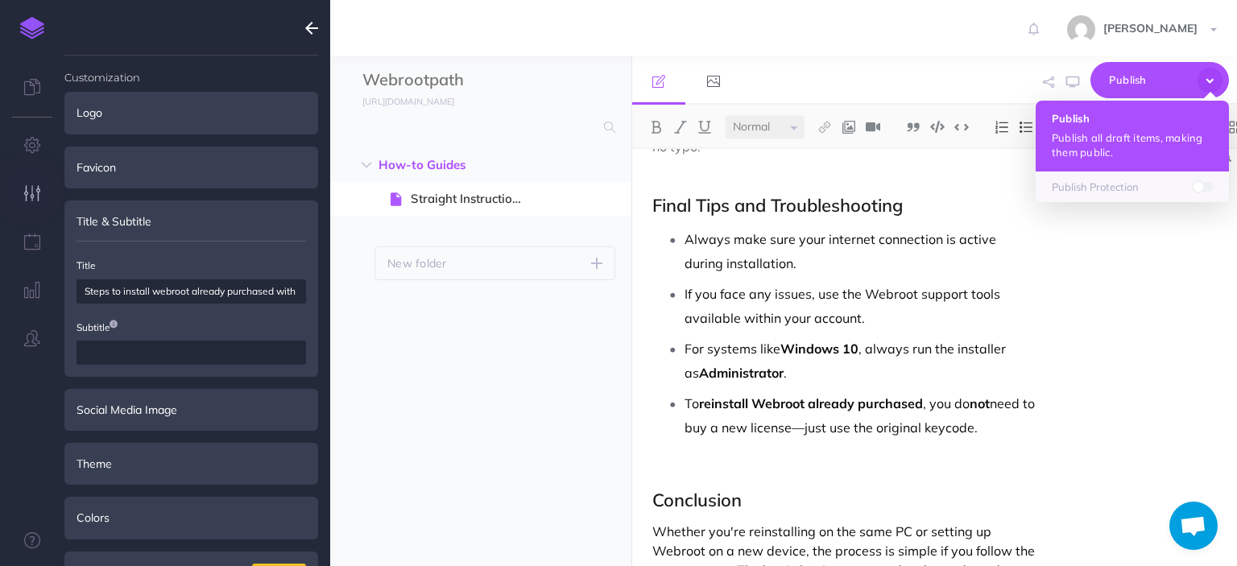
click at [1111, 119] on h4 "Publish" at bounding box center [1132, 118] width 161 height 11
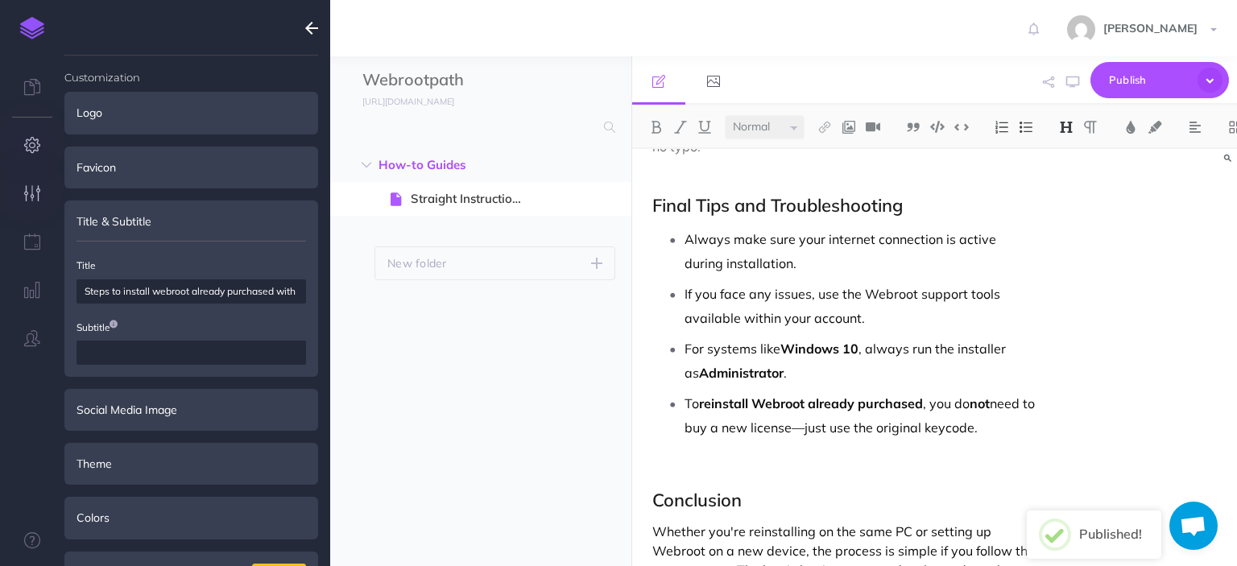
click at [28, 141] on icon "button" at bounding box center [32, 145] width 17 height 16
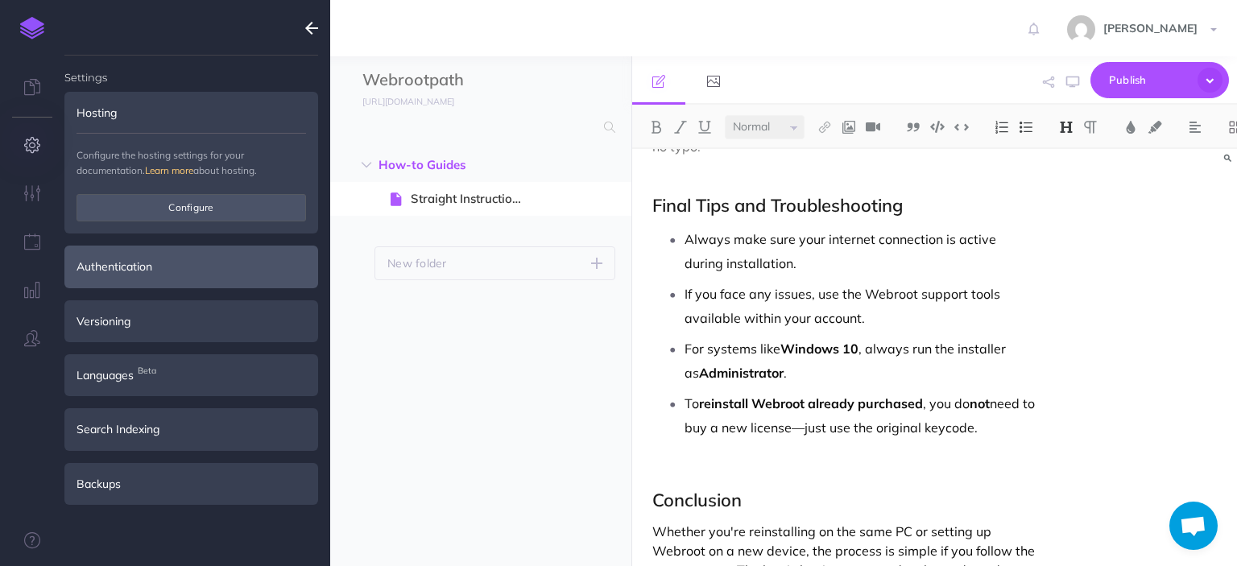
click at [157, 274] on div "Authentication" at bounding box center [191, 267] width 254 height 42
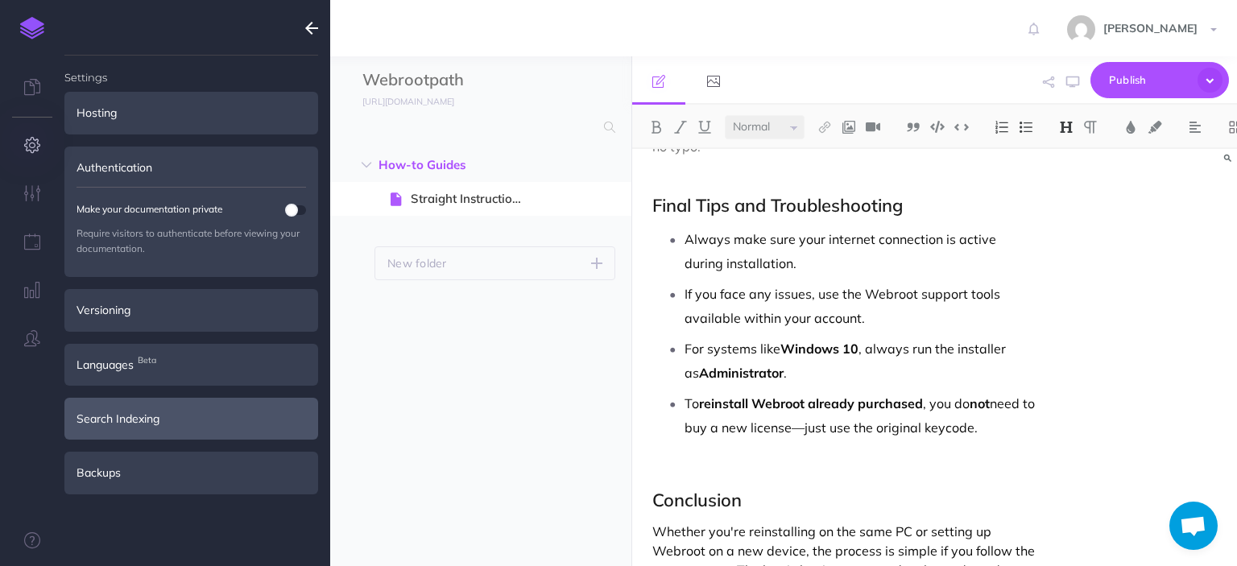
click at [161, 411] on div "Search Indexing" at bounding box center [191, 419] width 254 height 42
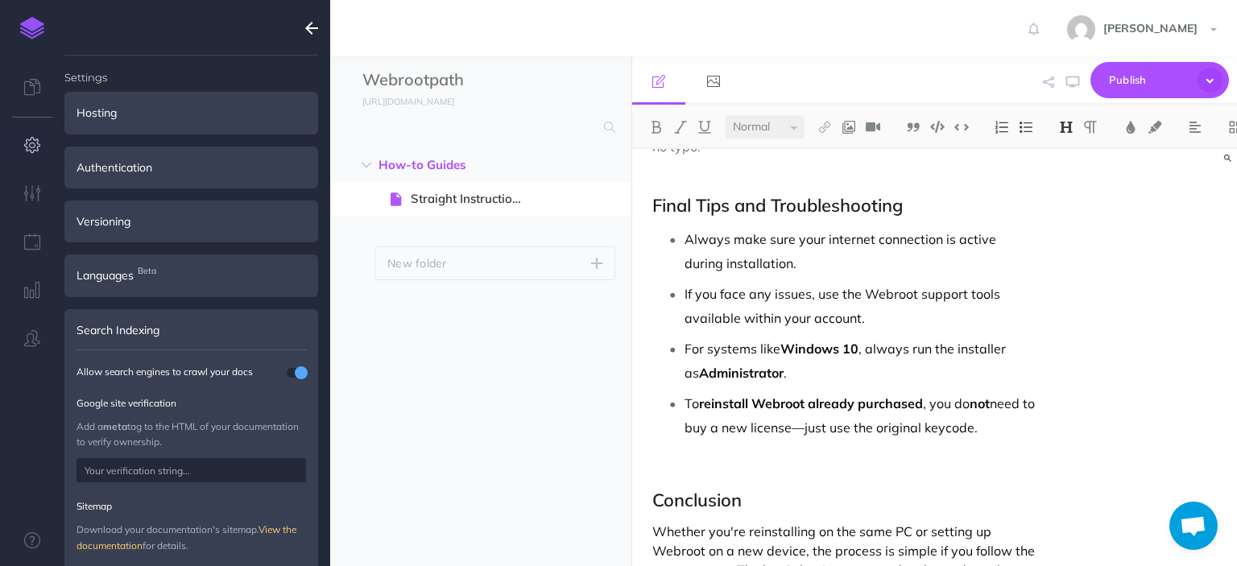
click at [319, 441] on div "Settings Hosting Configure the hosting settings for your documentation. Learn m…" at bounding box center [197, 283] width 266 height 566
paste input "<meta name="google-site-verification" content="sMrnlC7C2sOSq9IIBeJgjWc_FtijF0c_…"
click at [258, 469] on input "text" at bounding box center [190, 470] width 229 height 24
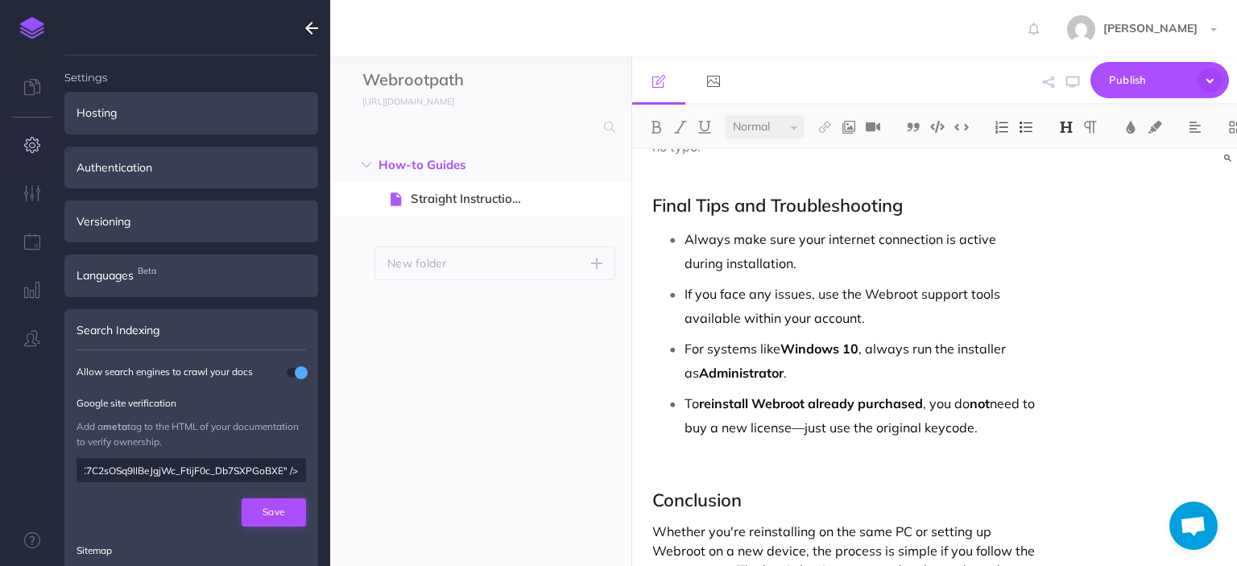
type input "<meta name="google-site-verification" content="sMrnlC7C2sOSq9IIBeJgjWc_FtijF0c_…"
click at [270, 512] on button "Save" at bounding box center [274, 511] width 64 height 27
click at [1143, 82] on span "Publish" at bounding box center [1149, 80] width 81 height 25
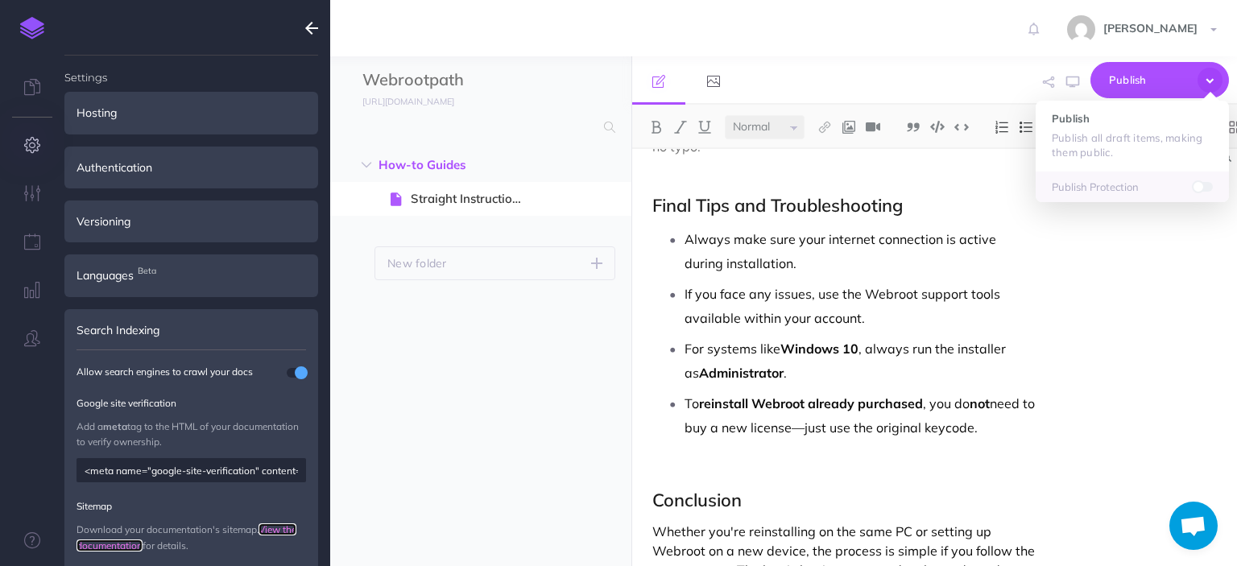
click at [290, 530] on link "View the documentation" at bounding box center [186, 536] width 220 height 27
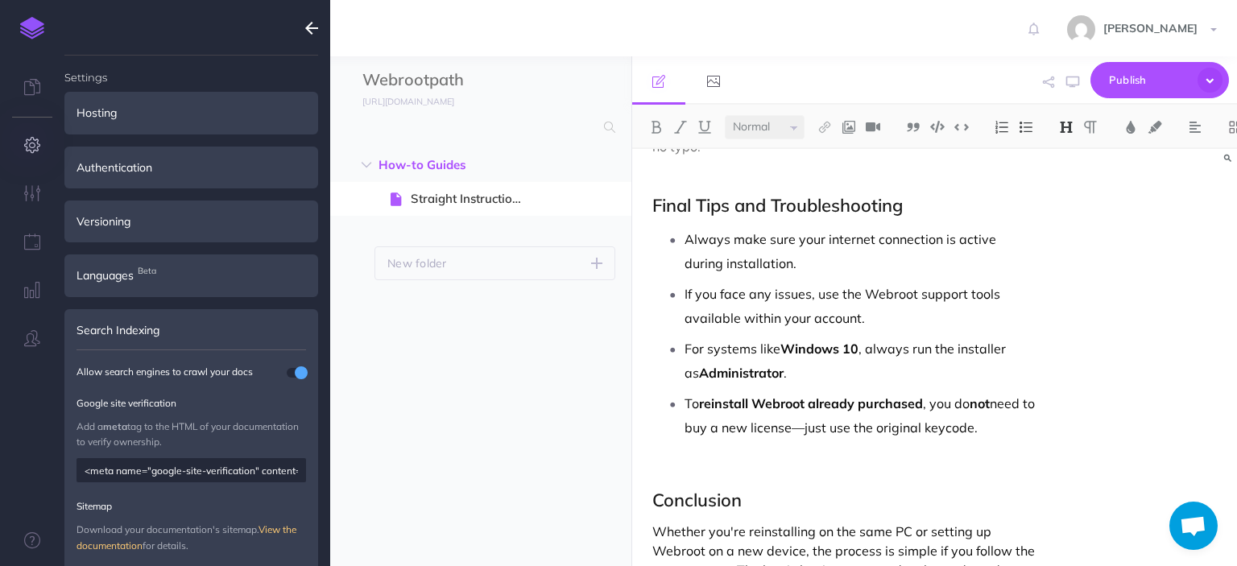
click at [287, 502] on p "Sitemap" at bounding box center [190, 505] width 229 height 15
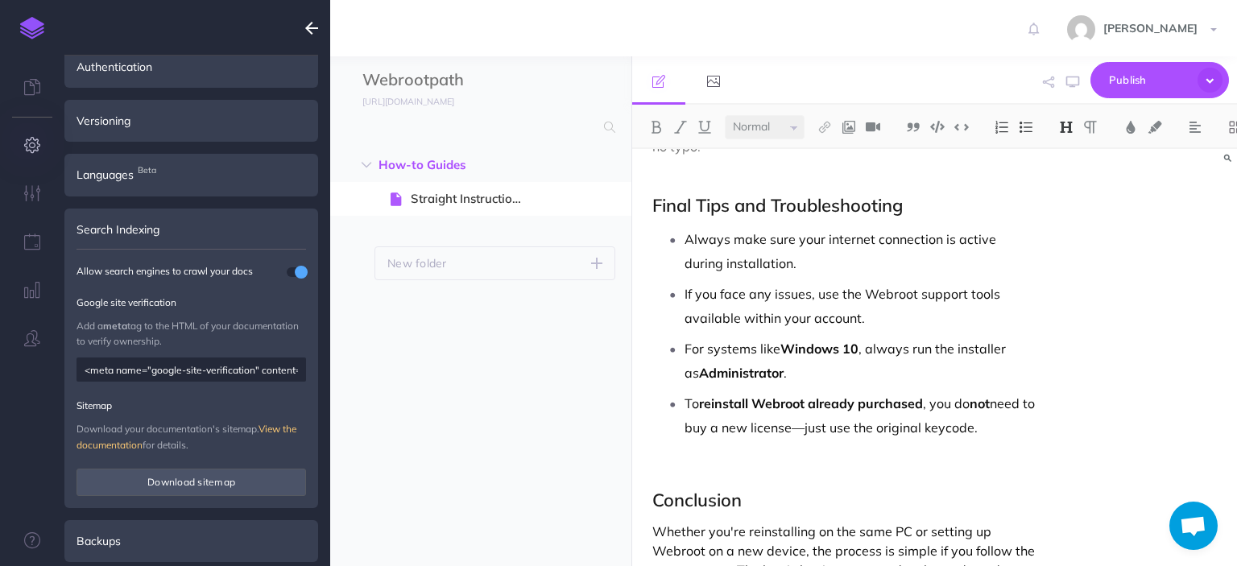
scroll to position [110, 0]
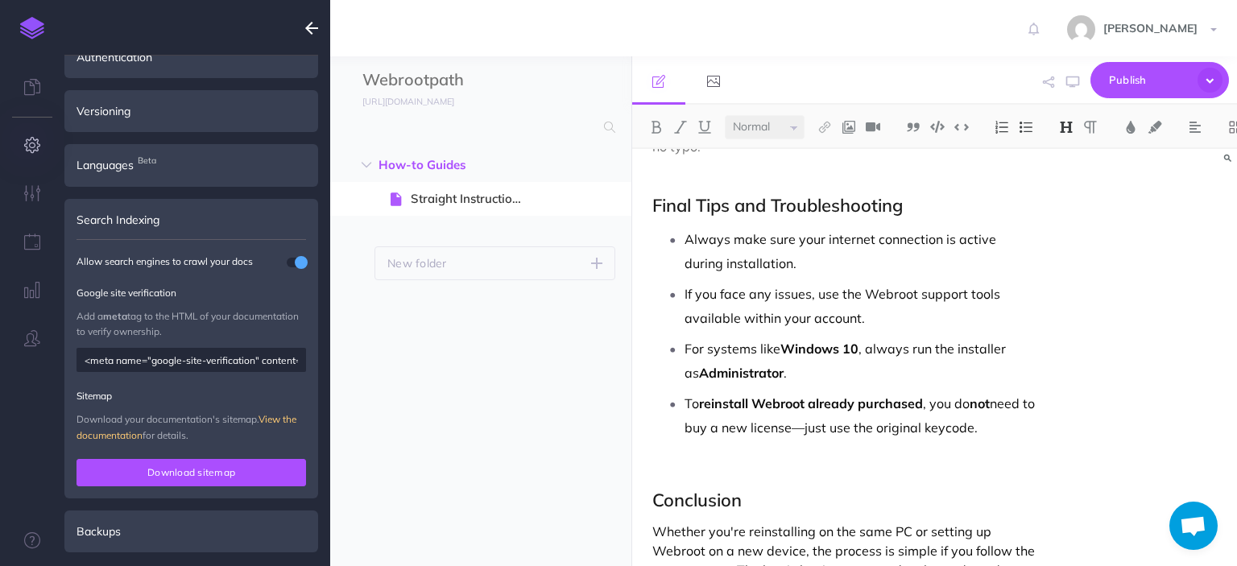
click at [283, 473] on button "Download sitemap" at bounding box center [190, 472] width 229 height 27
click at [228, 467] on button "Download sitemap" at bounding box center [190, 472] width 229 height 27
click at [254, 398] on p "Sitemap" at bounding box center [190, 395] width 229 height 15
click at [373, 411] on ul "How-to Guides New folder Add a new folder inside this folder New page Add a new…" at bounding box center [480, 336] width 301 height 376
click at [207, 194] on ul "Settings Hosting Configure the hosting settings for your documentation. Learn m…" at bounding box center [191, 318] width 254 height 524
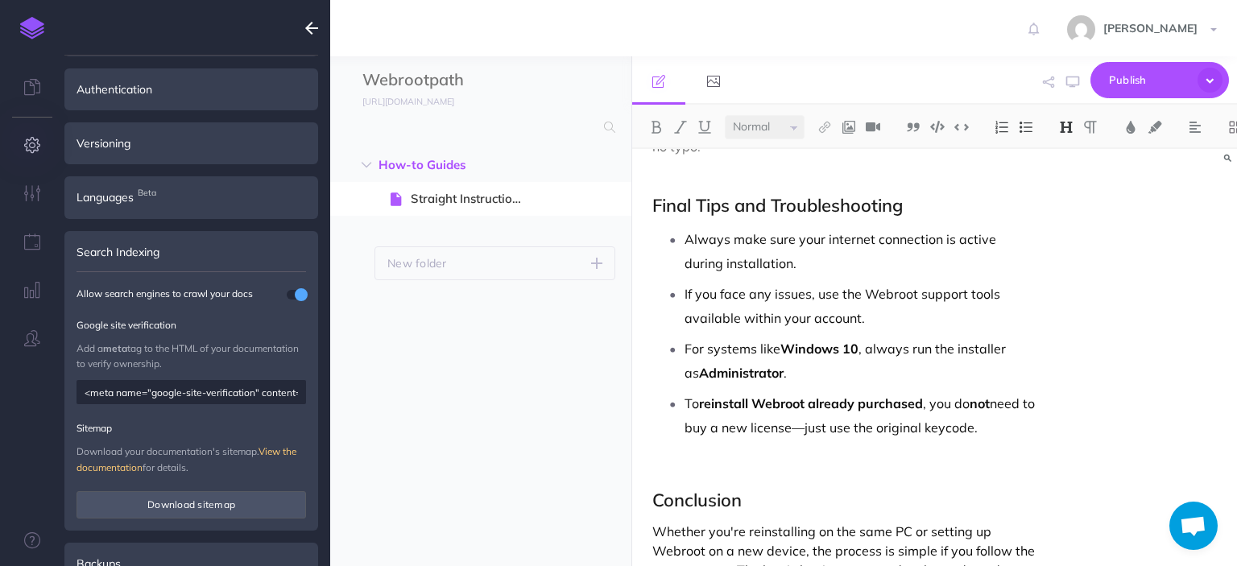
scroll to position [0, 0]
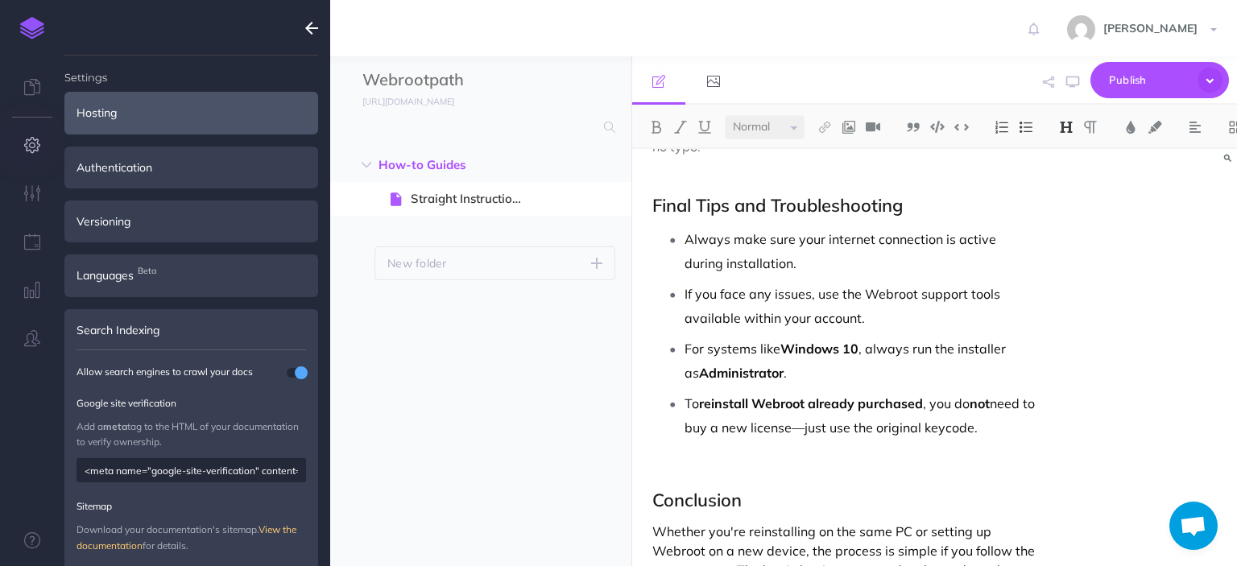
click at [225, 121] on div "Hosting" at bounding box center [191, 113] width 254 height 42
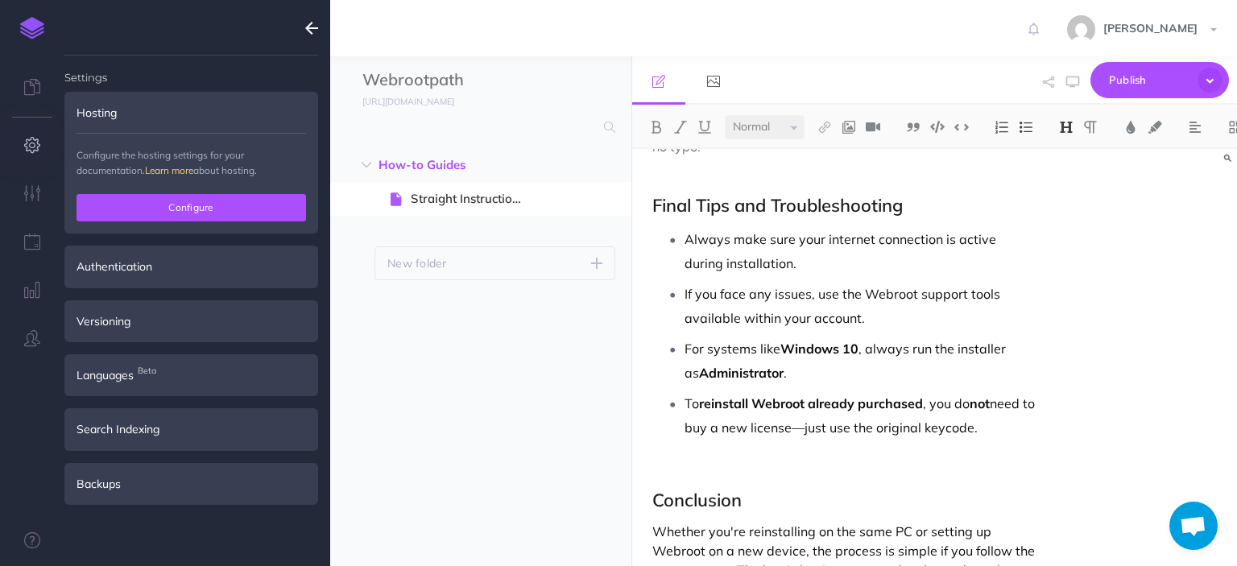
click at [223, 207] on button "Configure" at bounding box center [190, 207] width 229 height 27
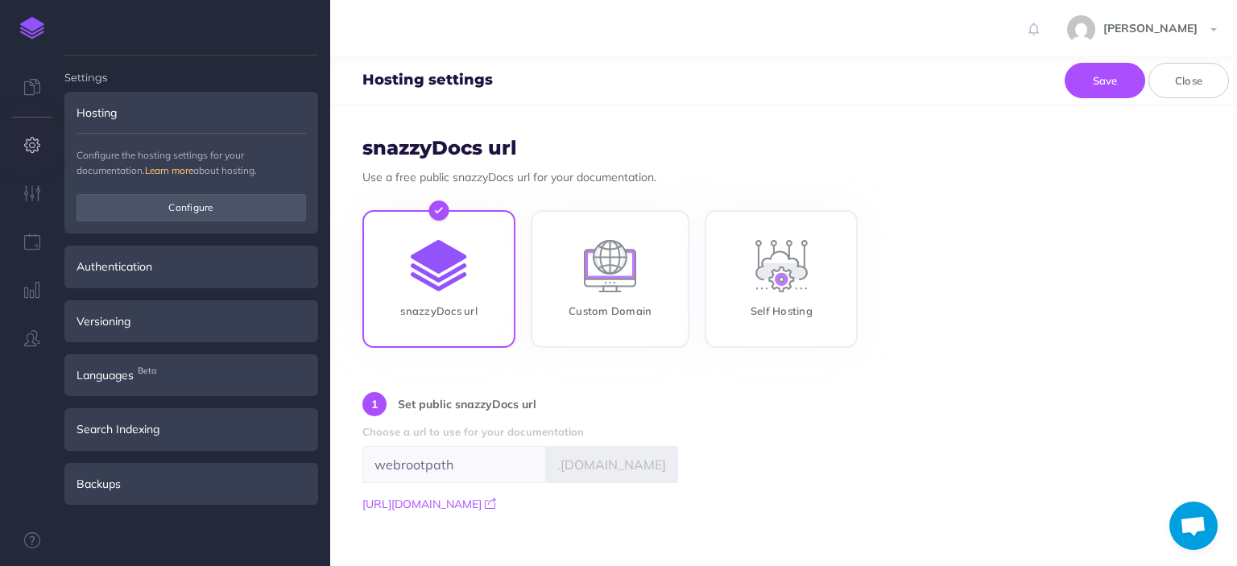
click at [895, 236] on div "snazzyDocs url Custom Domain Self Hosting" at bounding box center [783, 281] width 842 height 142
click at [496, 503] on link "[URL][DOMAIN_NAME]" at bounding box center [429, 504] width 134 height 14
click at [32, 101] on link at bounding box center [32, 88] width 64 height 48
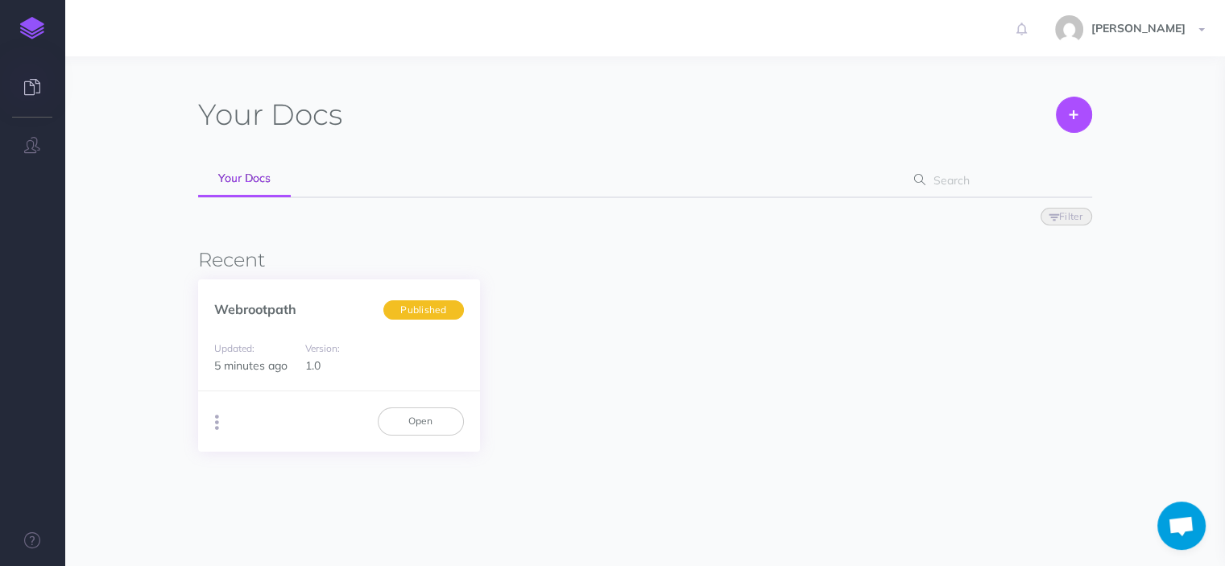
click at [216, 430] on icon "button" at bounding box center [217, 422] width 4 height 23
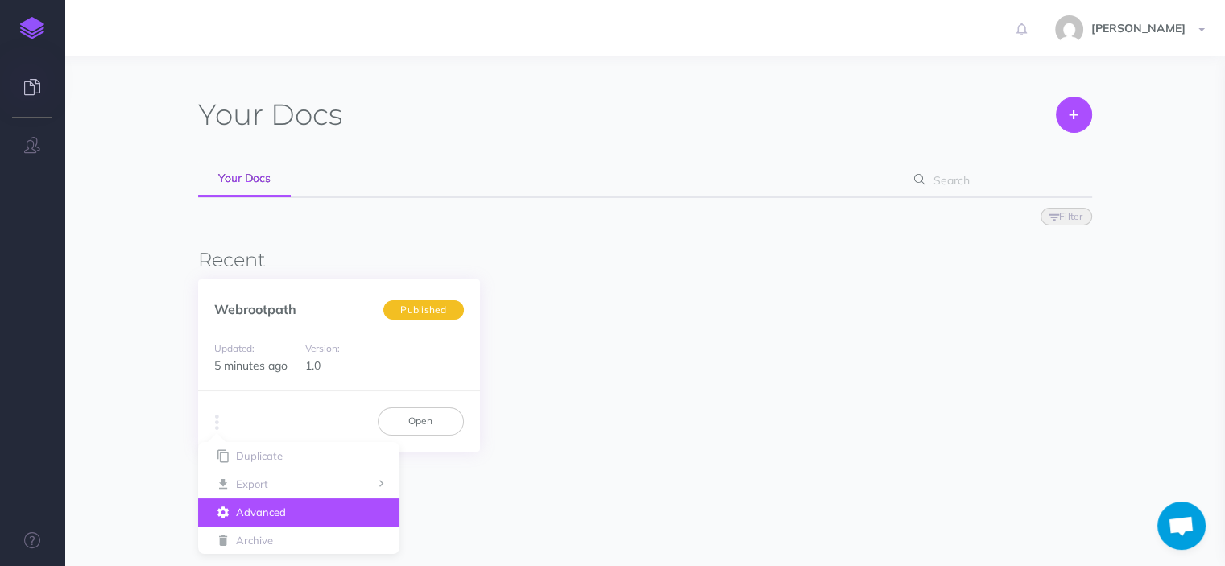
click at [251, 502] on button "Advanced" at bounding box center [298, 512] width 201 height 28
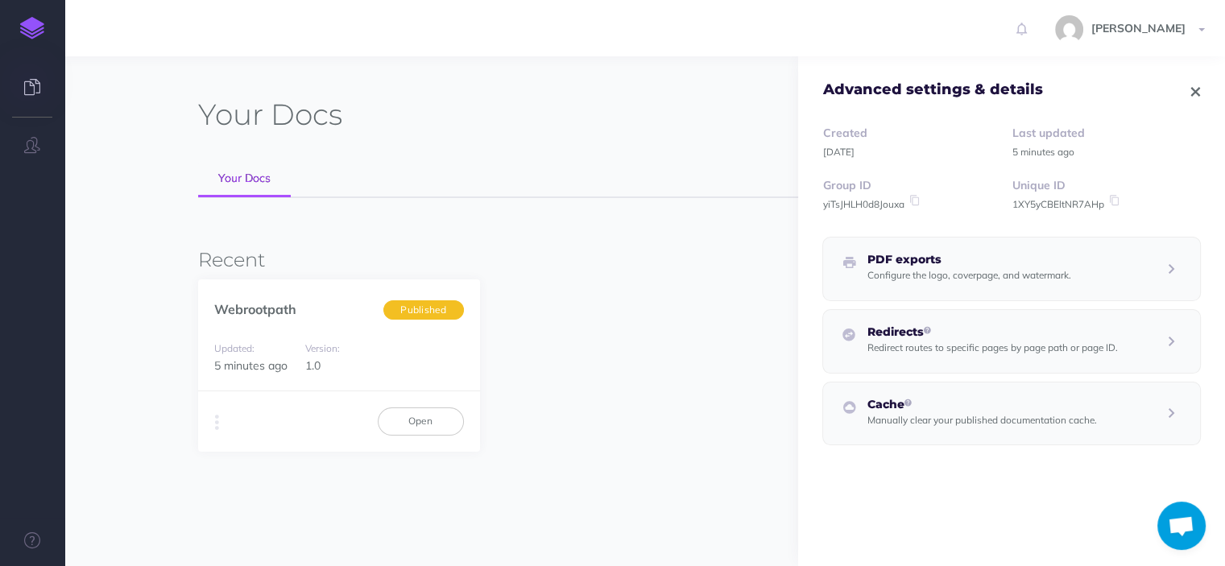
click at [969, 411] on p "Manually clear your published documentation cache." at bounding box center [980, 420] width 229 height 18
click at [1158, 461] on span "Clear cache" at bounding box center [1147, 458] width 55 height 12
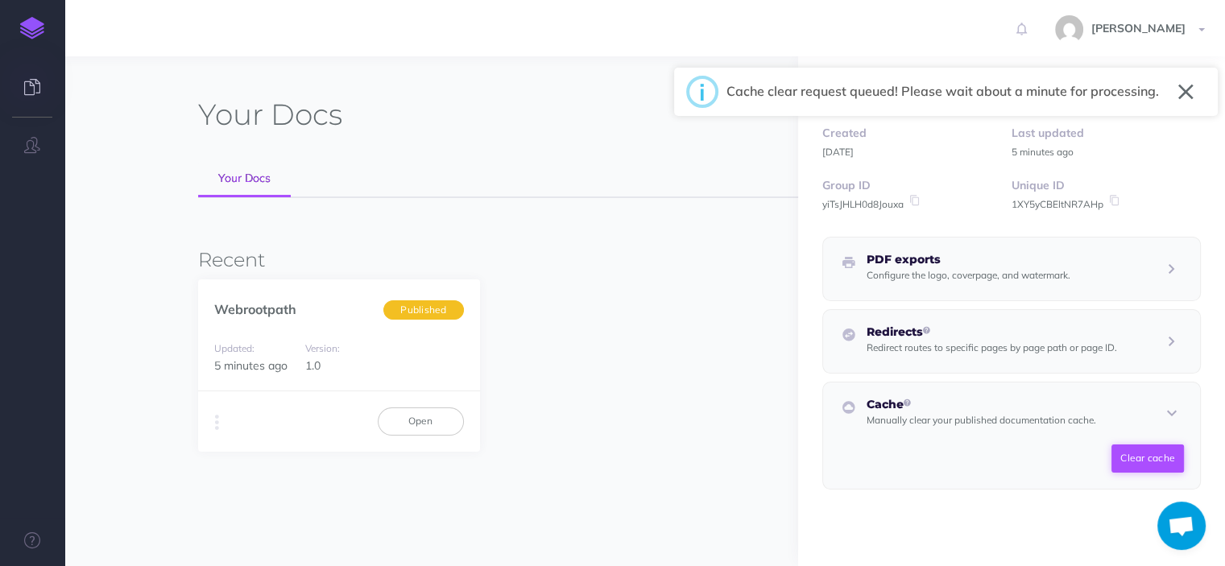
click at [653, 231] on span "Filter Status Published Drafts" at bounding box center [645, 215] width 894 height 35
click at [1192, 96] on button "button" at bounding box center [1185, 92] width 15 height 26
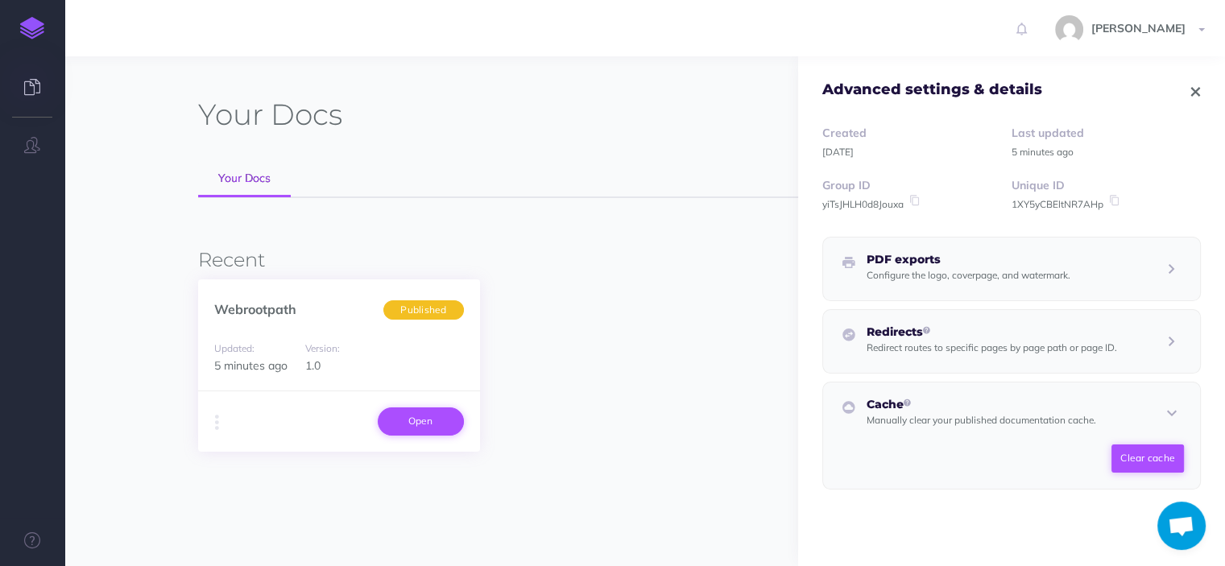
click at [422, 414] on link "Open" at bounding box center [421, 420] width 86 height 27
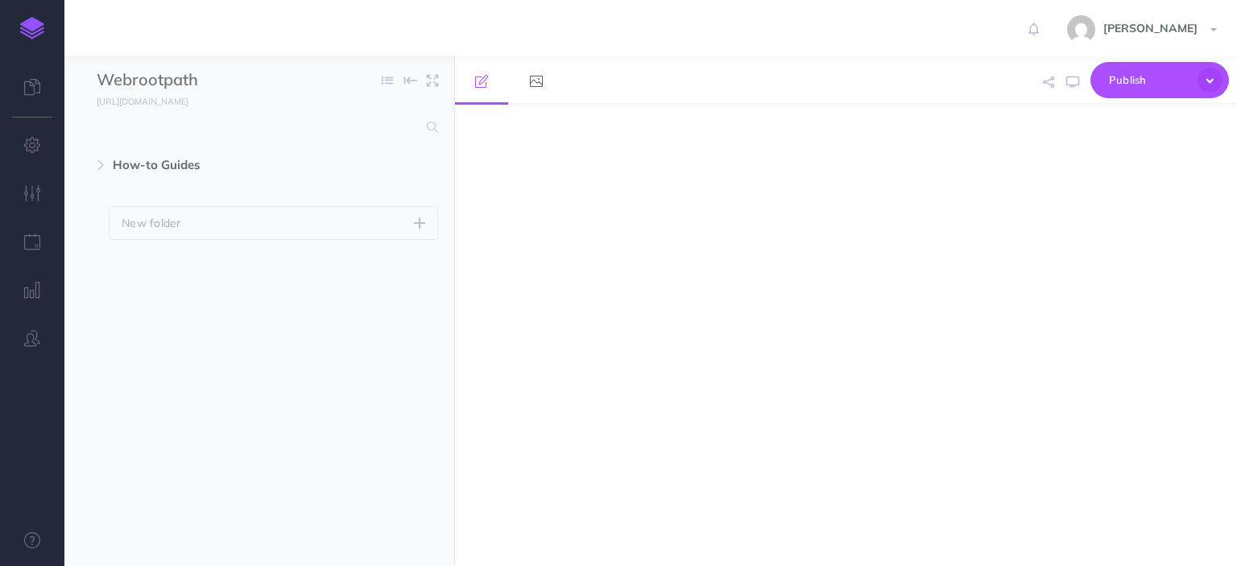
select select "null"
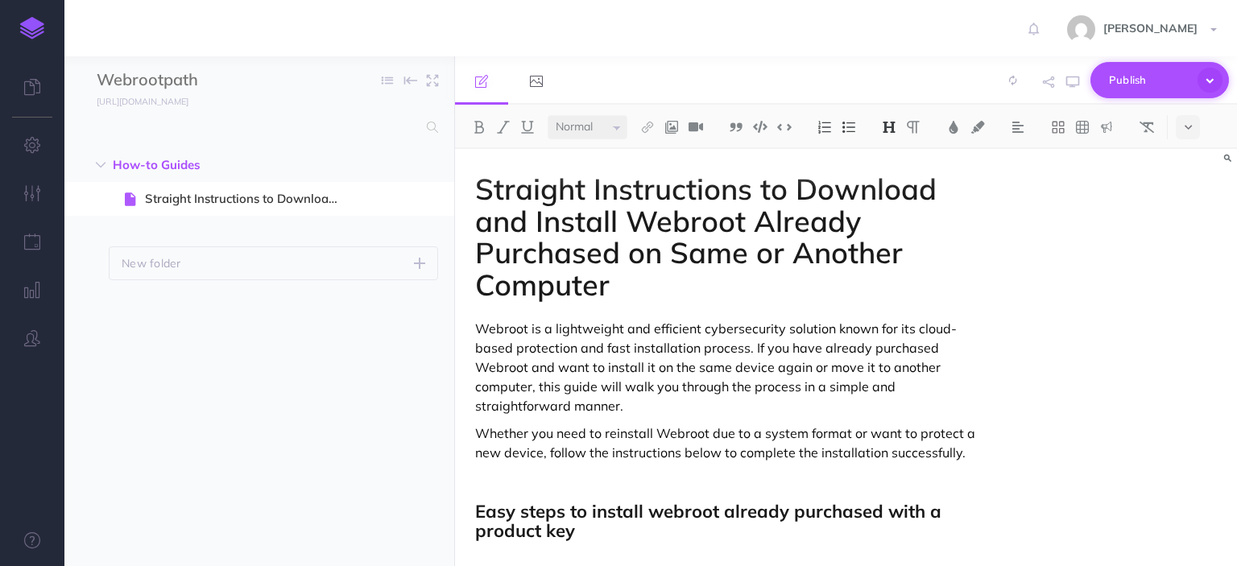
click at [1205, 81] on icon "button" at bounding box center [1209, 80] width 25 height 25
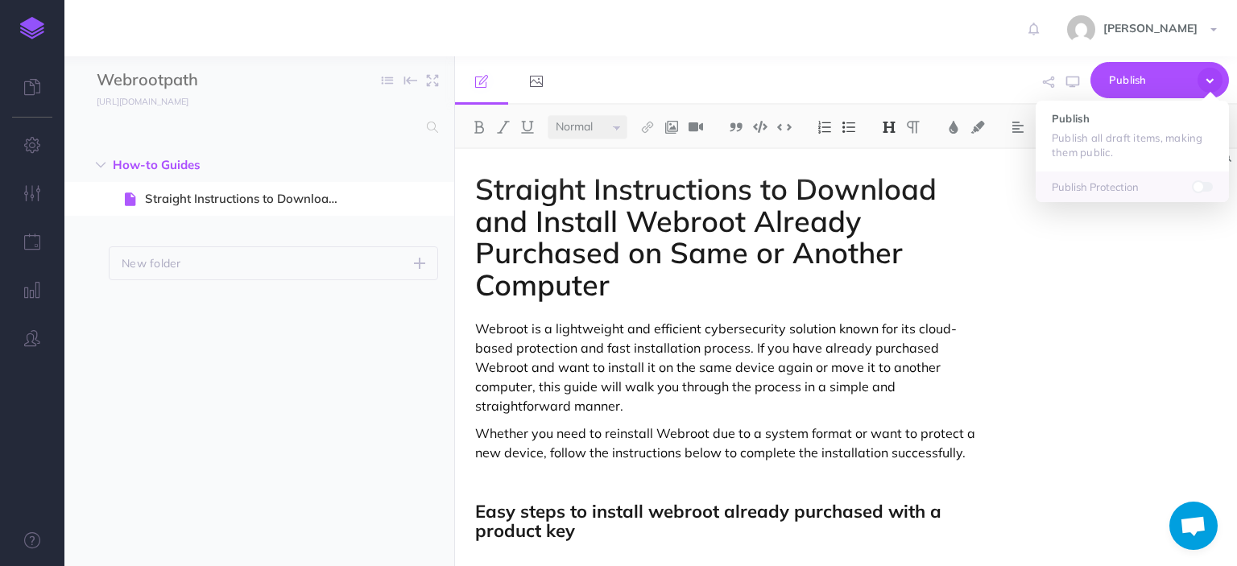
click at [1210, 192] on span at bounding box center [1202, 186] width 19 height 13
click at [1114, 183] on p "Publish Protection" at bounding box center [1132, 187] width 161 height 14
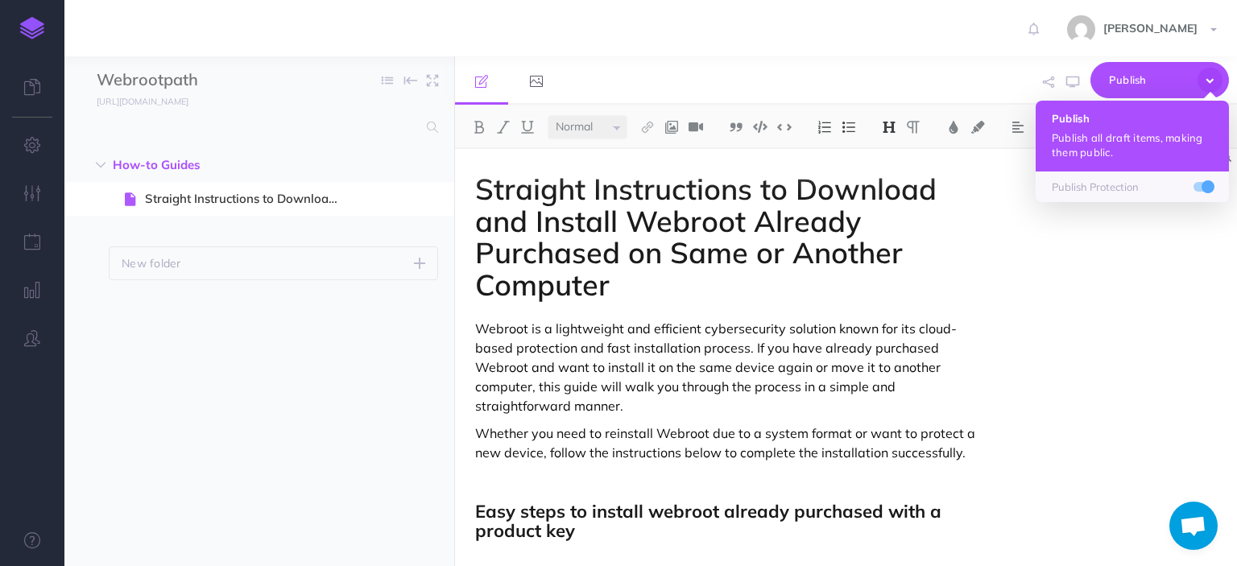
click at [1121, 154] on p "Publish all draft items, making them public." at bounding box center [1132, 144] width 161 height 29
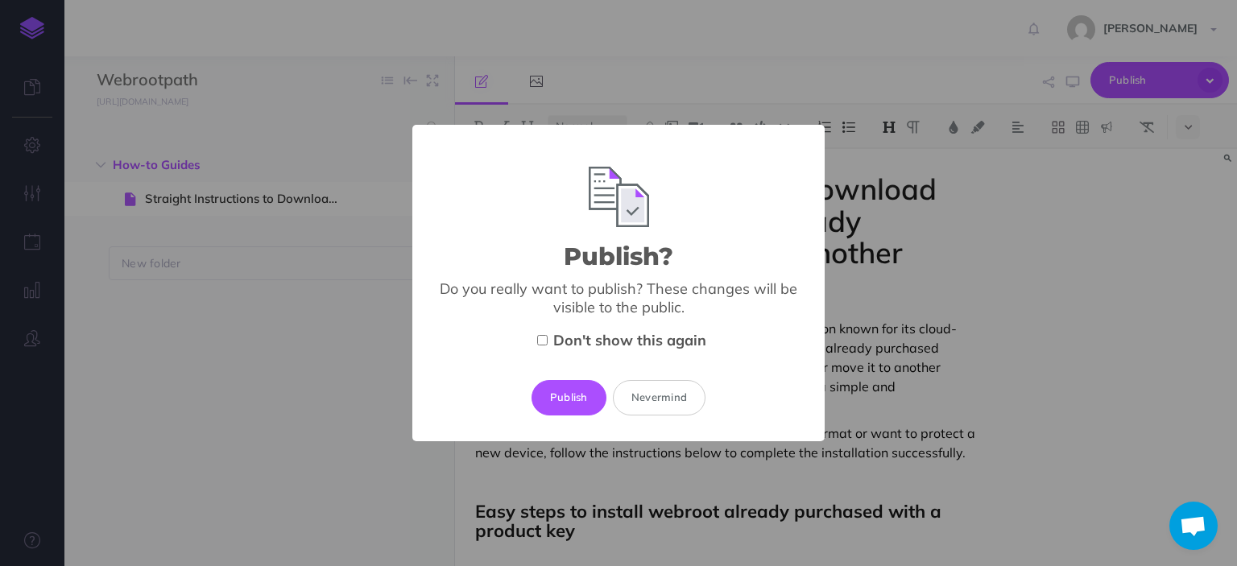
click at [544, 338] on input "Don't show this again" at bounding box center [542, 340] width 10 height 10
checkbox input "true"
click at [570, 411] on button "Publish" at bounding box center [568, 397] width 75 height 35
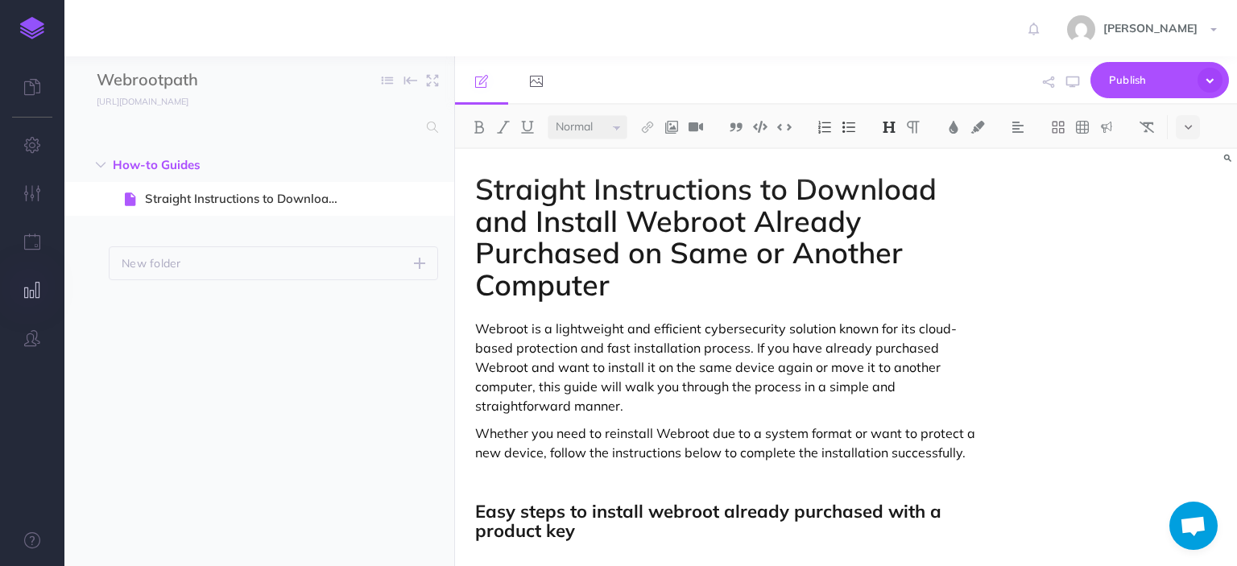
click at [29, 300] on button "button" at bounding box center [32, 291] width 64 height 48
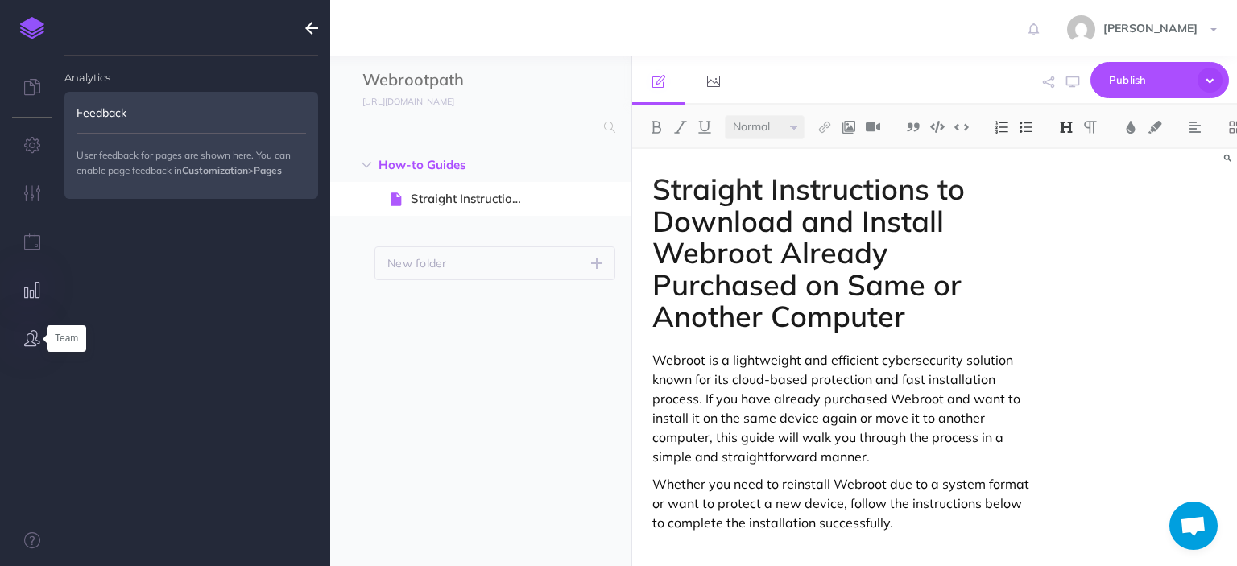
click at [30, 336] on icon "button" at bounding box center [32, 338] width 16 height 16
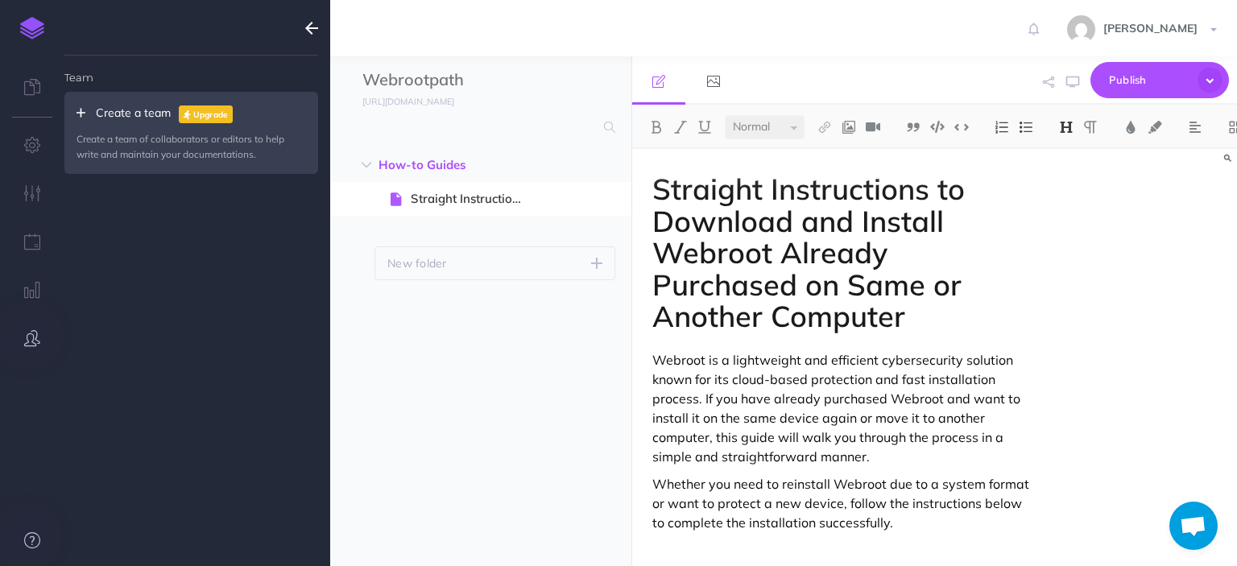
click at [43, 539] on link at bounding box center [32, 542] width 64 height 48
click at [30, 105] on link at bounding box center [32, 88] width 64 height 48
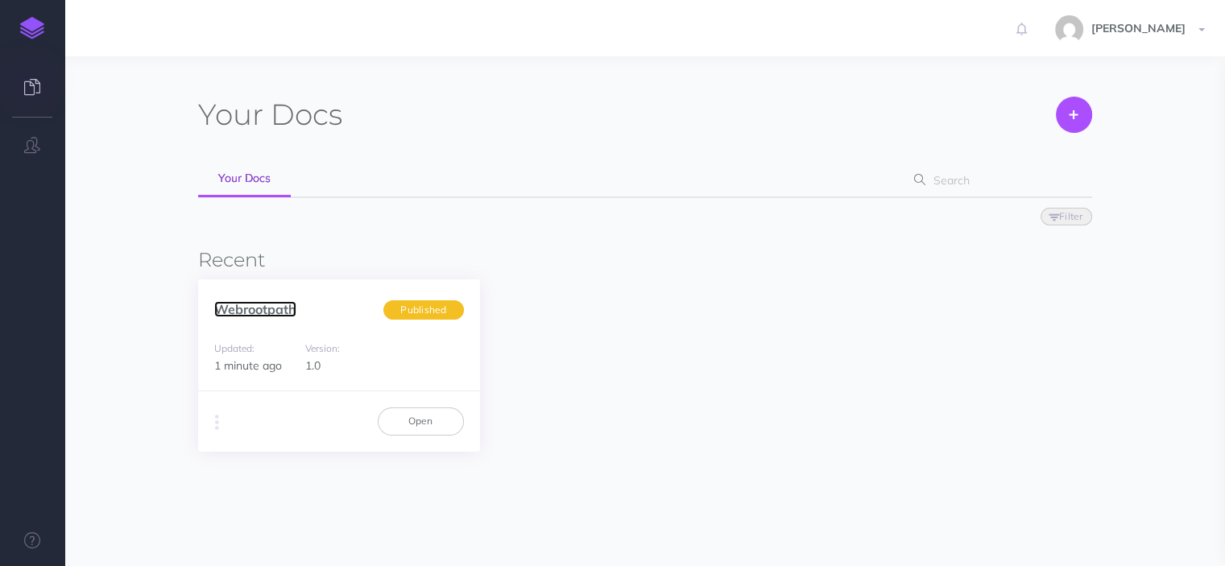
click at [294, 313] on link "Webrootpath" at bounding box center [255, 309] width 82 height 16
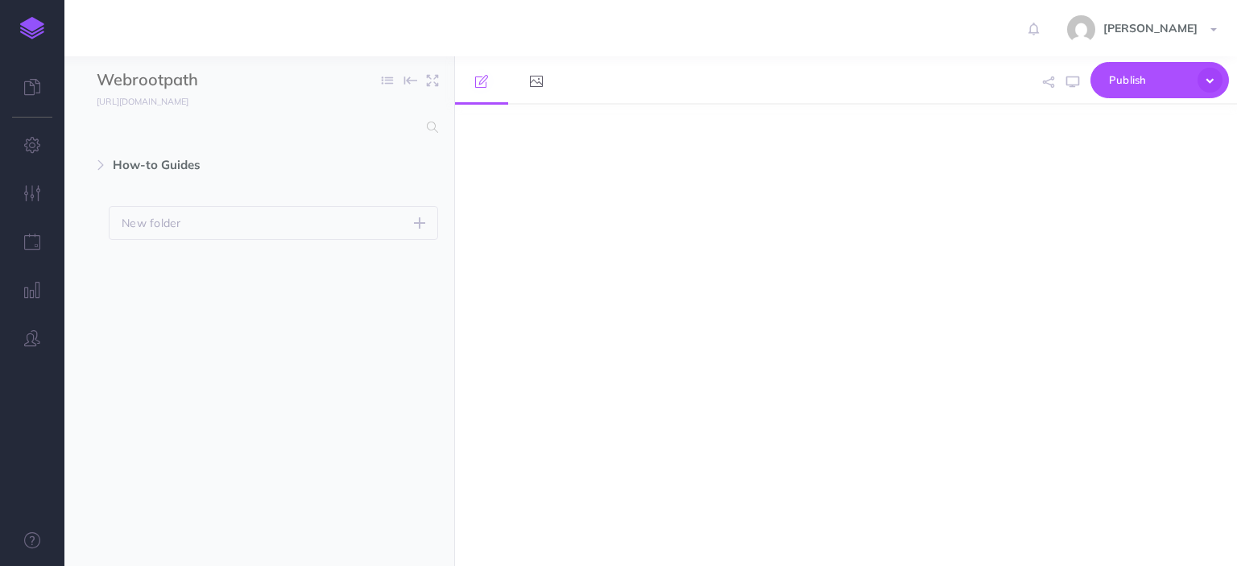
select select "null"
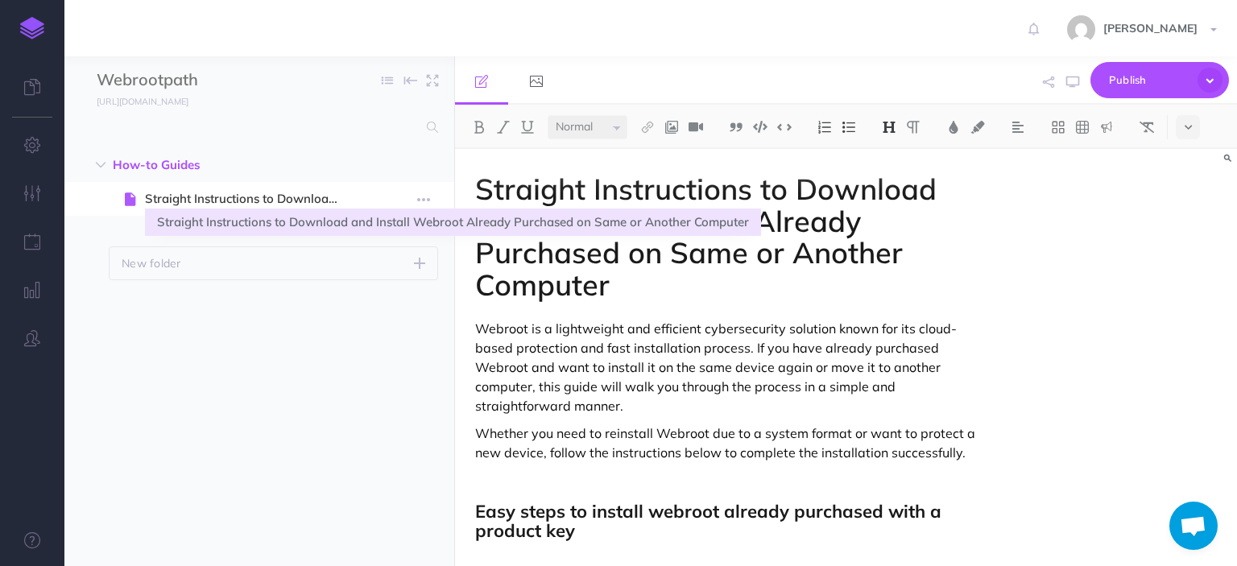
click at [353, 201] on span "Straight Instructions to Download and Install Webroot Already Purchased on Same…" at bounding box center [251, 198] width 213 height 19
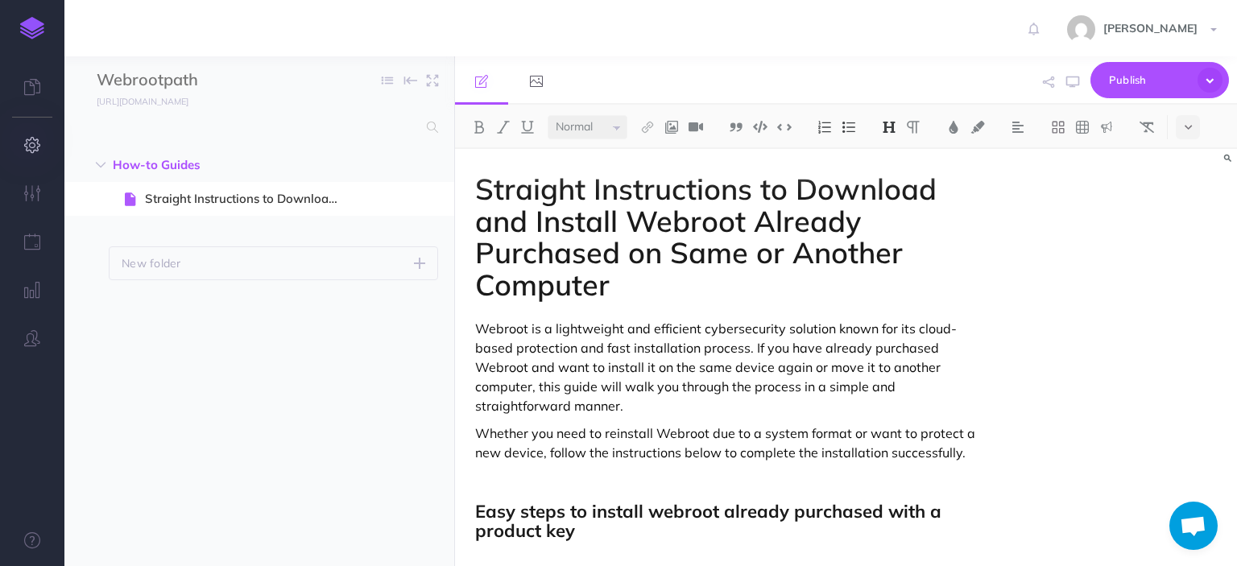
click at [40, 146] on button "button" at bounding box center [32, 146] width 64 height 48
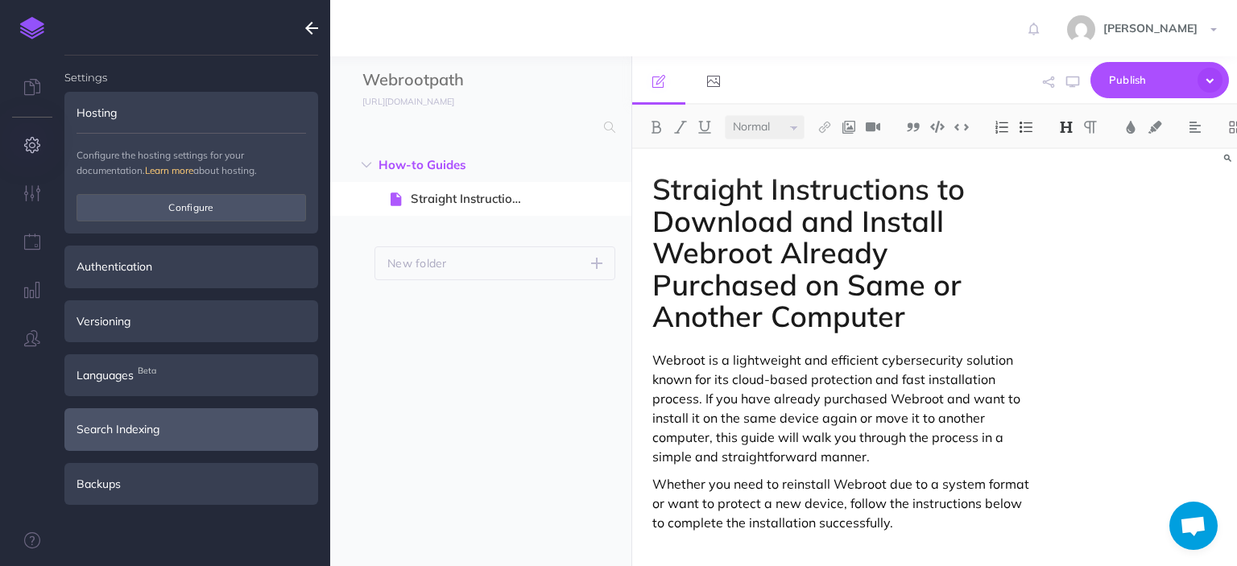
click at [187, 416] on div "Search Indexing" at bounding box center [191, 429] width 254 height 42
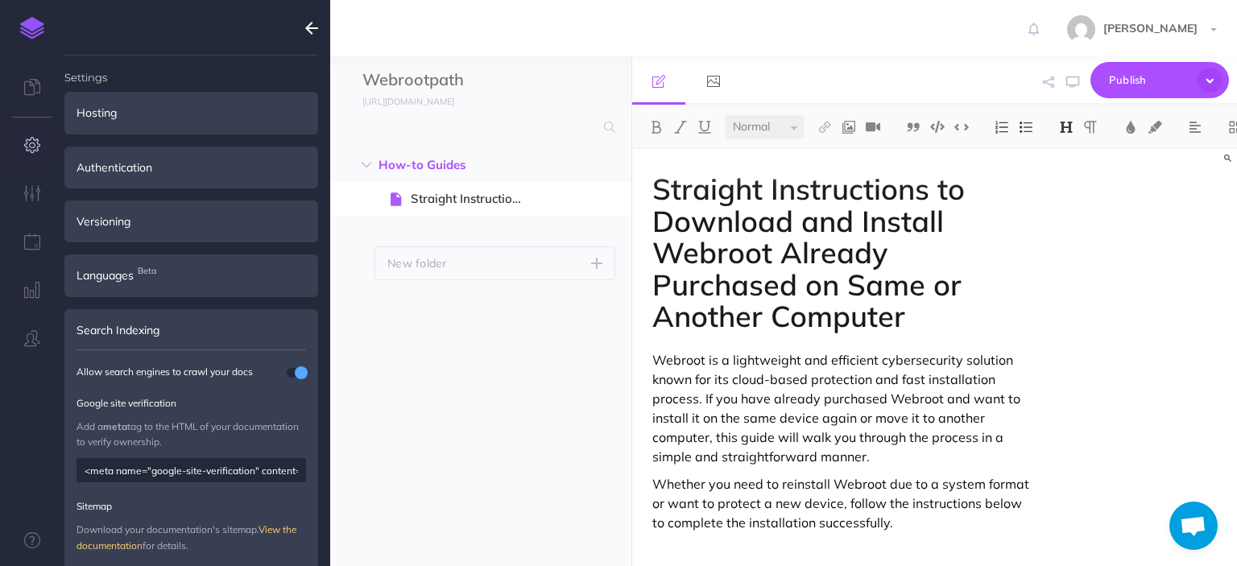
drag, startPoint x: 153, startPoint y: 466, endPoint x: 0, endPoint y: 461, distance: 153.1
click at [0, 461] on div "Settings Hosting Configure the hosting settings for your documentation. Learn m…" at bounding box center [32, 283] width 64 height 566
click at [193, 495] on div "Allow search engines to crawl your docs Google site verification Add a meta tag…" at bounding box center [190, 472] width 229 height 247
drag, startPoint x: 152, startPoint y: 469, endPoint x: 62, endPoint y: 471, distance: 90.2
click at [62, 471] on div "Settings Hosting Configure the hosting settings for your documentation. Learn m…" at bounding box center [32, 283] width 64 height 566
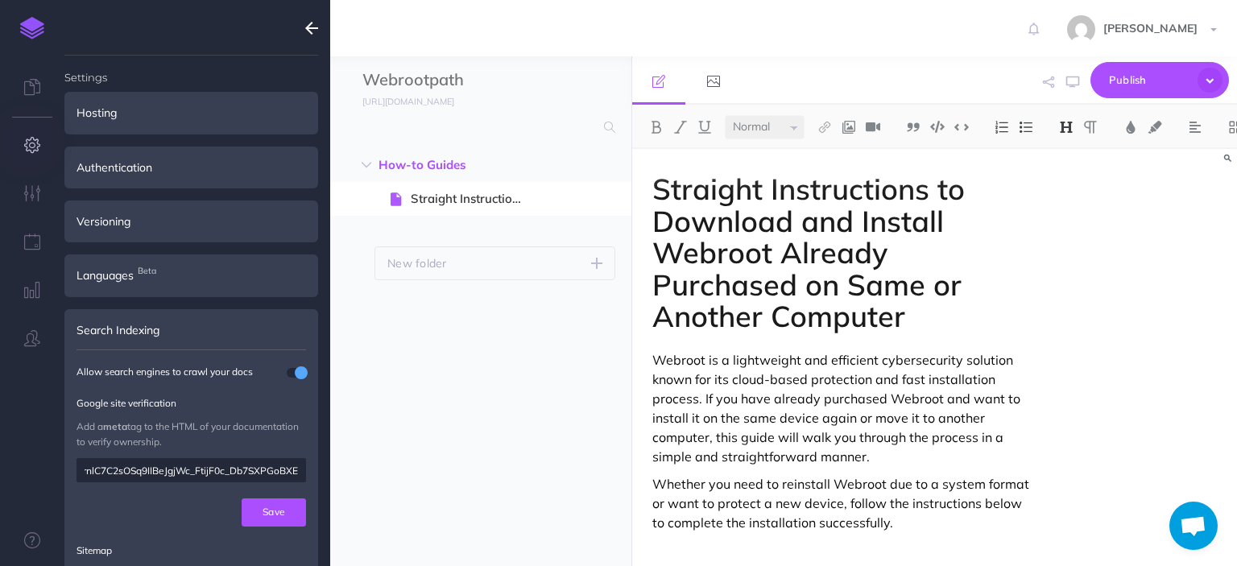
scroll to position [0, 16]
type input "sMrnlC7C2sOSq9IIBeJgjWc_FtijF0c_Db7SXPGoBXE"
click at [269, 511] on button "Save" at bounding box center [274, 511] width 64 height 27
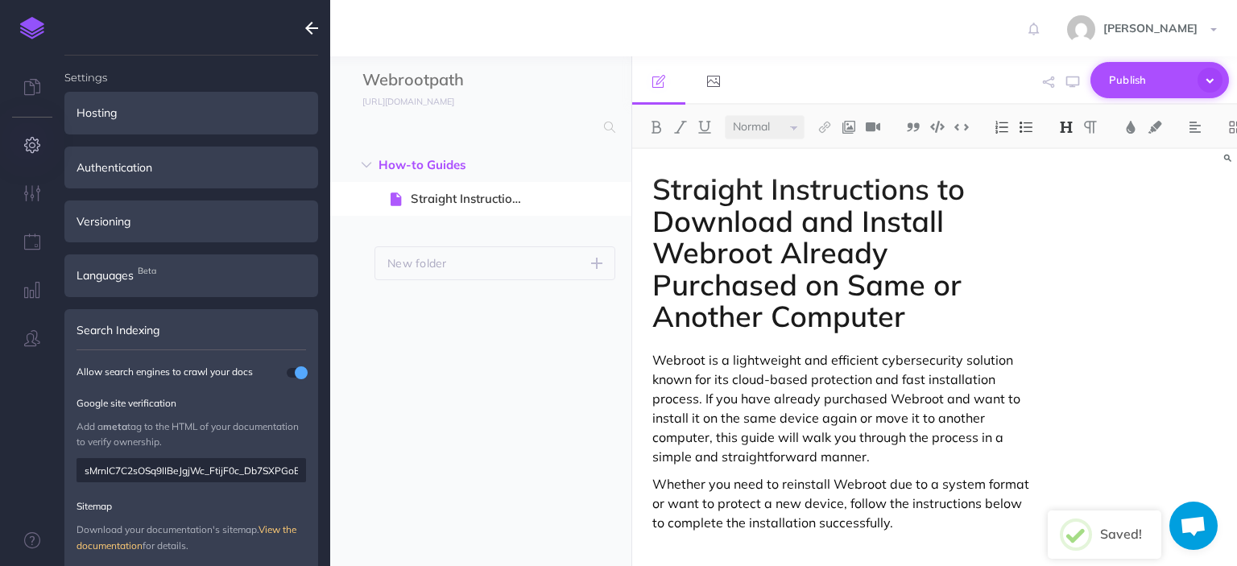
click at [1143, 76] on span "Publish" at bounding box center [1149, 80] width 81 height 25
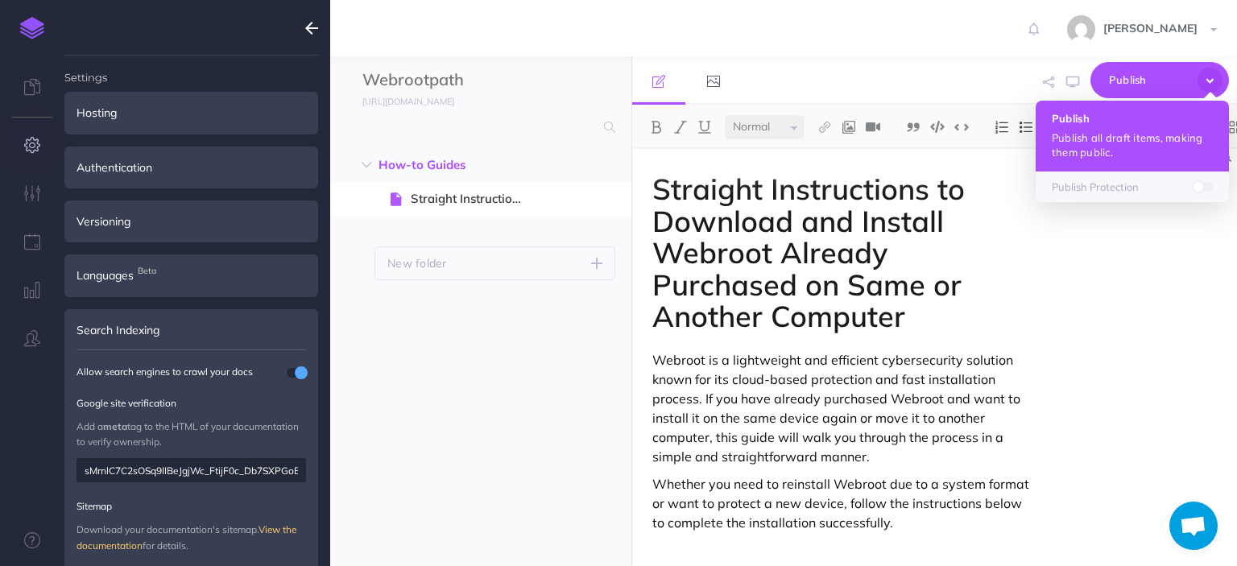
click at [1134, 119] on h4 "Publish" at bounding box center [1132, 118] width 161 height 11
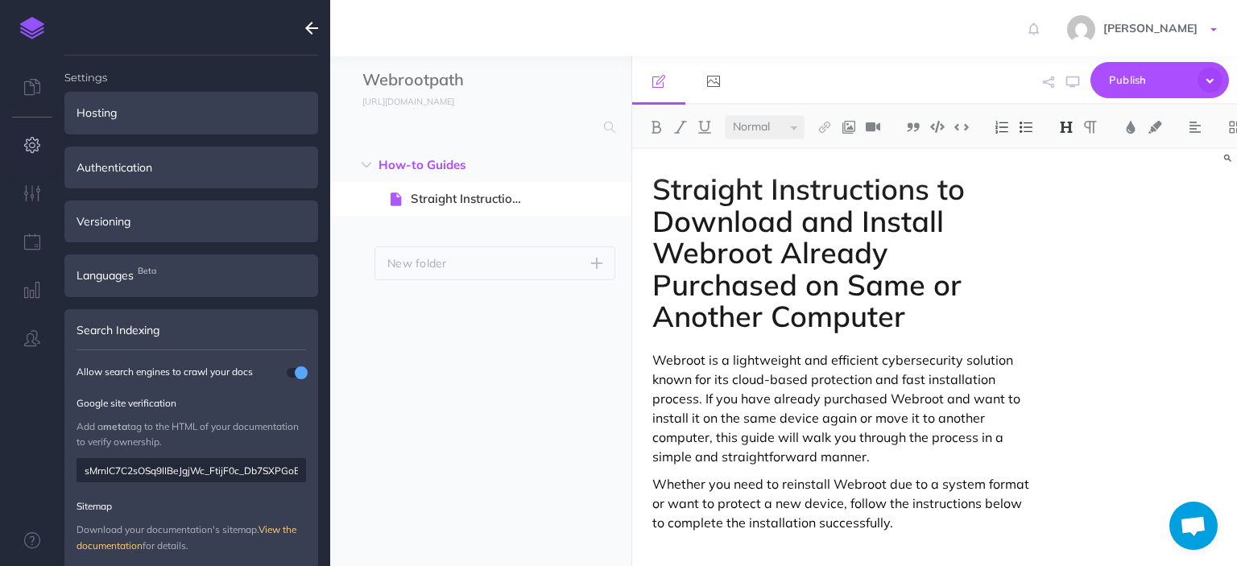
click at [1213, 25] on link "[PERSON_NAME]" at bounding box center [1144, 28] width 186 height 56
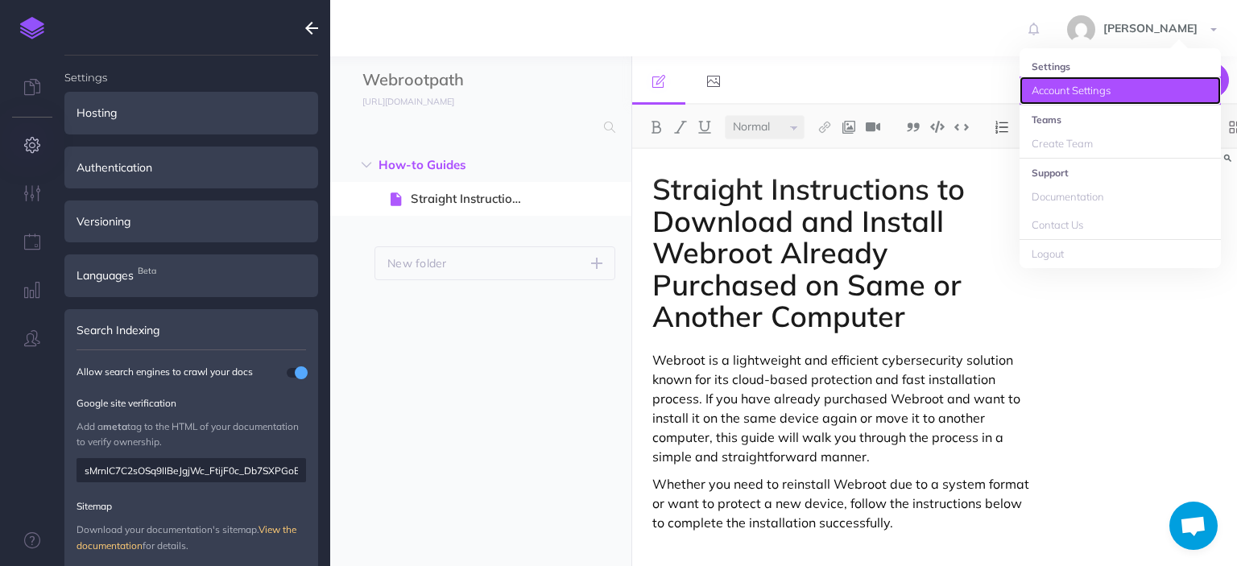
click at [1087, 88] on link "Account Settings" at bounding box center [1119, 90] width 201 height 28
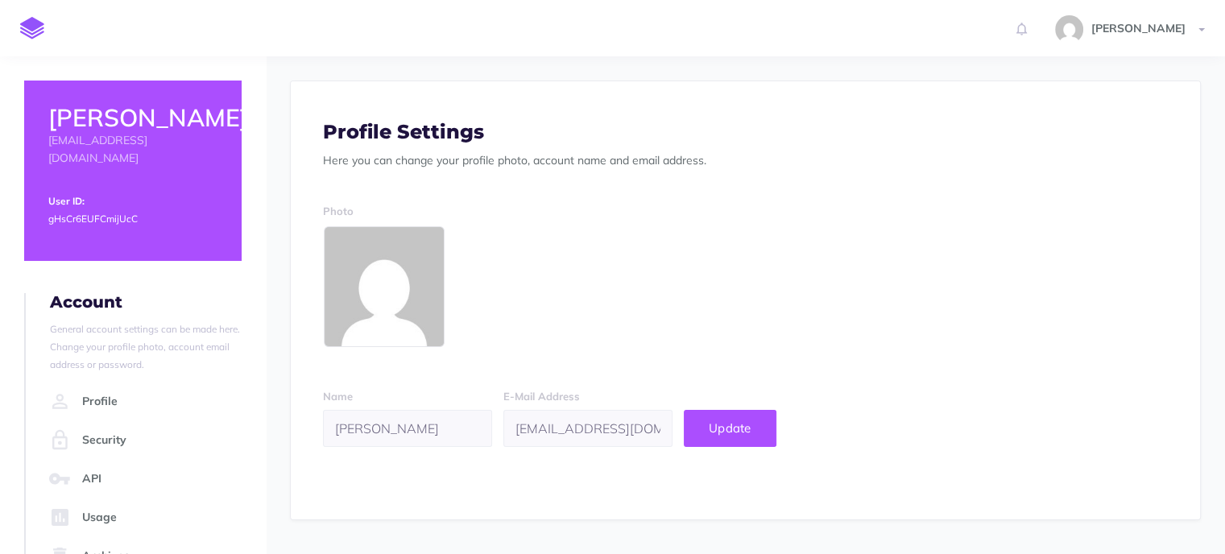
click at [996, 271] on div "Photo" at bounding box center [745, 275] width 845 height 146
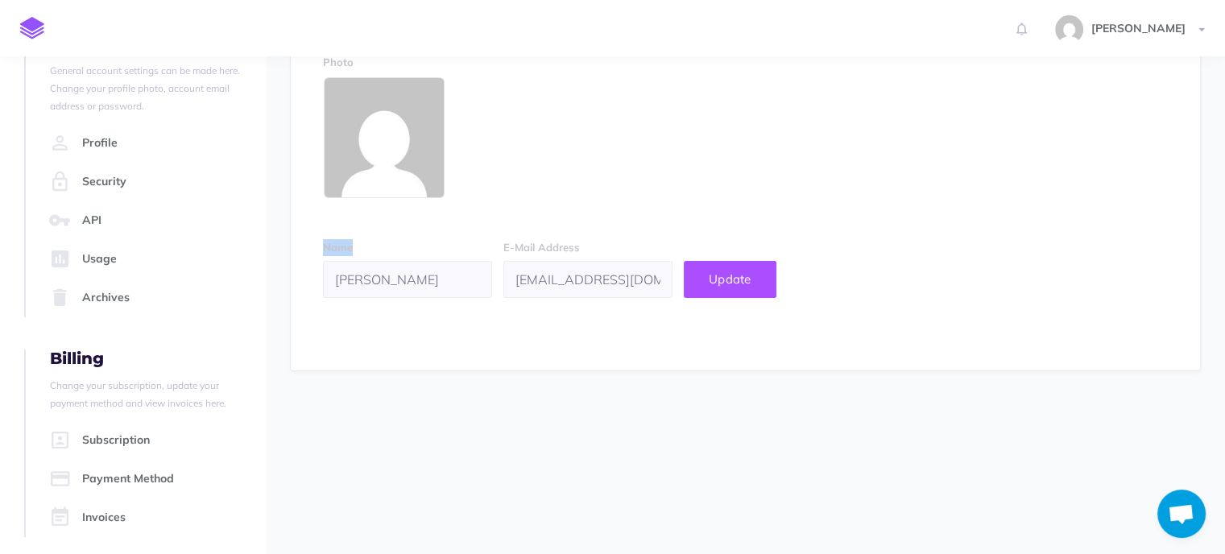
scroll to position [261, 0]
